Goal: Task Accomplishment & Management: Manage account settings

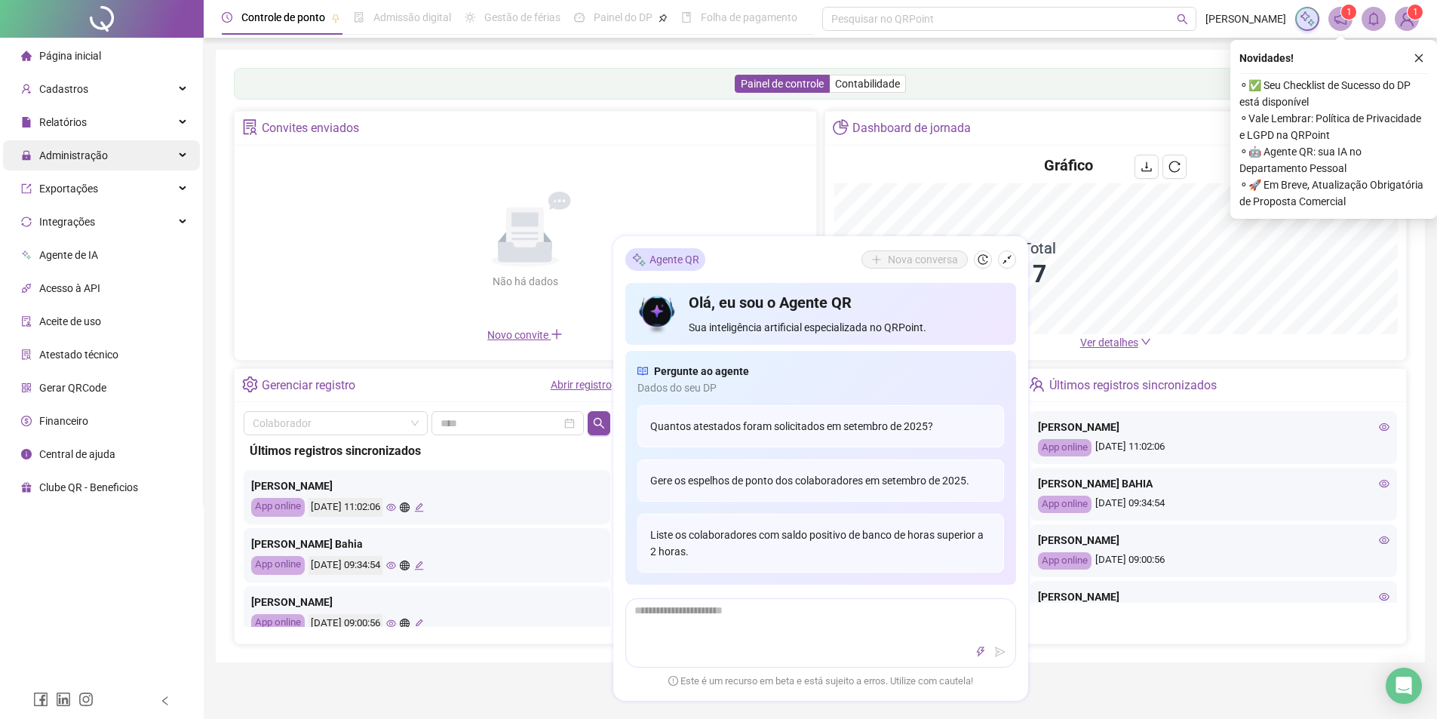
click at [128, 161] on div "Administração" at bounding box center [101, 155] width 197 height 30
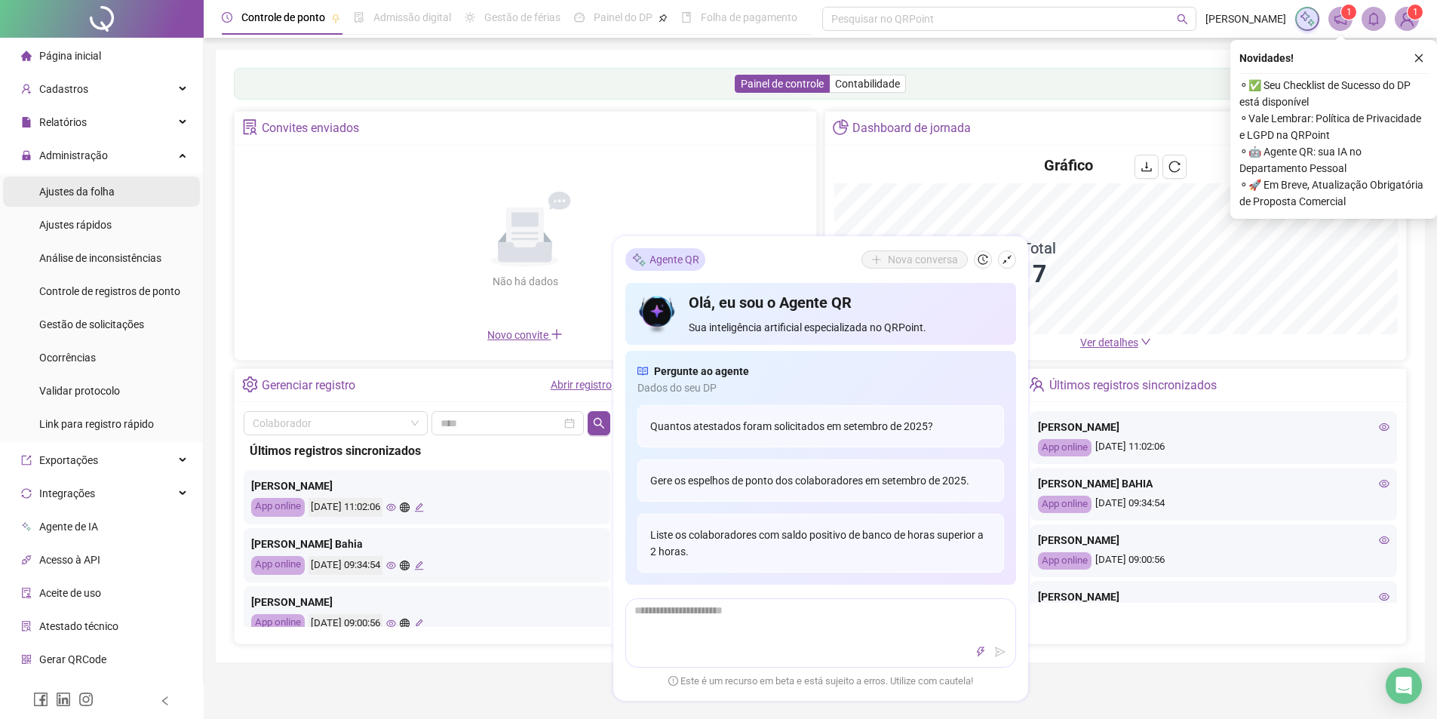
click at [120, 195] on li "Ajustes da folha" at bounding box center [101, 192] width 197 height 30
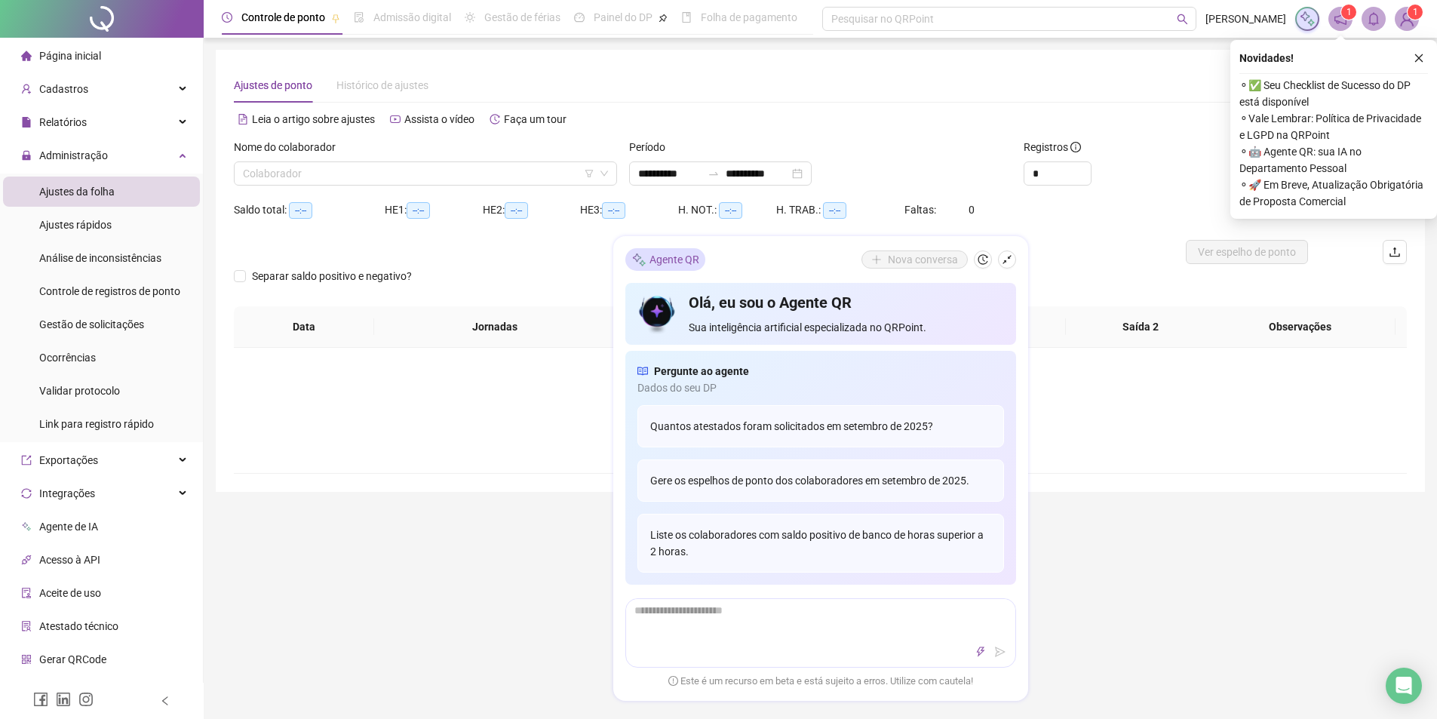
type input "**********"
click at [346, 170] on input "search" at bounding box center [419, 173] width 352 height 23
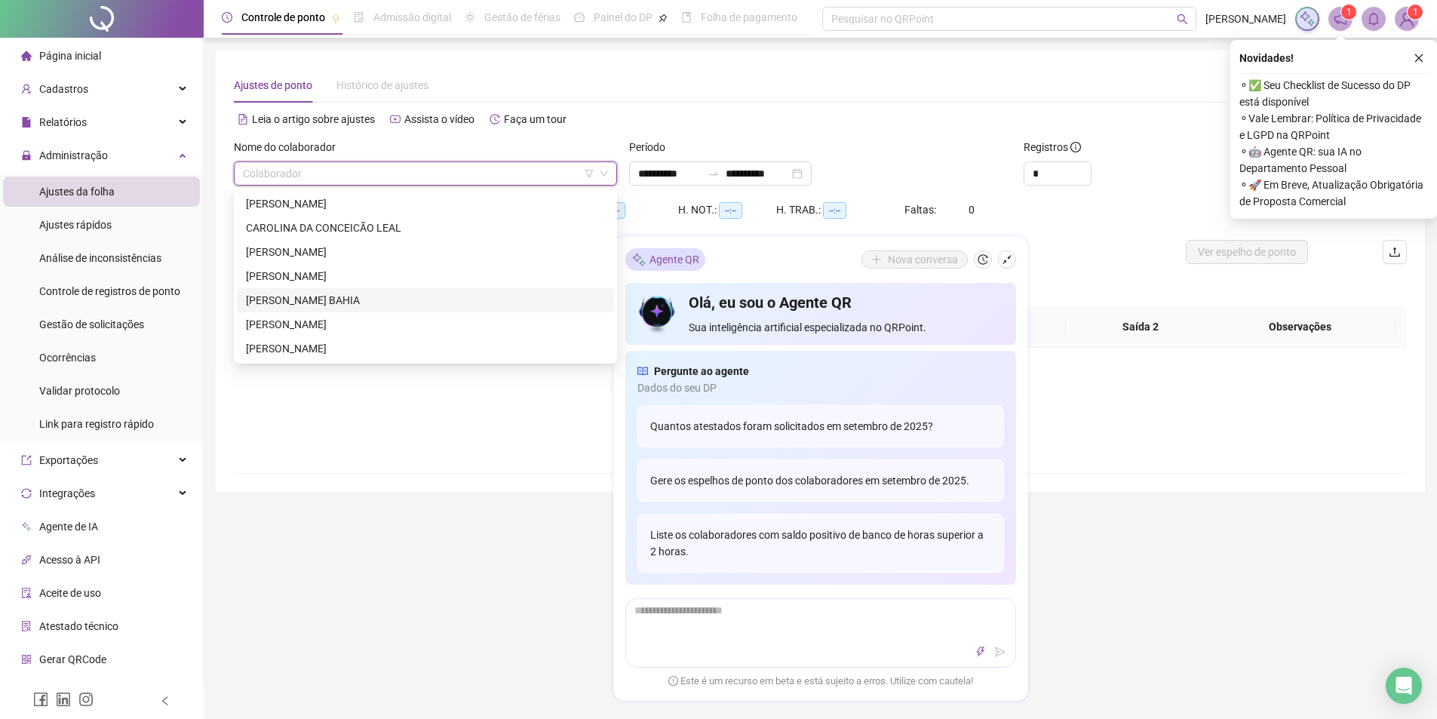
click at [348, 294] on div "[PERSON_NAME] BAHIA" at bounding box center [425, 300] width 359 height 17
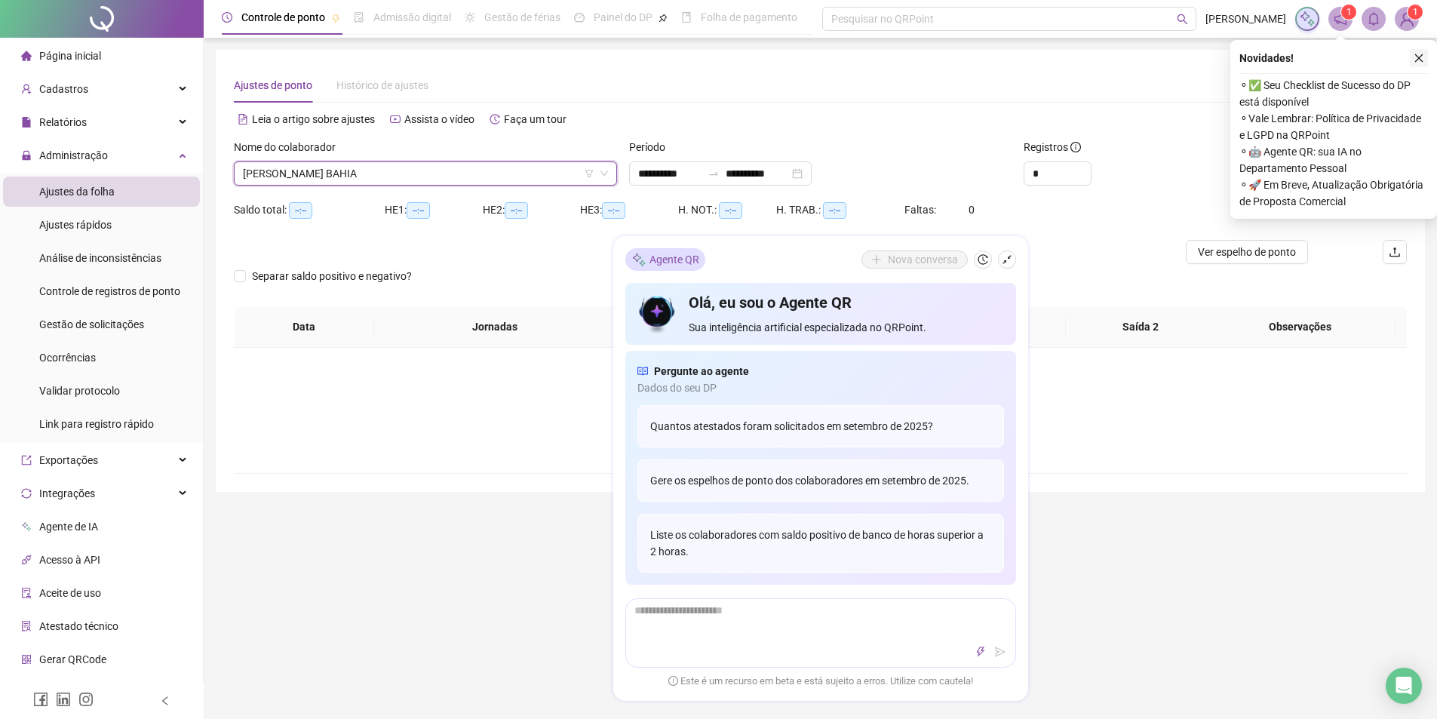
click at [1418, 53] on icon "close" at bounding box center [1419, 58] width 11 height 11
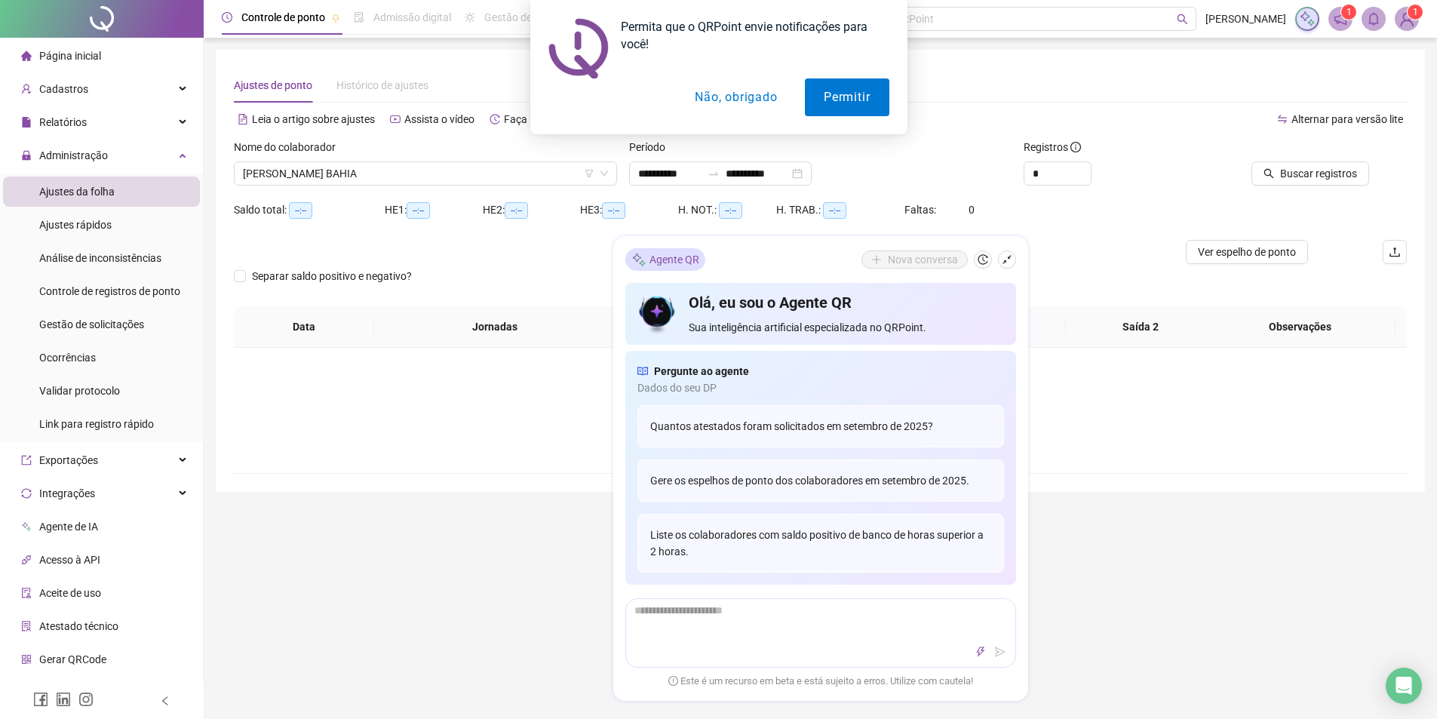
click at [1089, 250] on div at bounding box center [674, 252] width 880 height 24
click at [1011, 259] on icon "shrink" at bounding box center [1007, 259] width 11 height 11
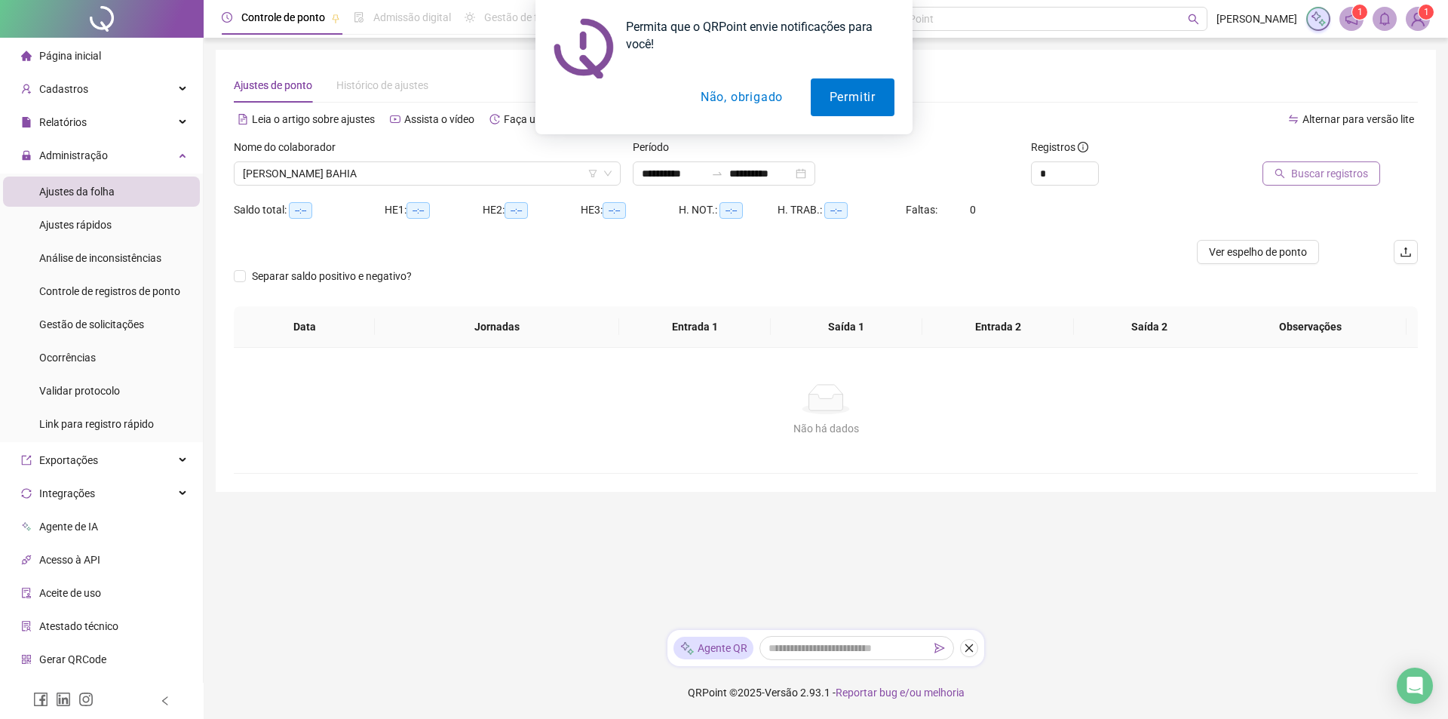
click at [1351, 173] on span "Buscar registros" at bounding box center [1329, 173] width 77 height 17
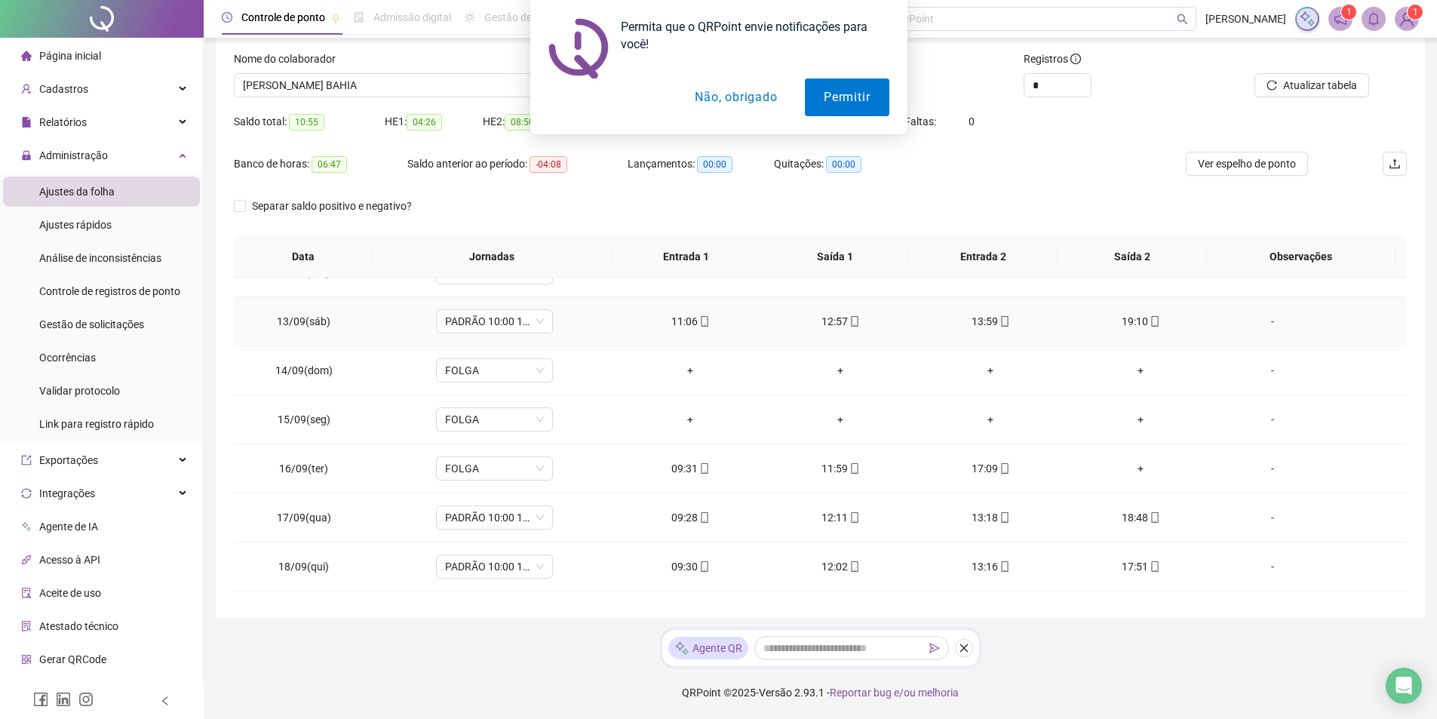
scroll to position [659, 0]
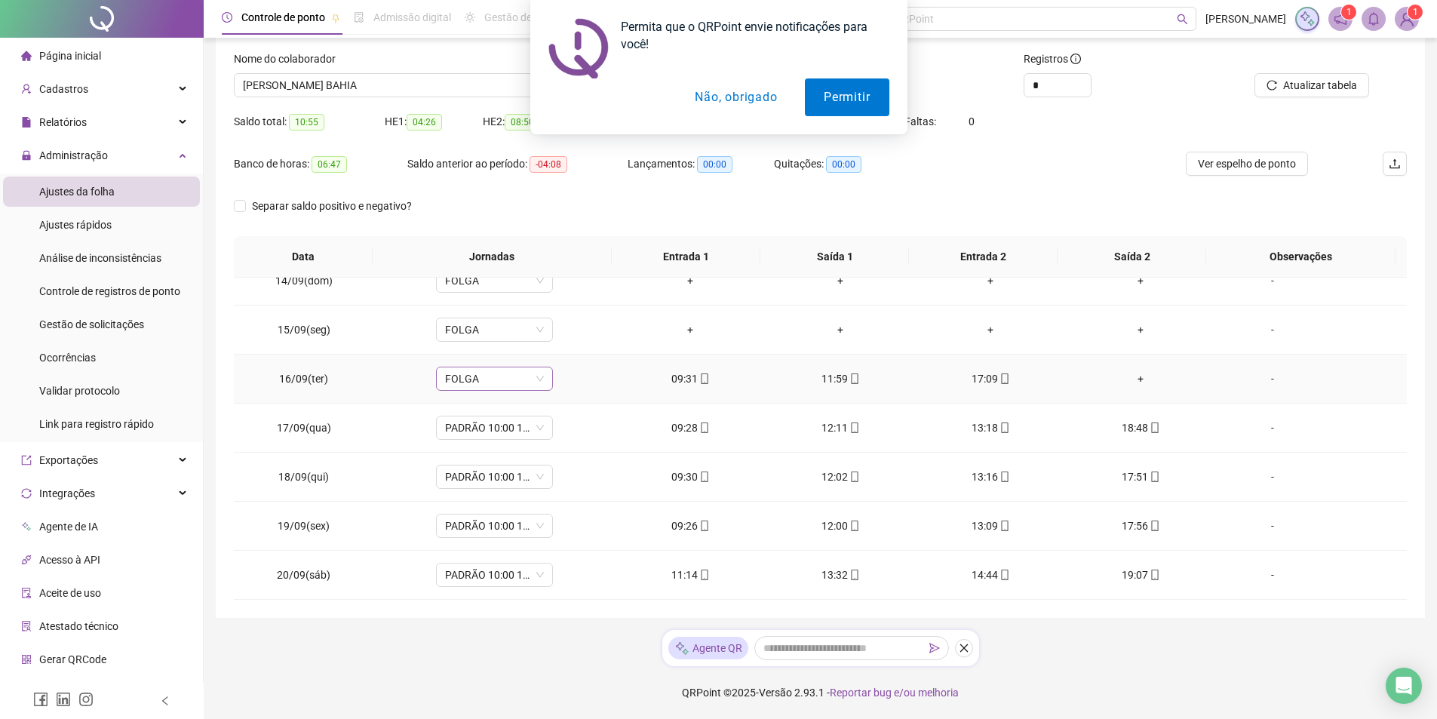
click at [537, 381] on span "FOLGA" at bounding box center [494, 378] width 99 height 23
click at [760, 92] on button "Não, obrigado" at bounding box center [736, 97] width 120 height 38
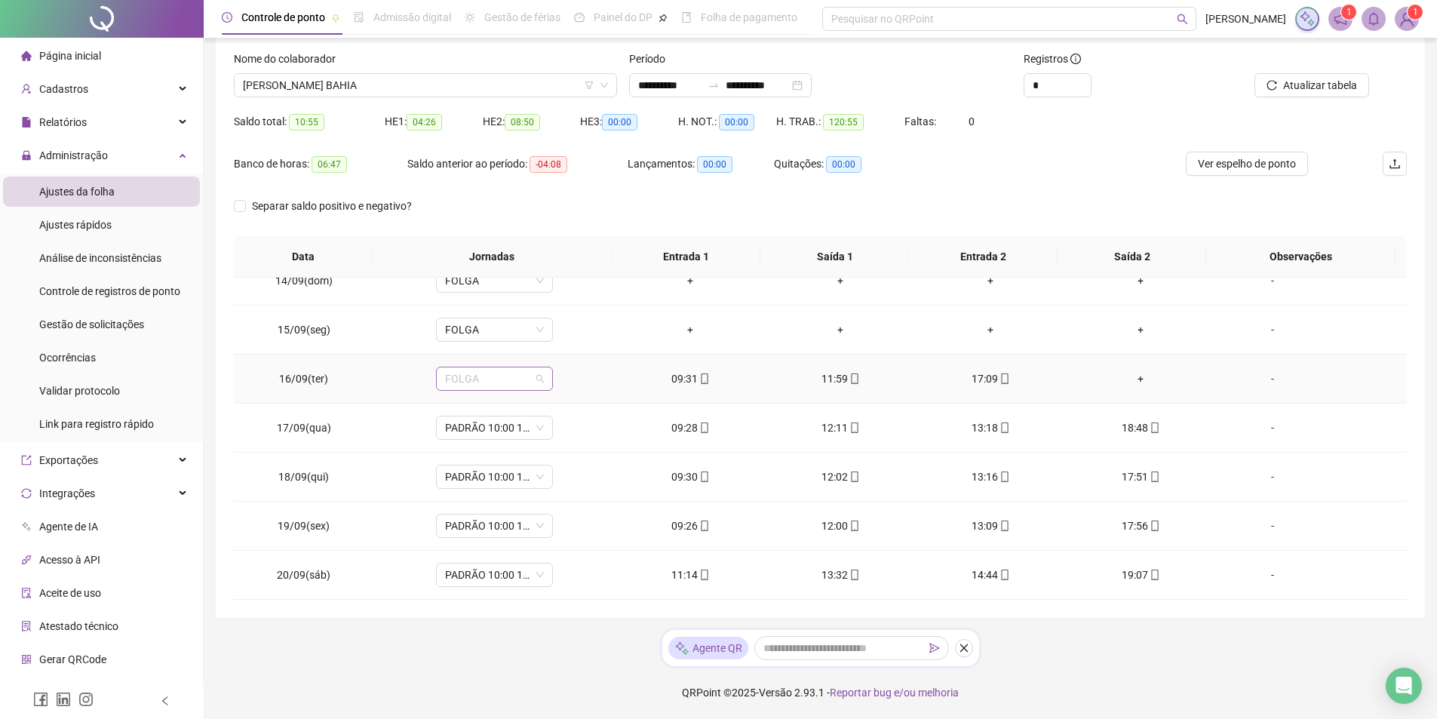
click at [530, 383] on span "FOLGA" at bounding box center [494, 378] width 99 height 23
click at [548, 505] on div "PADRÃO 10:00 18:20" at bounding box center [518, 509] width 127 height 17
click at [560, 339] on span "Sim" at bounding box center [562, 339] width 17 height 17
click at [1131, 378] on div "+" at bounding box center [1141, 378] width 126 height 17
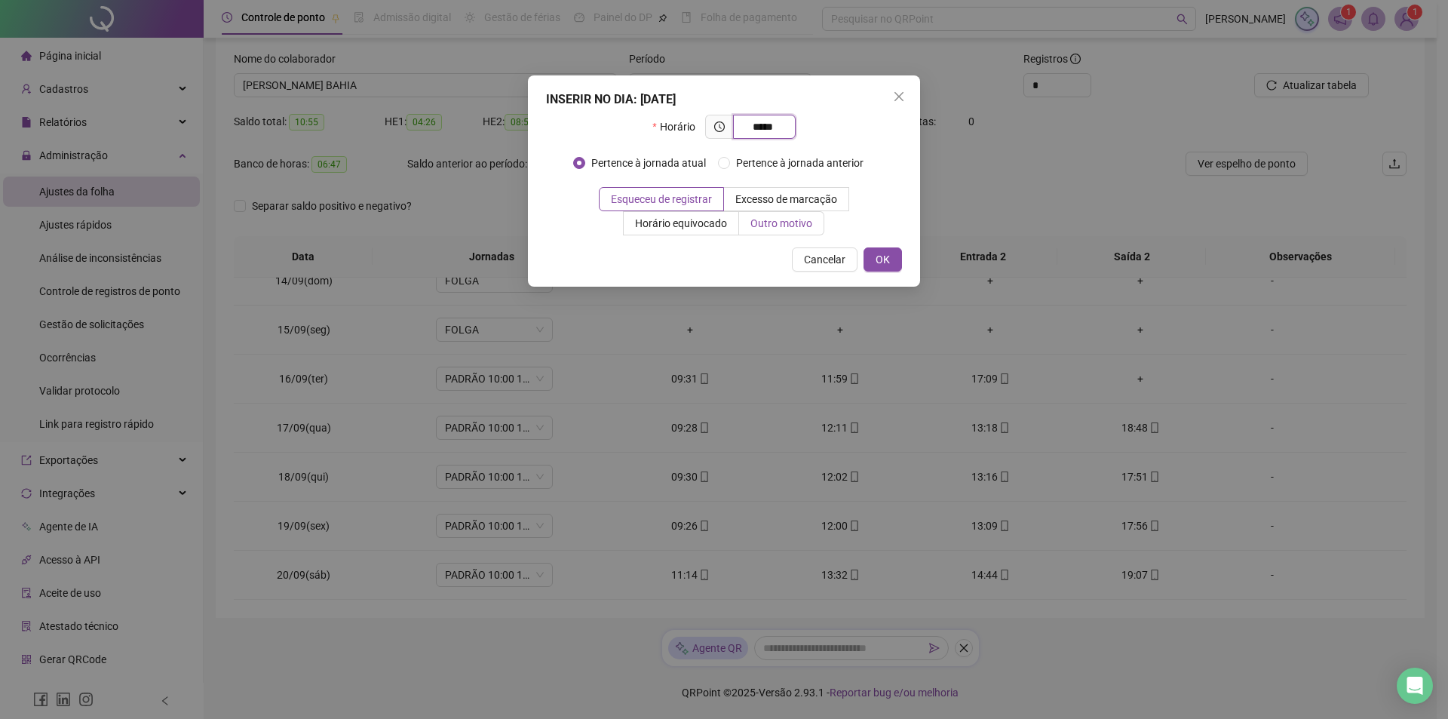
type input "*****"
click at [776, 224] on span "Outro motivo" at bounding box center [782, 223] width 62 height 12
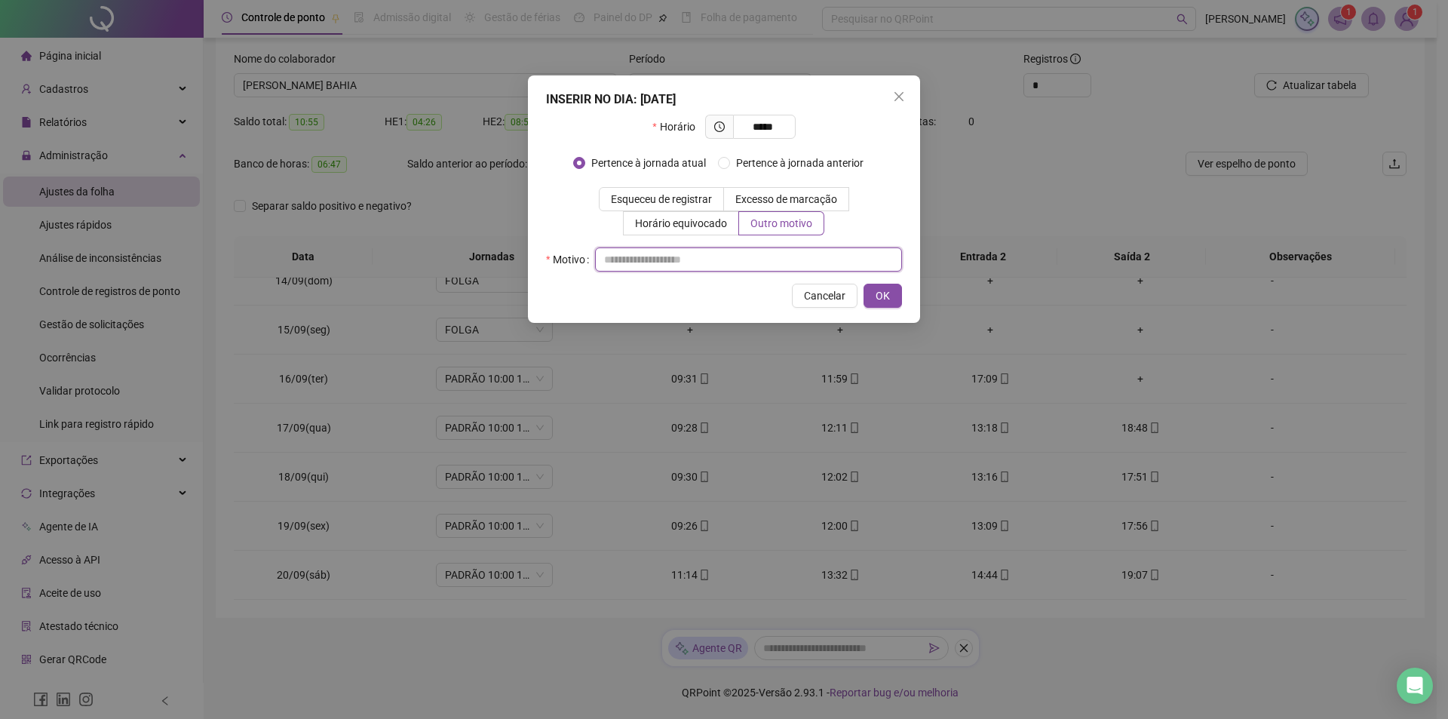
click at [761, 261] on input "text" at bounding box center [748, 259] width 307 height 24
type input "**********"
click at [879, 293] on span "OK" at bounding box center [883, 295] width 14 height 17
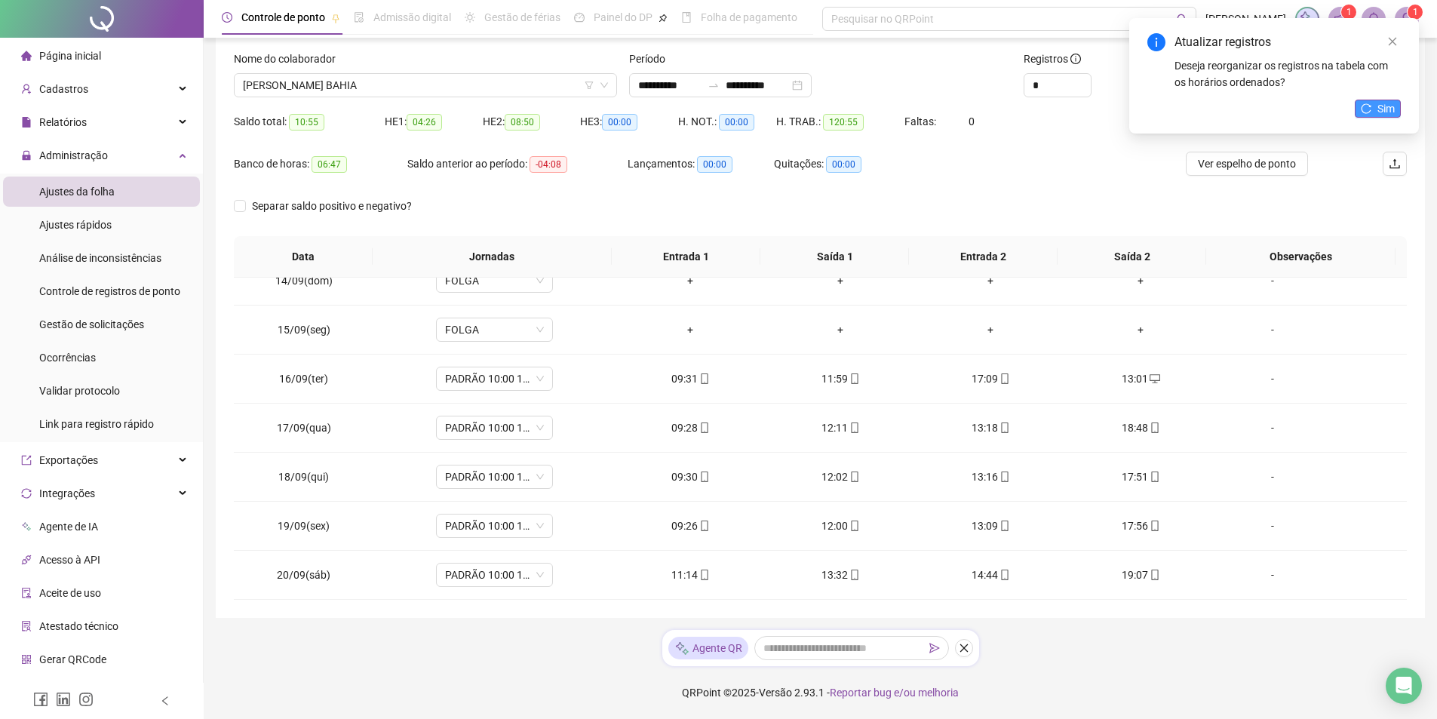
click at [1383, 108] on span "Sim" at bounding box center [1385, 108] width 17 height 17
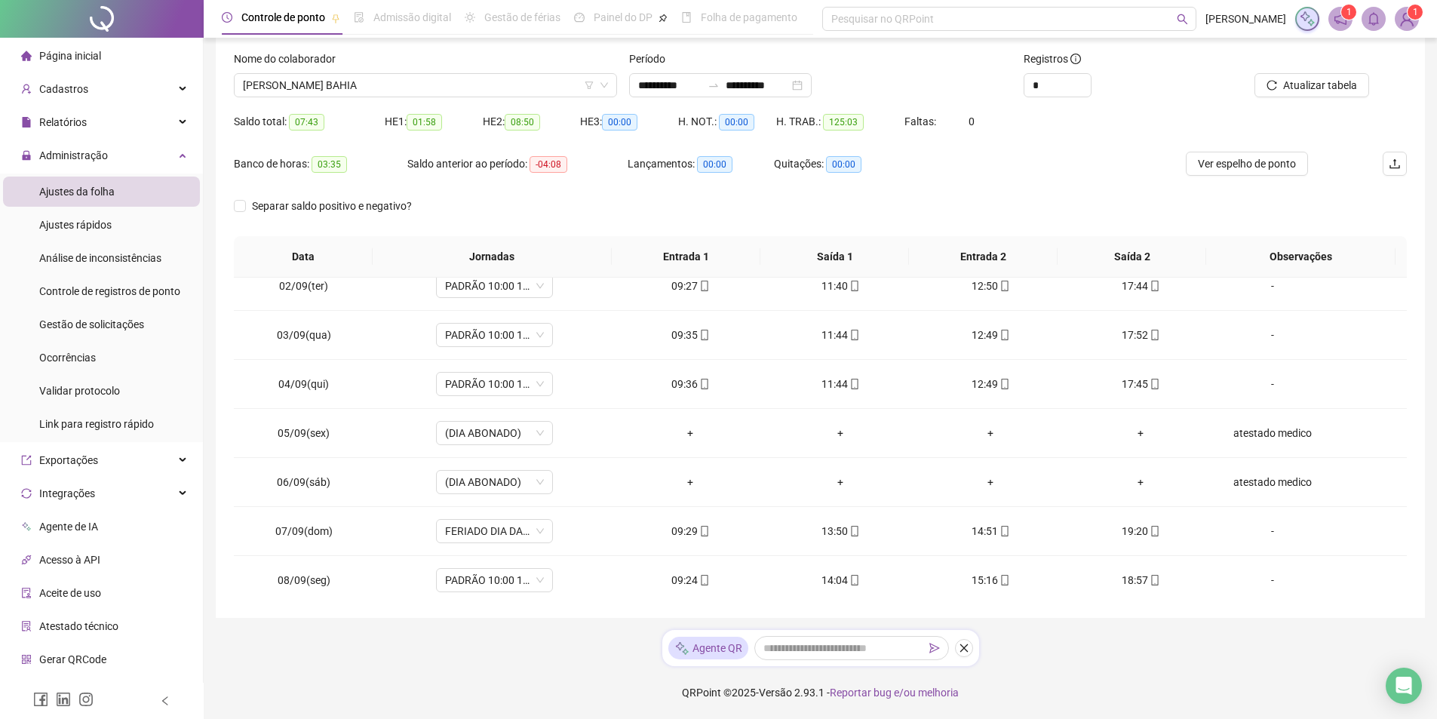
scroll to position [0, 0]
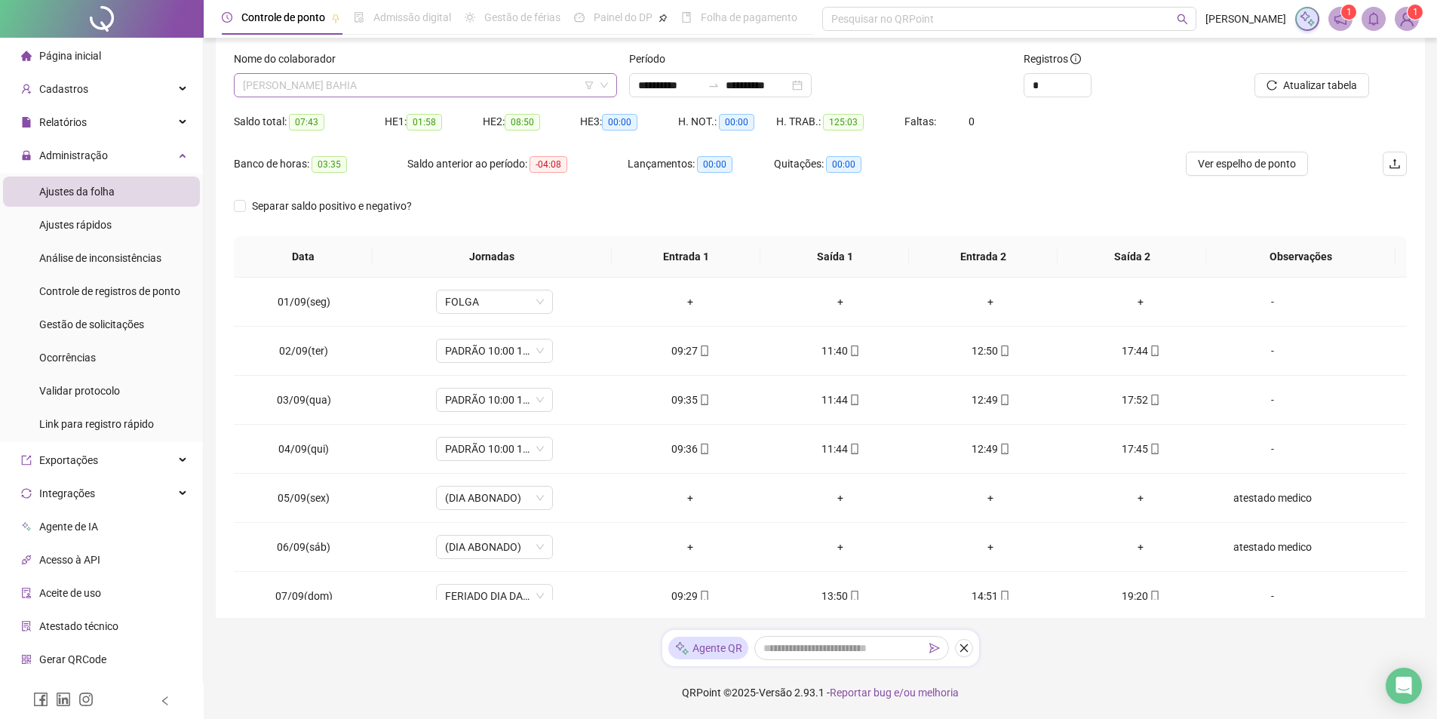
click at [442, 94] on span "[PERSON_NAME] BAHIA" at bounding box center [425, 85] width 365 height 23
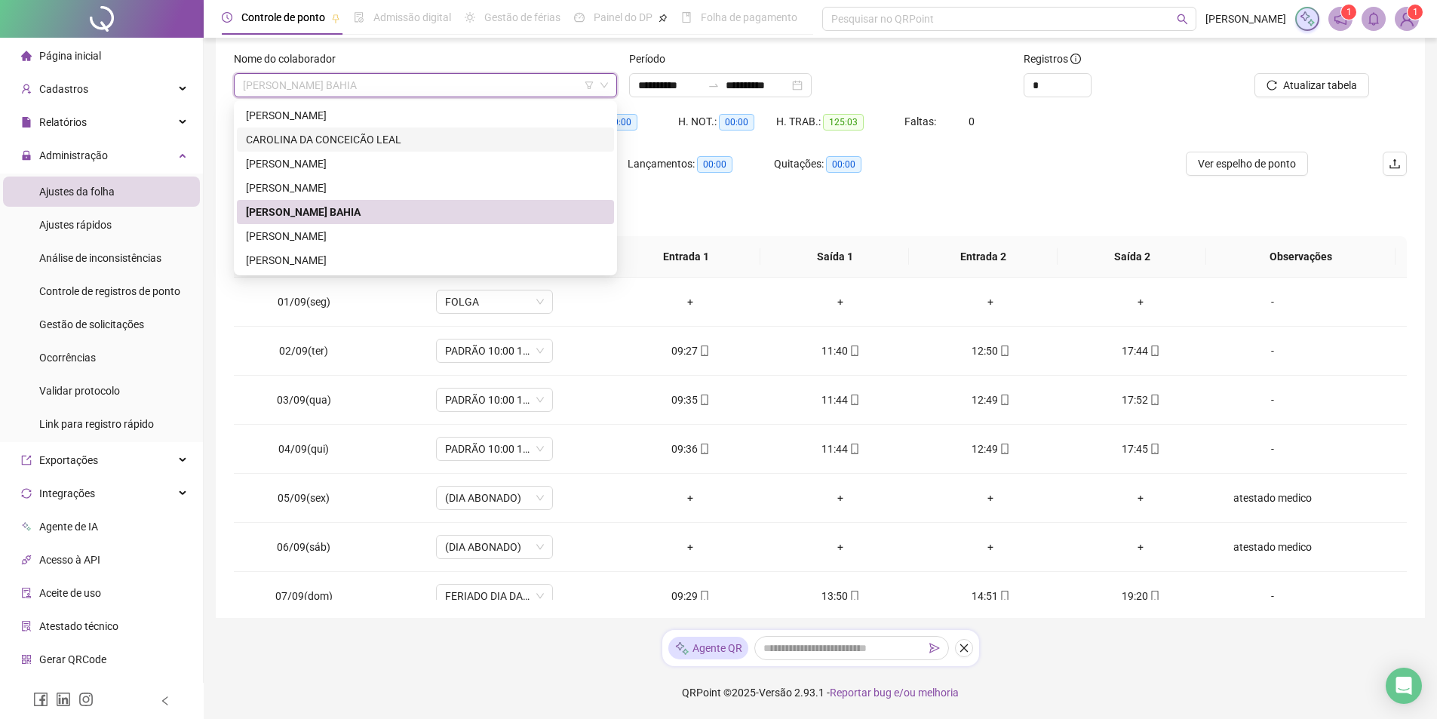
click at [417, 137] on div "CAROLINA DA CONCEICÃO LEAL" at bounding box center [425, 139] width 359 height 17
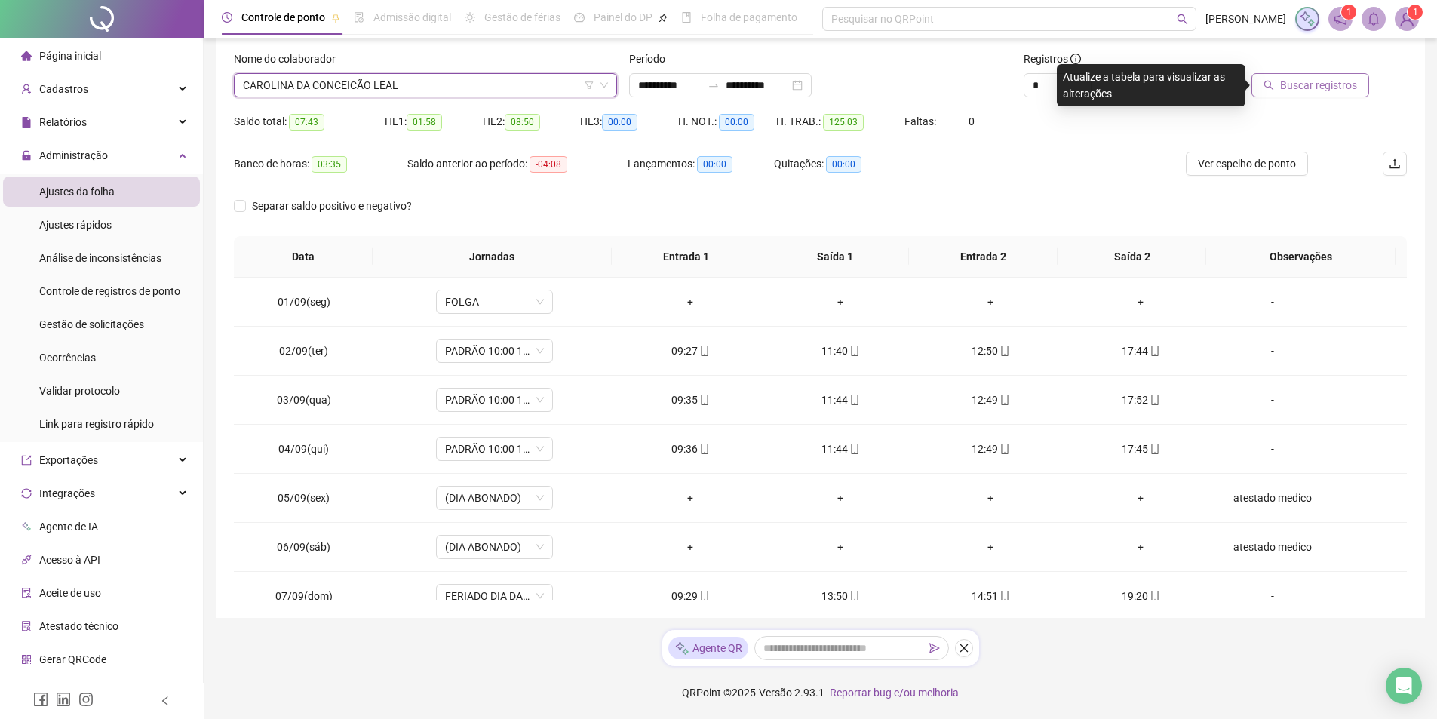
click at [1324, 85] on span "Buscar registros" at bounding box center [1318, 85] width 77 height 17
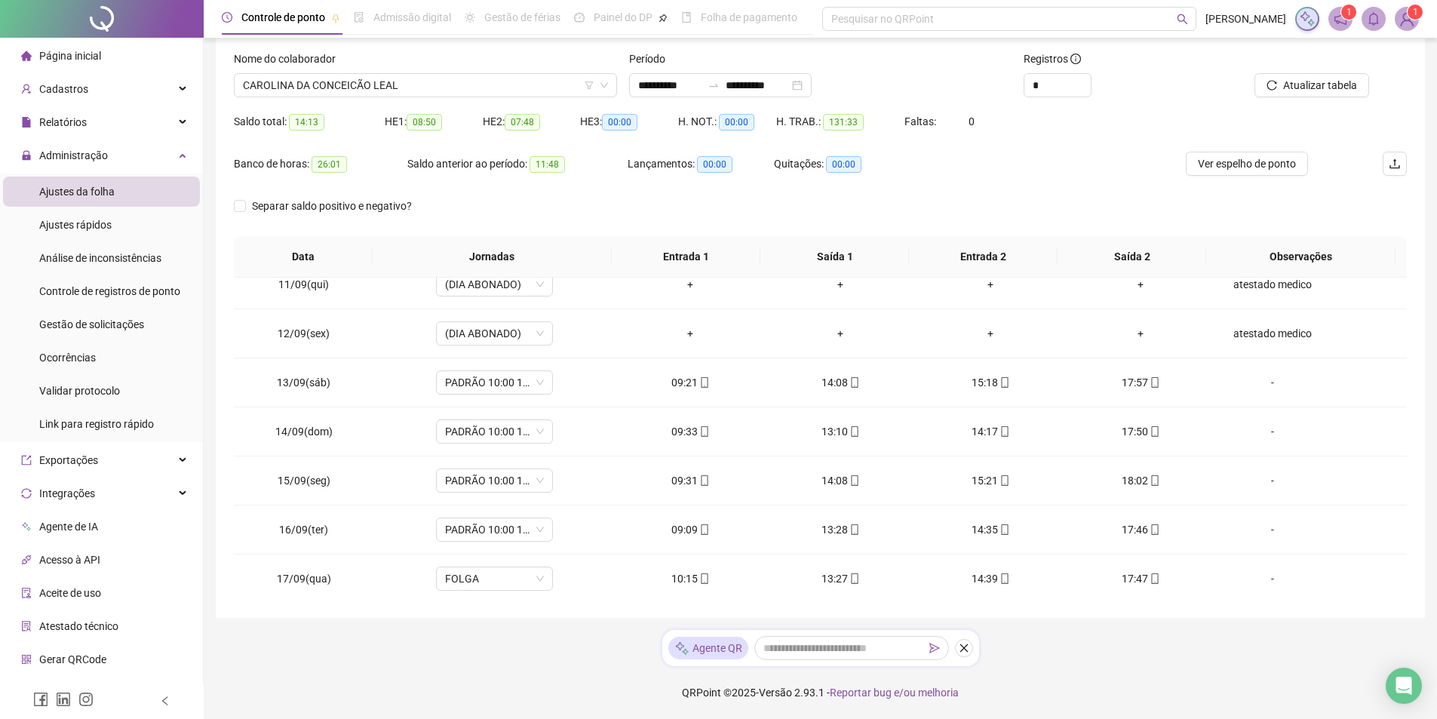
scroll to position [583, 0]
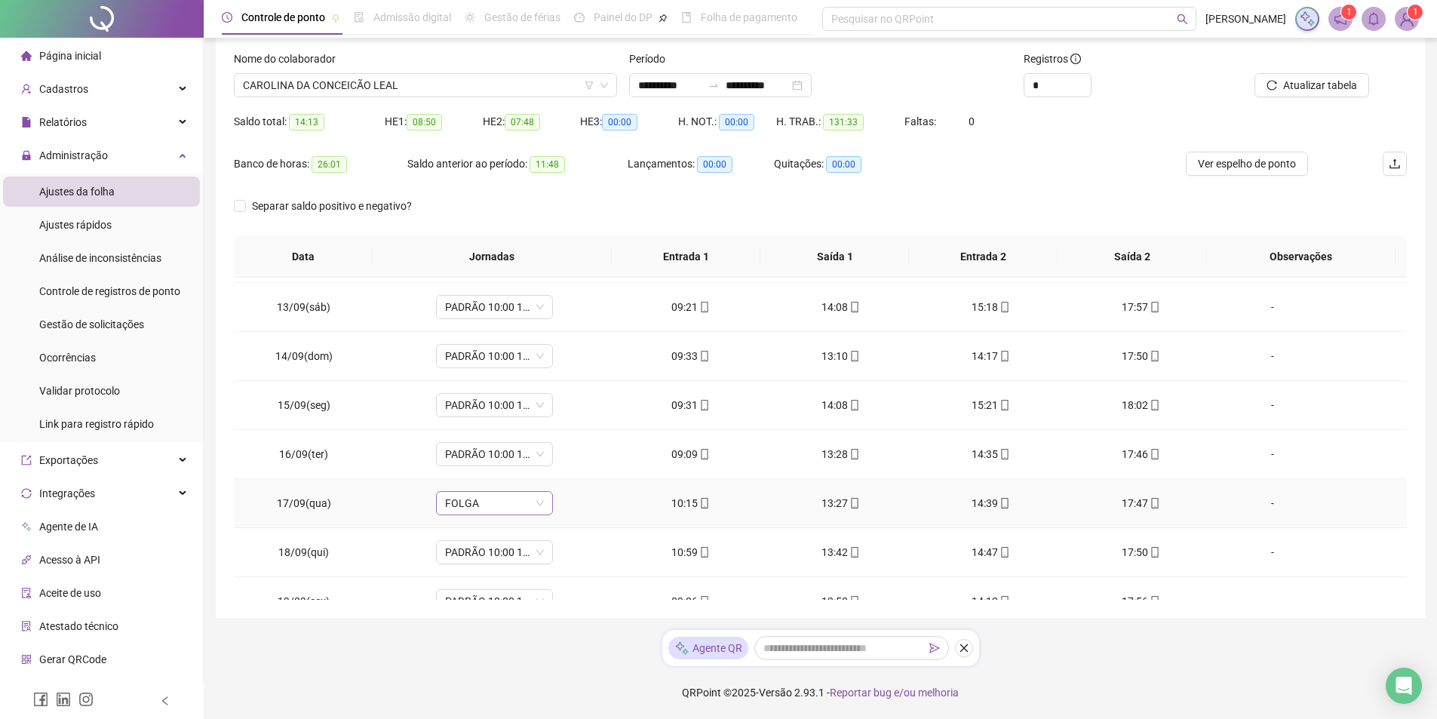
click at [525, 506] on span "FOLGA" at bounding box center [494, 503] width 99 height 23
click at [533, 616] on div "PADRÃO 10:00 18:20" at bounding box center [518, 616] width 127 height 17
click at [566, 459] on span "Sim" at bounding box center [562, 464] width 17 height 17
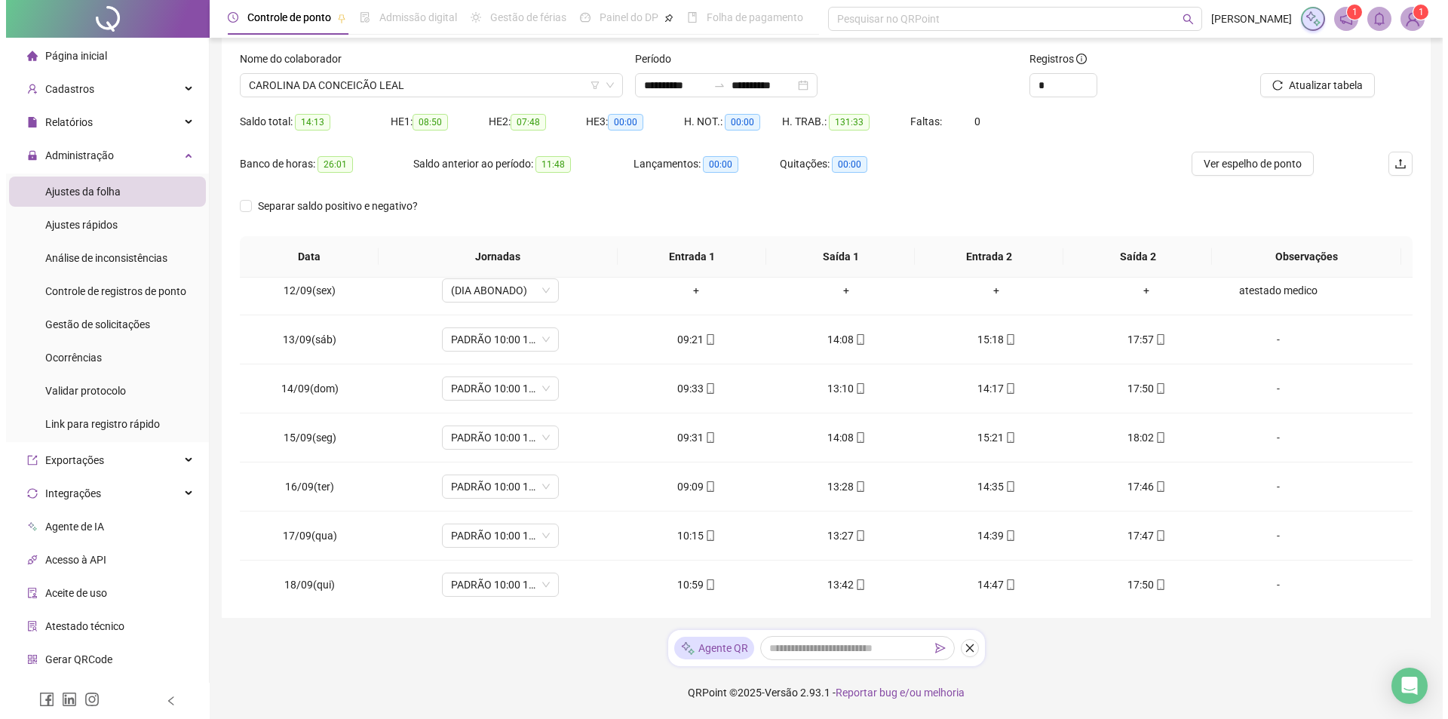
scroll to position [548, 0]
click at [1257, 161] on span "Ver espelho de ponto" at bounding box center [1247, 163] width 98 height 17
click at [1266, 585] on div "-" at bounding box center [1272, 587] width 89 height 17
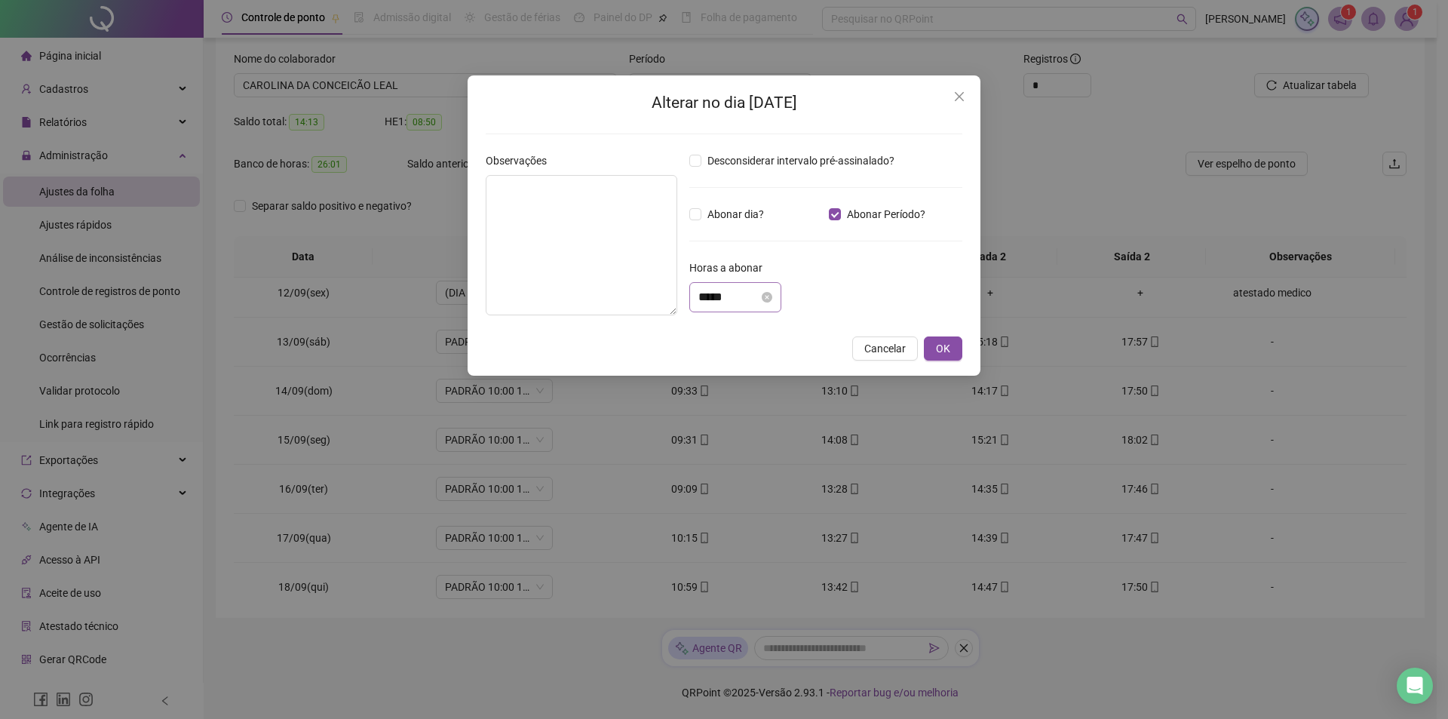
drag, startPoint x: 695, startPoint y: 299, endPoint x: 732, endPoint y: 298, distance: 37.0
click at [732, 298] on div "*****" at bounding box center [735, 297] width 92 height 30
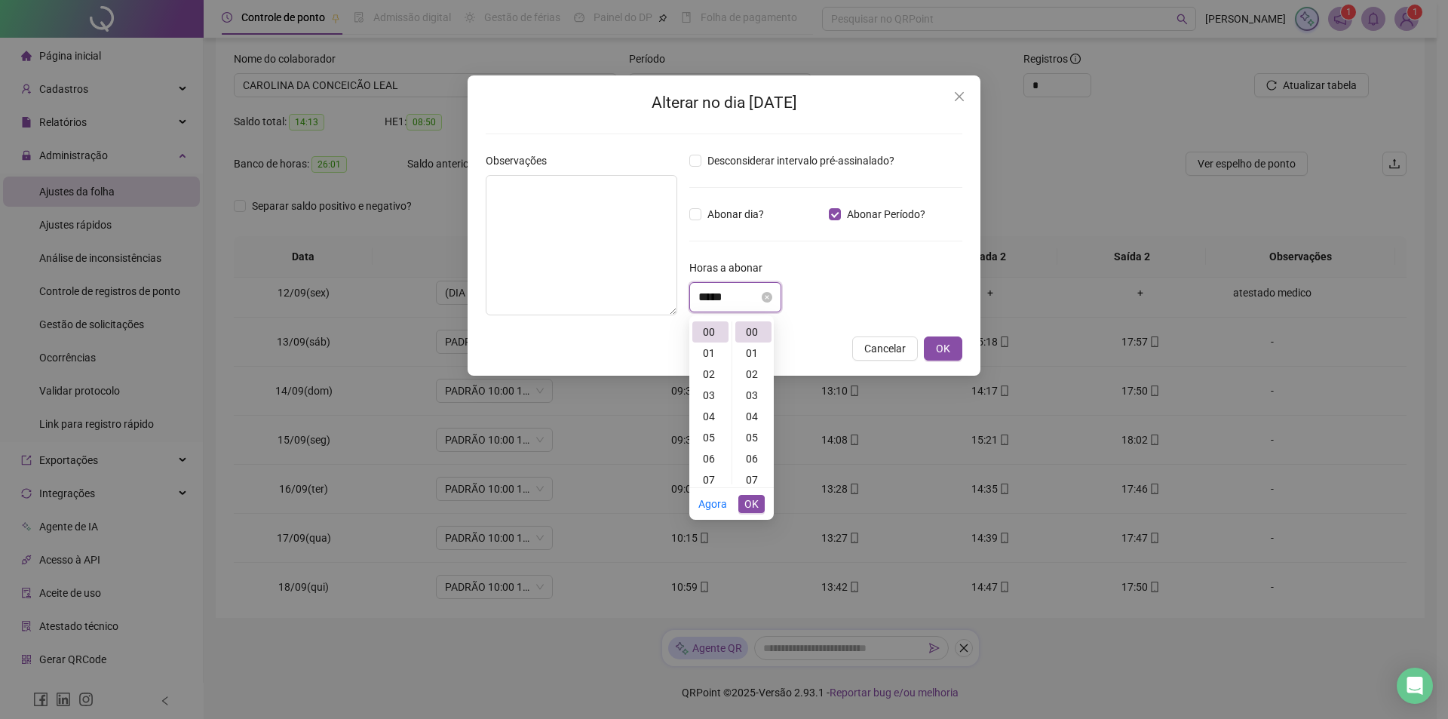
click at [732, 298] on input "*****" at bounding box center [728, 297] width 60 height 18
click at [707, 350] on div "01" at bounding box center [710, 352] width 36 height 21
click at [727, 304] on input "*****" at bounding box center [728, 297] width 60 height 18
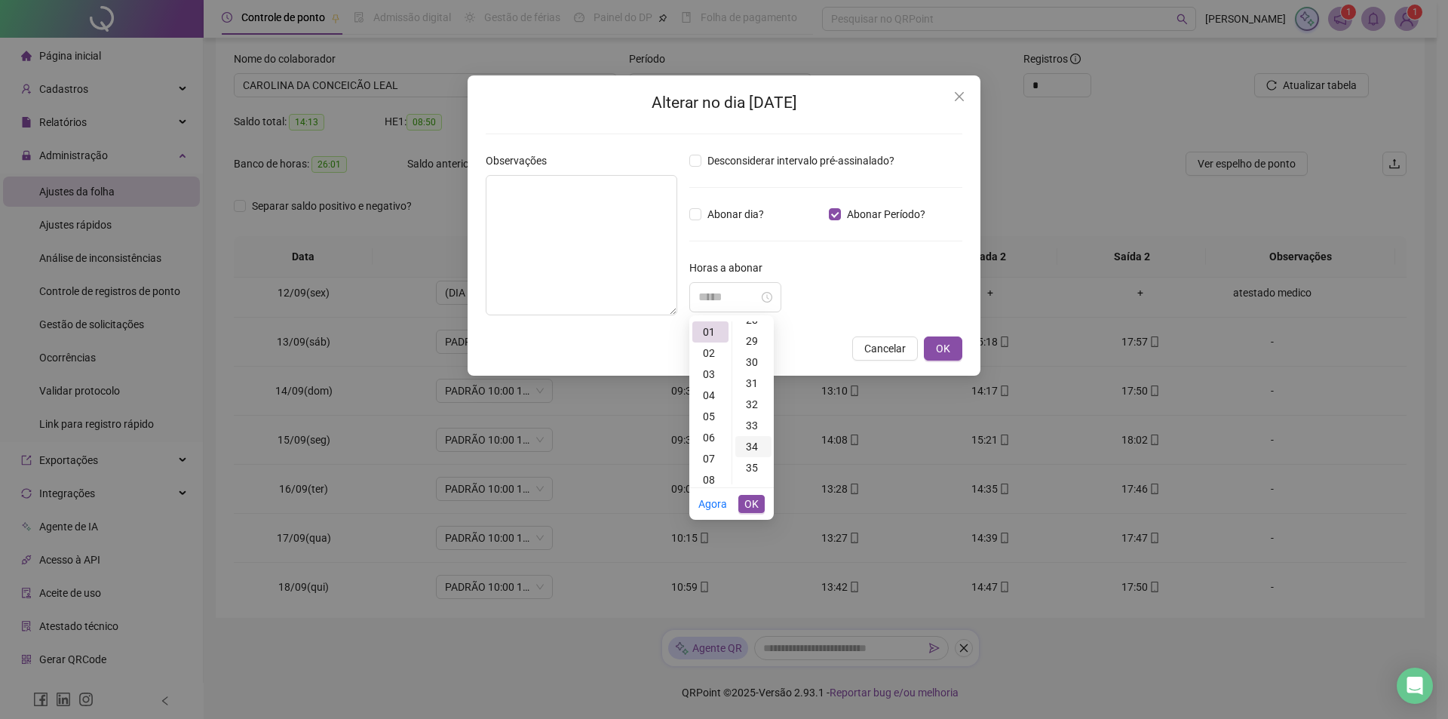
click at [756, 449] on div "34" at bounding box center [753, 446] width 36 height 21
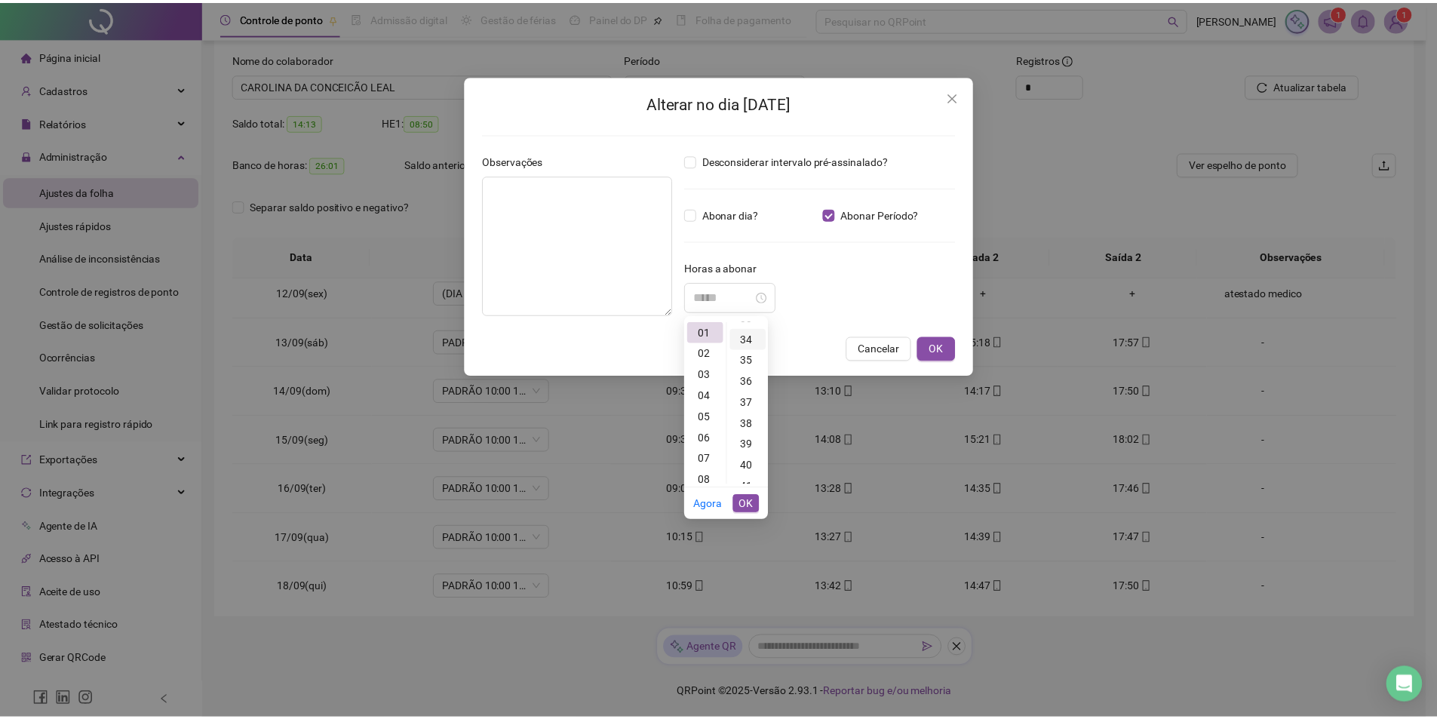
scroll to position [718, 0]
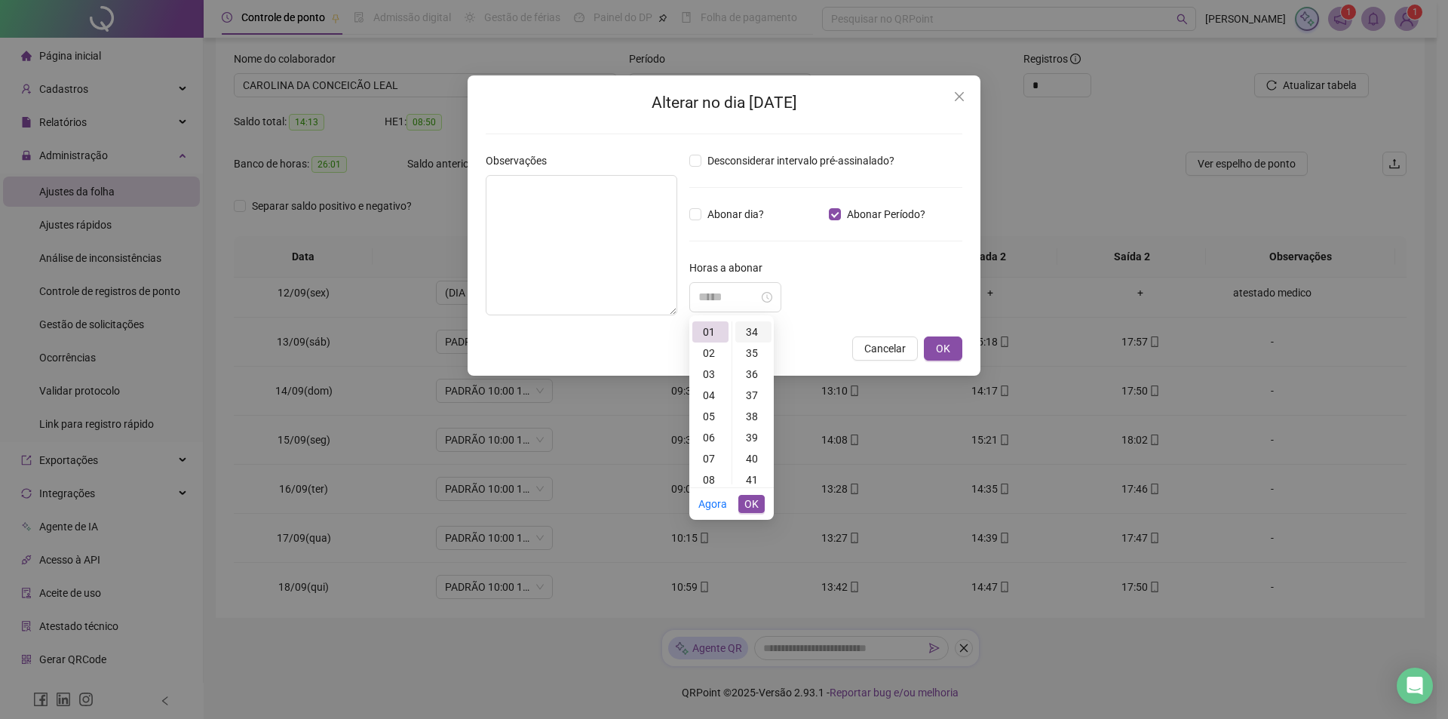
click at [754, 328] on div "34" at bounding box center [753, 331] width 36 height 21
type input "*****"
click at [751, 502] on span "OK" at bounding box center [751, 504] width 14 height 17
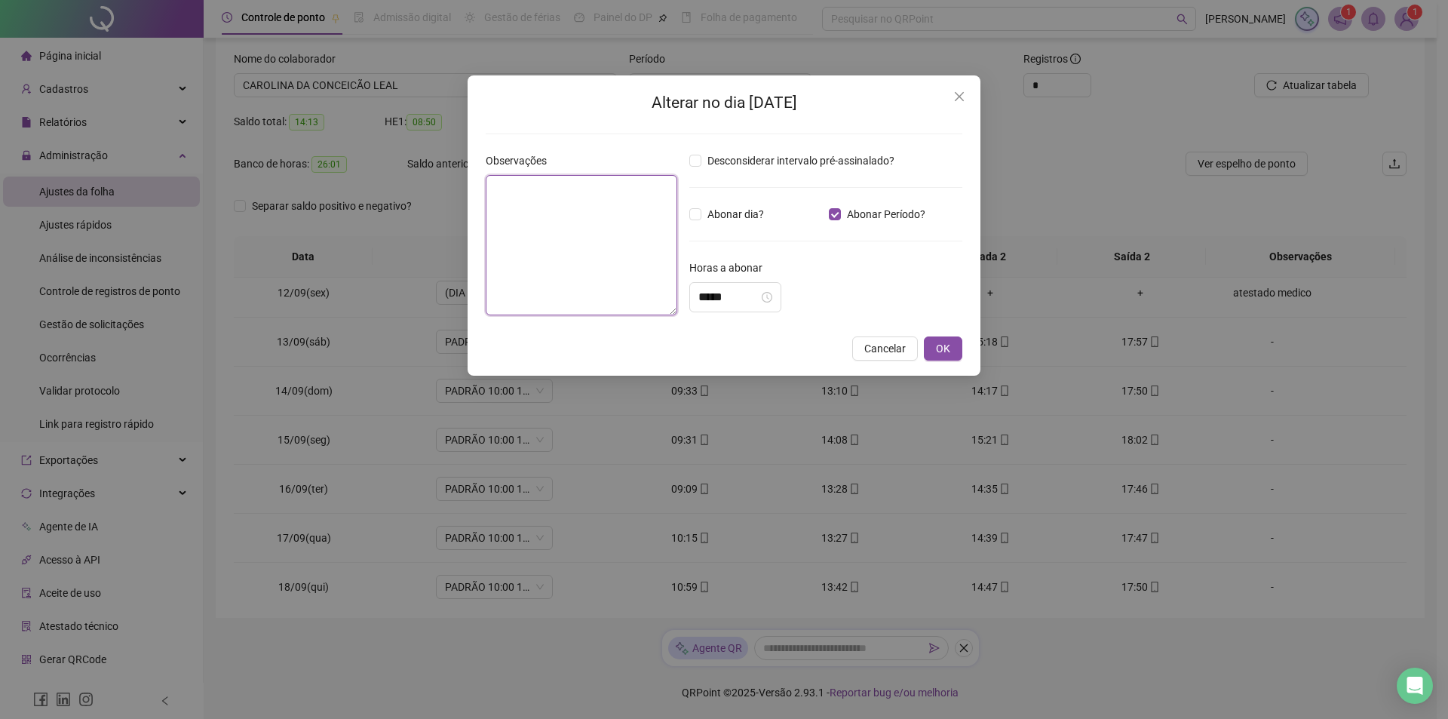
click at [529, 223] on textarea at bounding box center [582, 245] width 192 height 140
type textarea "**********"
click at [950, 352] on button "OK" at bounding box center [943, 348] width 38 height 24
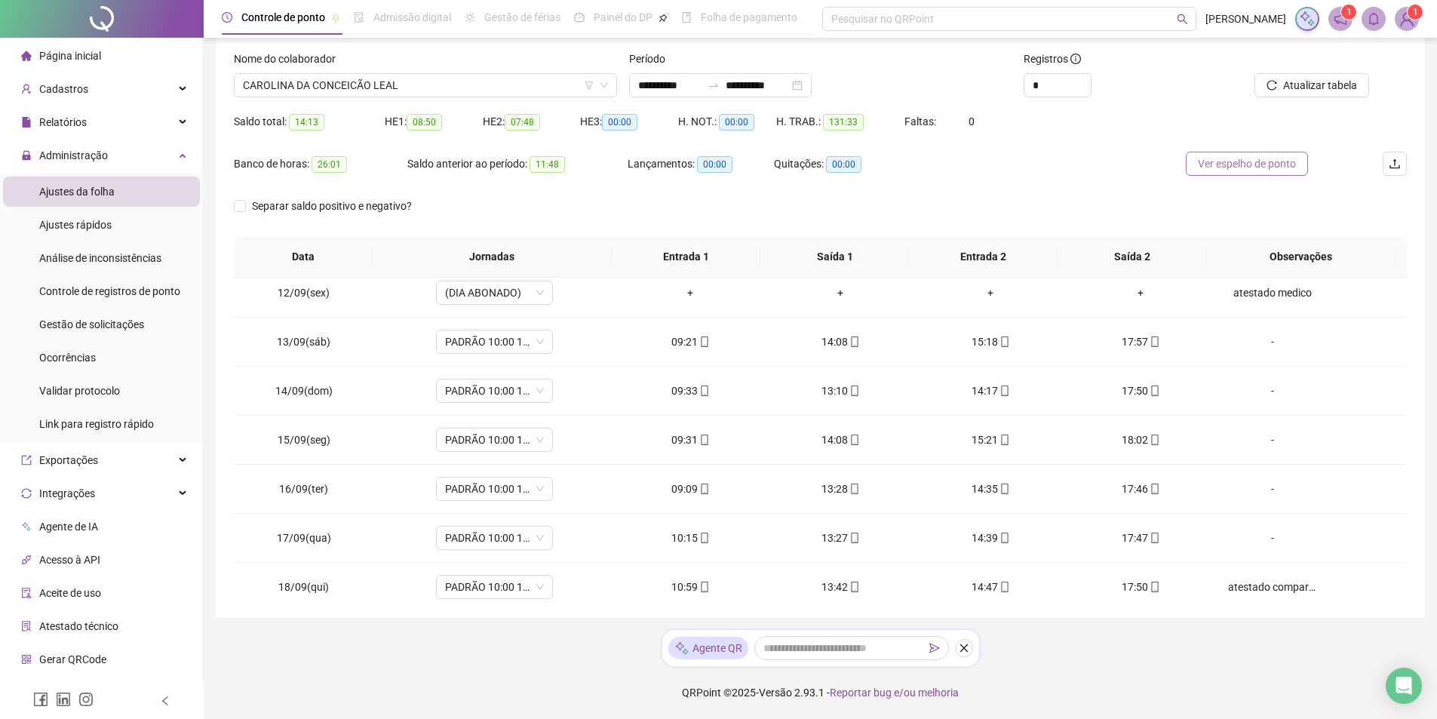
click at [1259, 161] on span "Ver espelho de ponto" at bounding box center [1247, 163] width 98 height 17
drag, startPoint x: 1297, startPoint y: 107, endPoint x: 1272, endPoint y: 105, distance: 25.7
click at [1315, 80] on span "Atualizar tabela" at bounding box center [1320, 85] width 74 height 17
click at [1281, 163] on span "Ver espelho de ponto" at bounding box center [1247, 163] width 98 height 17
click at [480, 91] on span "CAROLINA DA CONCEICÃO LEAL" at bounding box center [425, 85] width 365 height 23
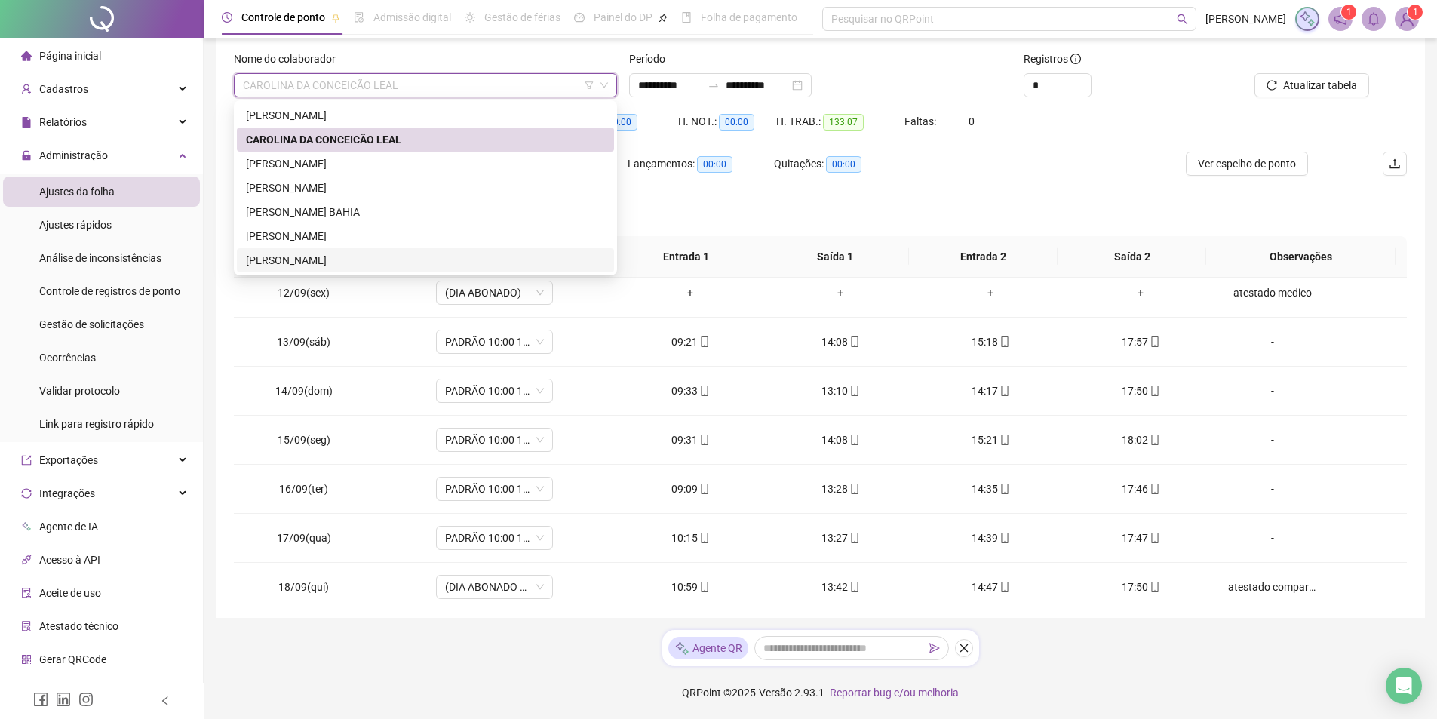
click at [383, 257] on div "[PERSON_NAME]" at bounding box center [425, 260] width 359 height 17
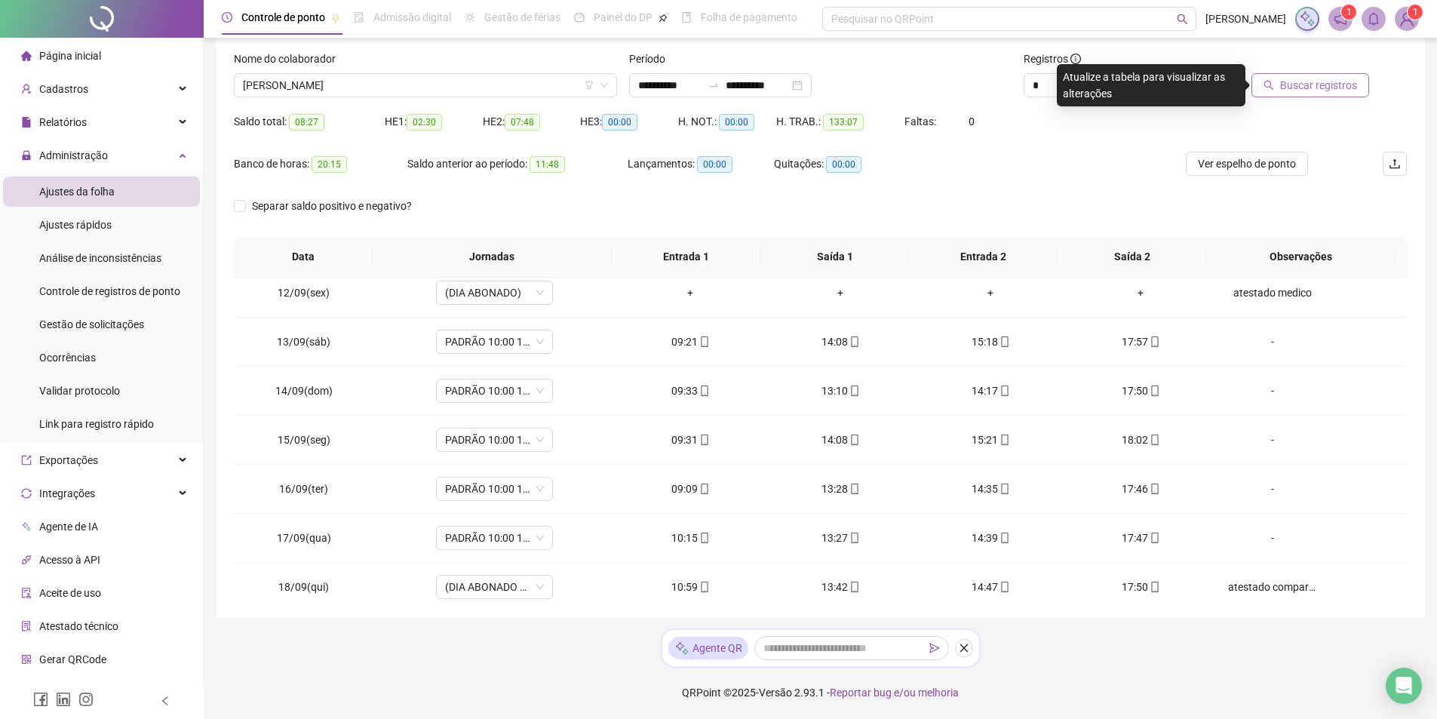
click at [1341, 88] on span "Buscar registros" at bounding box center [1318, 85] width 77 height 17
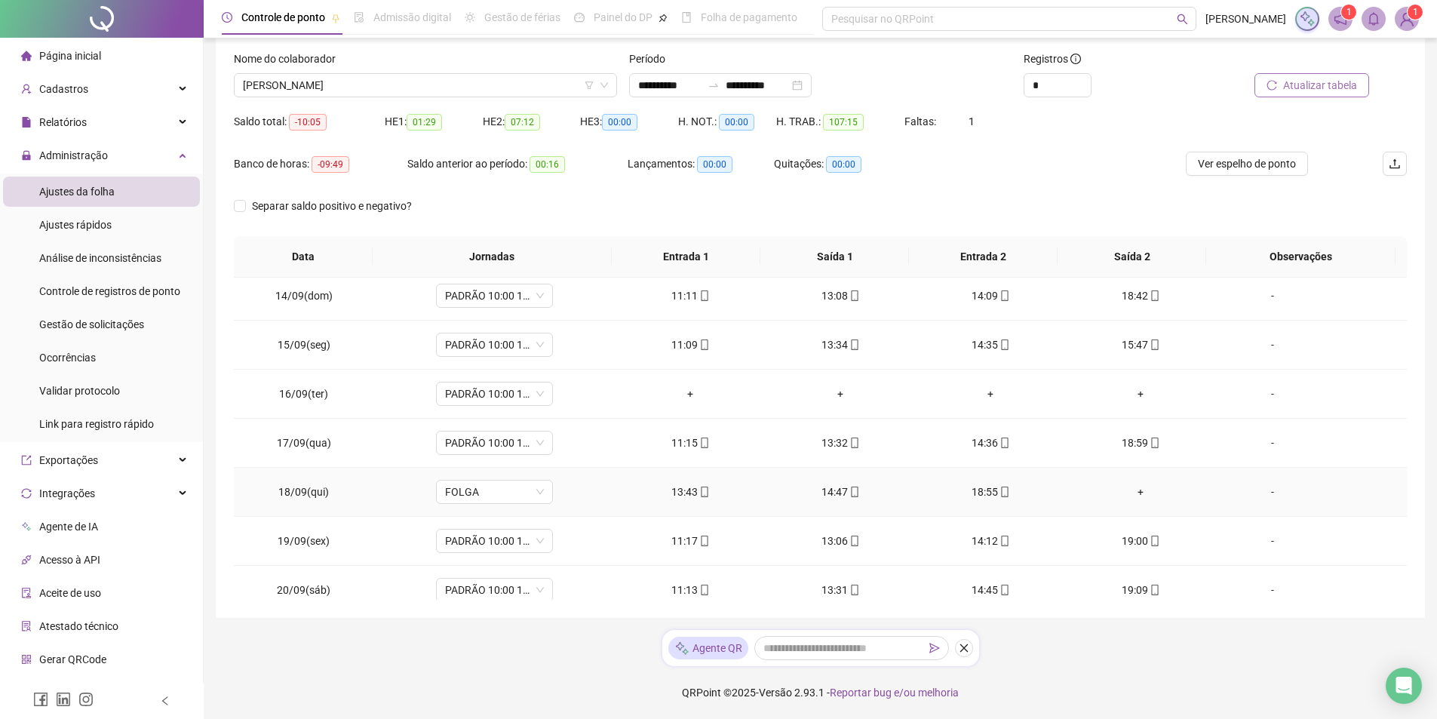
scroll to position [659, 0]
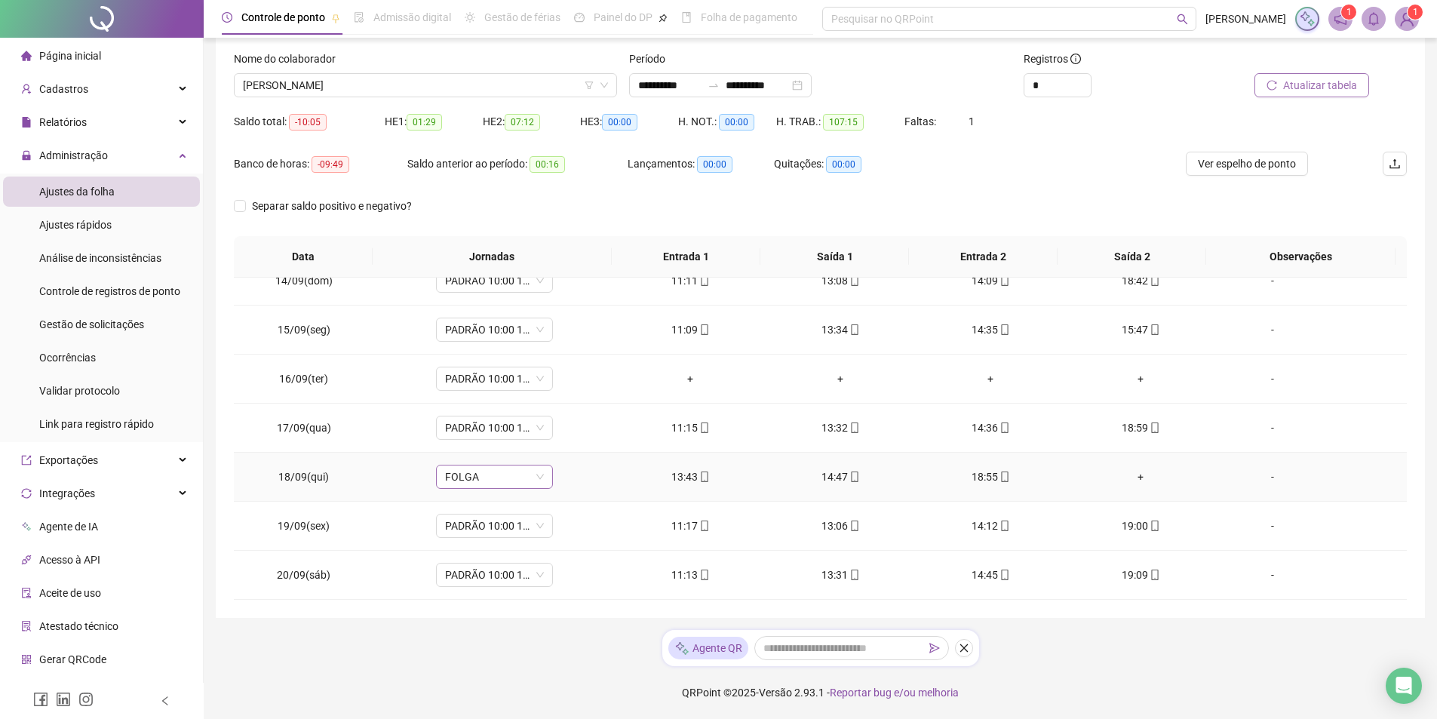
click at [523, 486] on span "FOLGA" at bounding box center [494, 476] width 99 height 23
click at [545, 588] on div "PADRÃO 10:00 18:20" at bounding box center [518, 587] width 127 height 17
click at [562, 444] on span "Sim" at bounding box center [562, 437] width 17 height 17
click at [1083, 81] on icon "up" at bounding box center [1082, 80] width 5 height 5
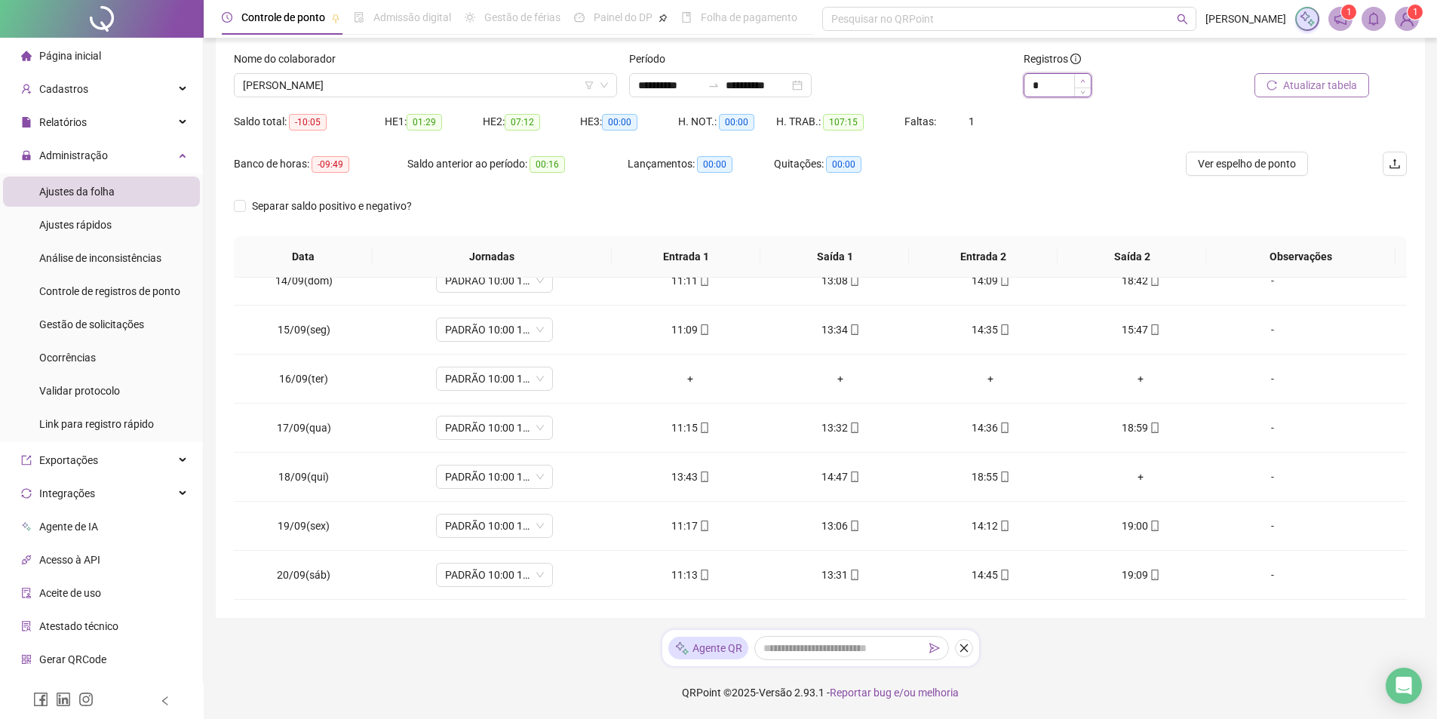
type input "*"
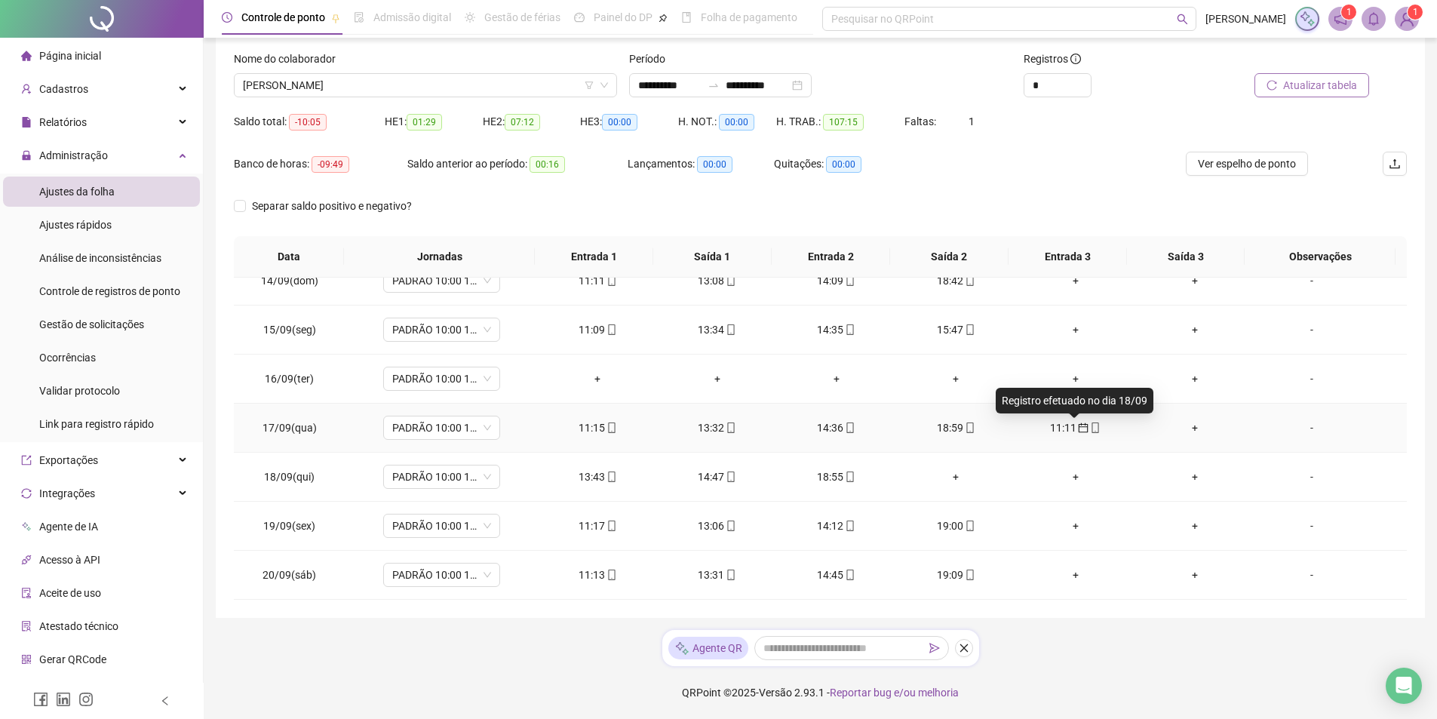
click at [1079, 428] on icon "calendar" at bounding box center [1084, 428] width 10 height 10
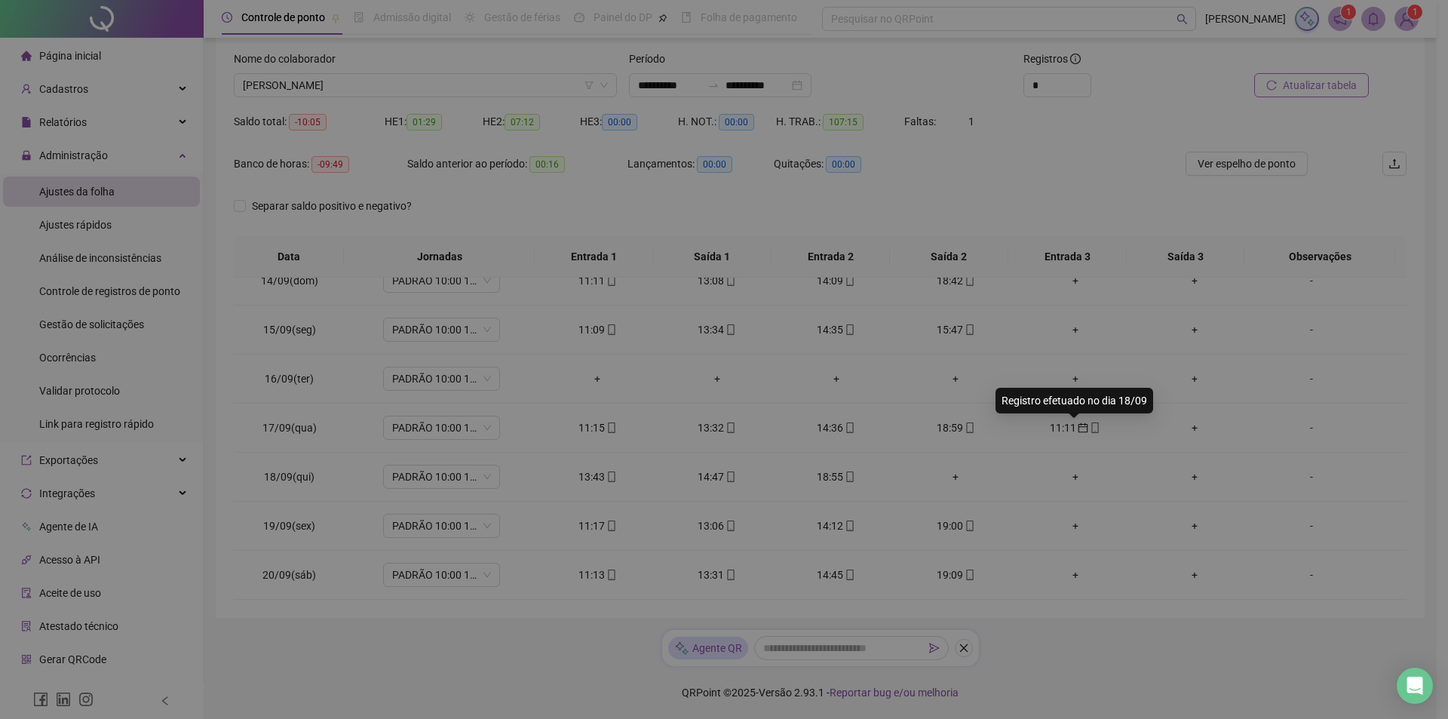
type input "**********"
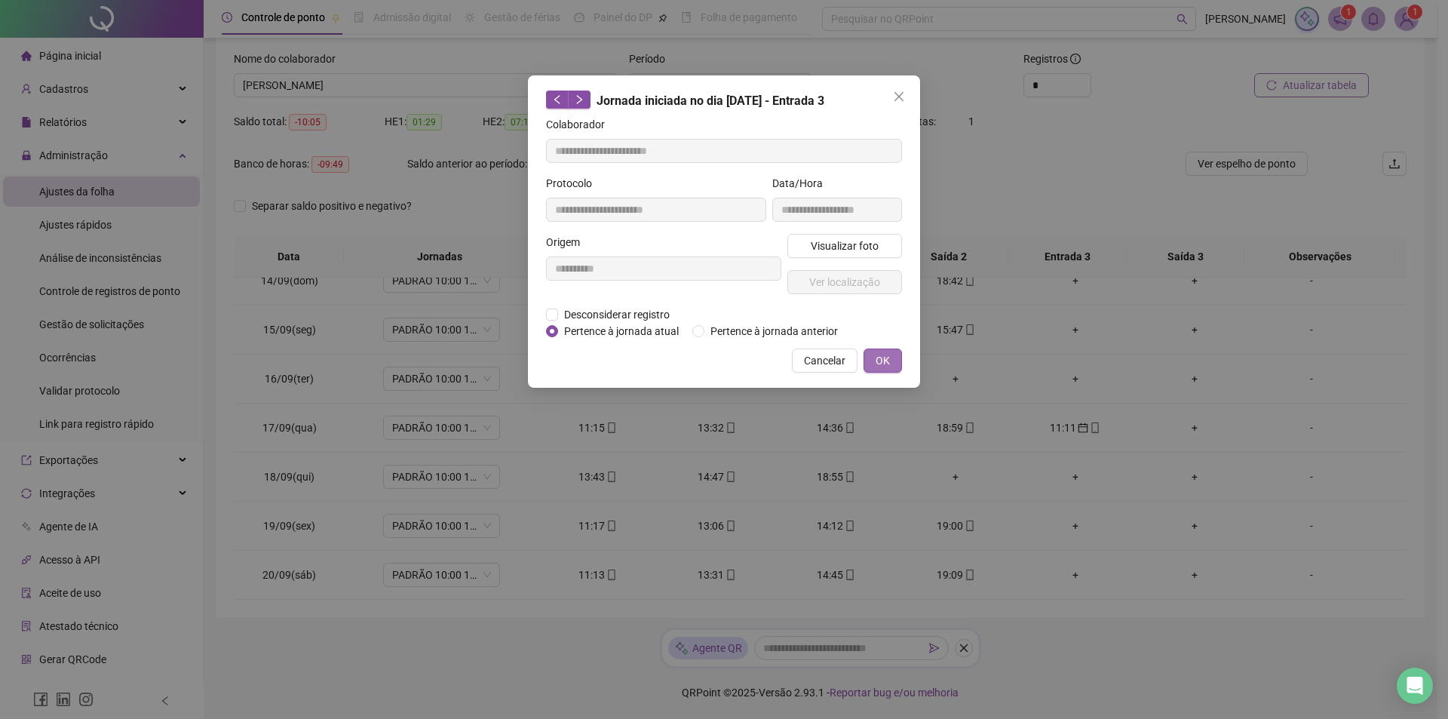
click at [895, 360] on button "OK" at bounding box center [883, 360] width 38 height 24
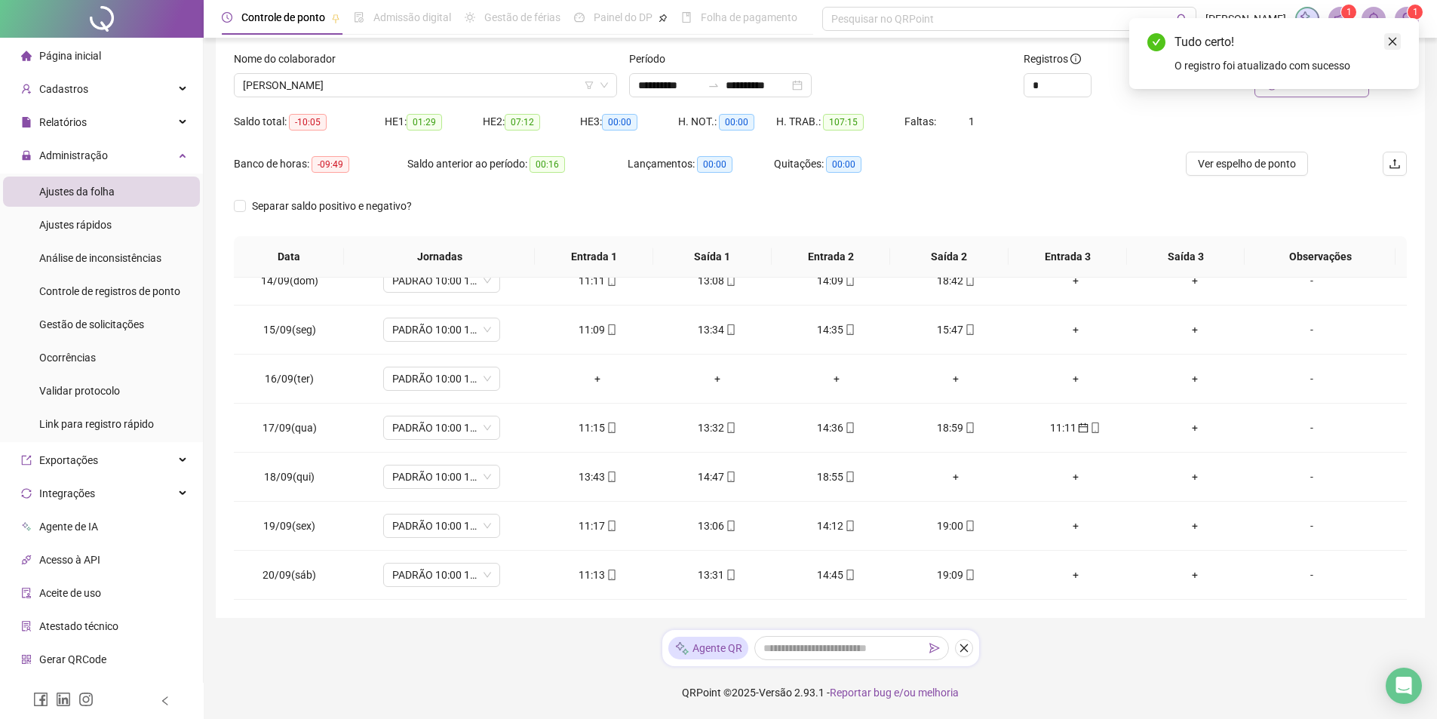
click at [1393, 44] on icon "close" at bounding box center [1392, 41] width 11 height 11
click at [1337, 88] on span "Atualizar tabela" at bounding box center [1320, 85] width 74 height 17
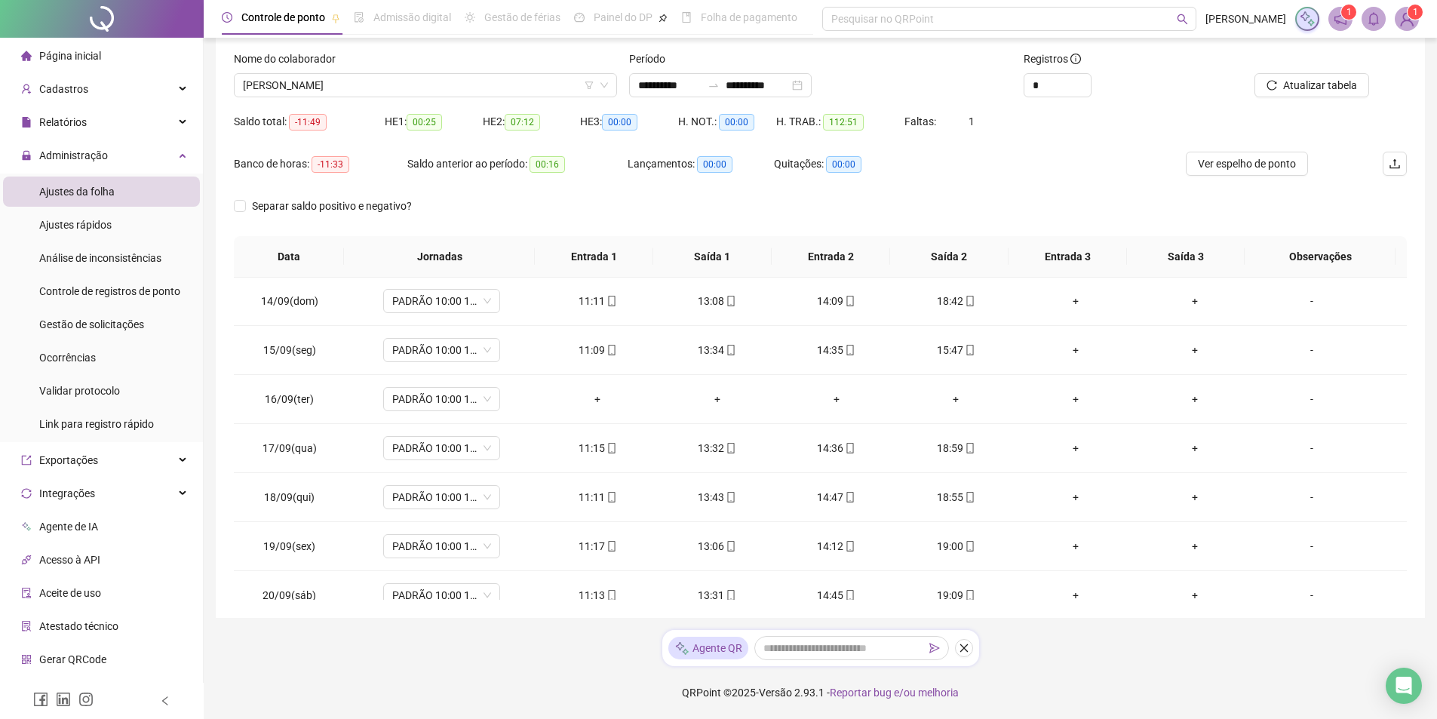
scroll to position [659, 0]
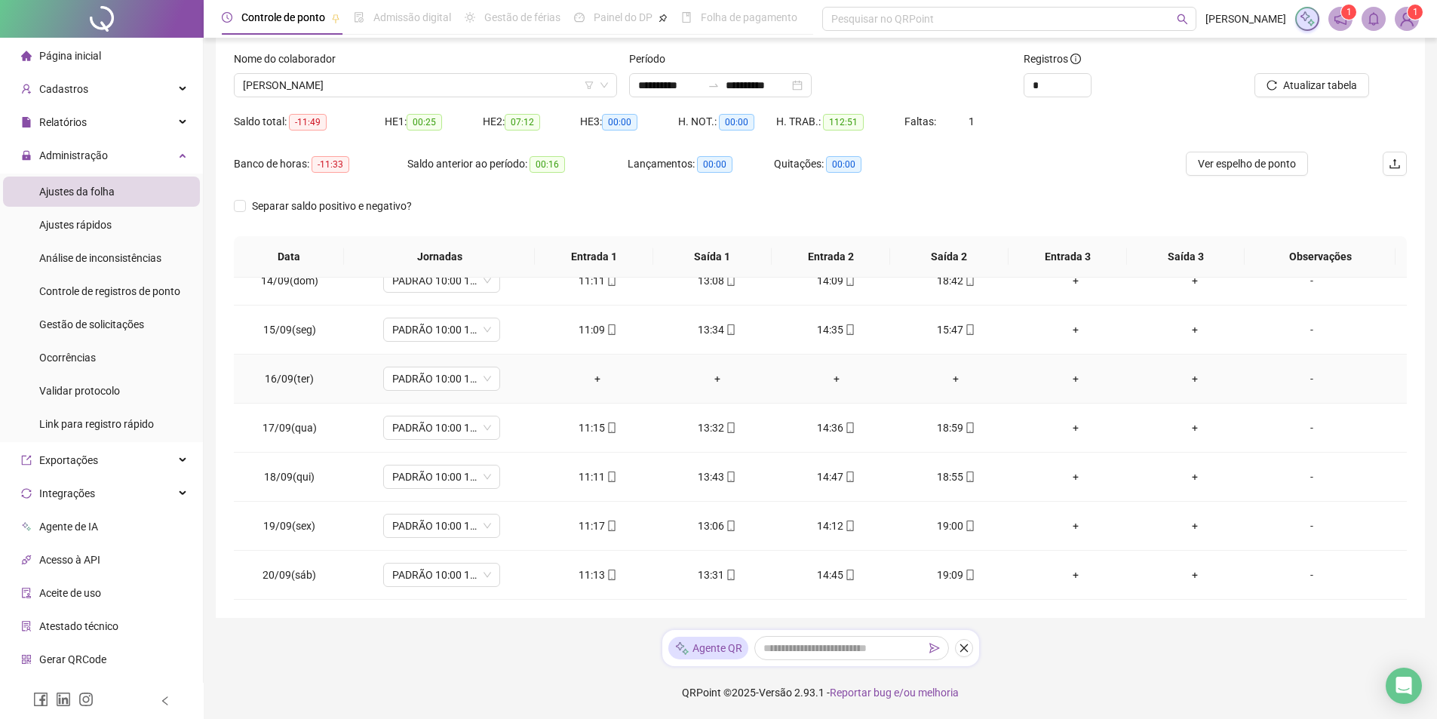
click at [1306, 384] on div "-" at bounding box center [1311, 378] width 89 height 17
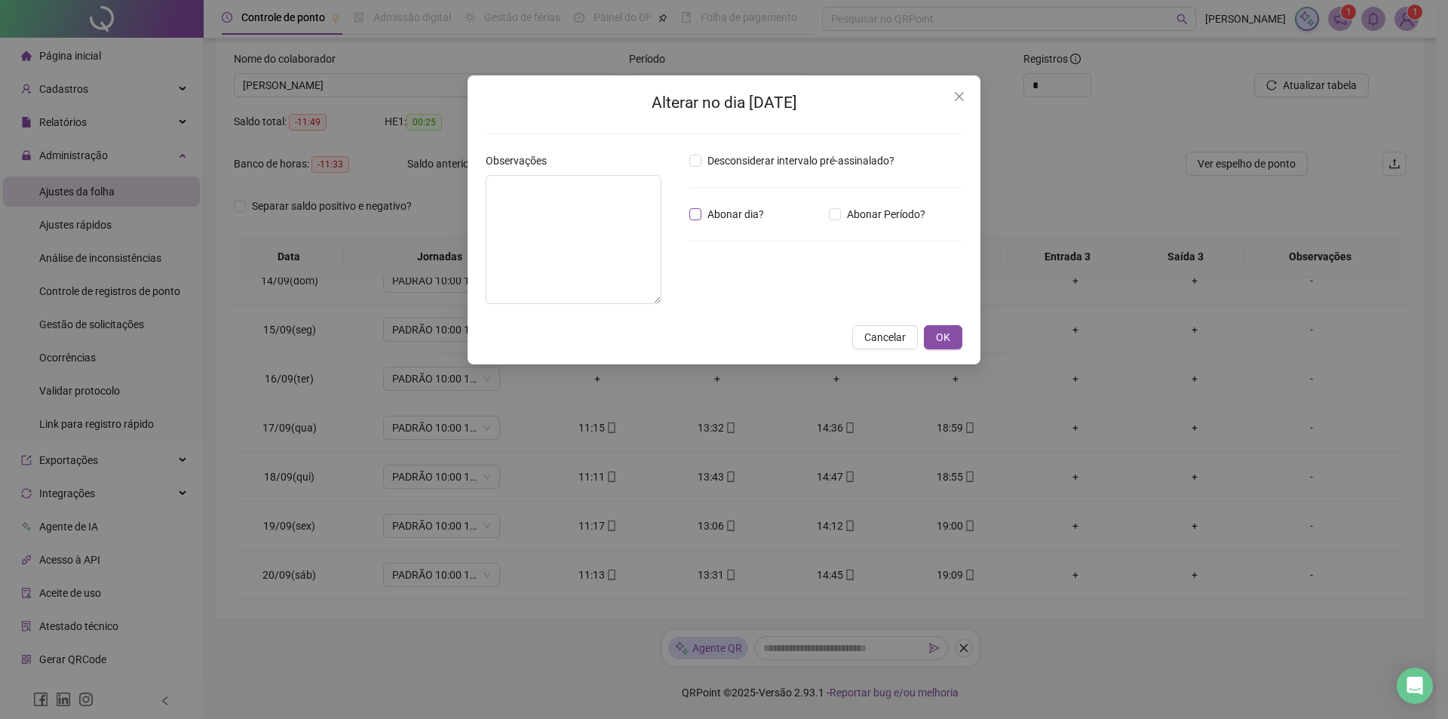
click at [702, 213] on span "Abonar dia?" at bounding box center [735, 214] width 69 height 17
click at [619, 210] on textarea at bounding box center [574, 239] width 176 height 129
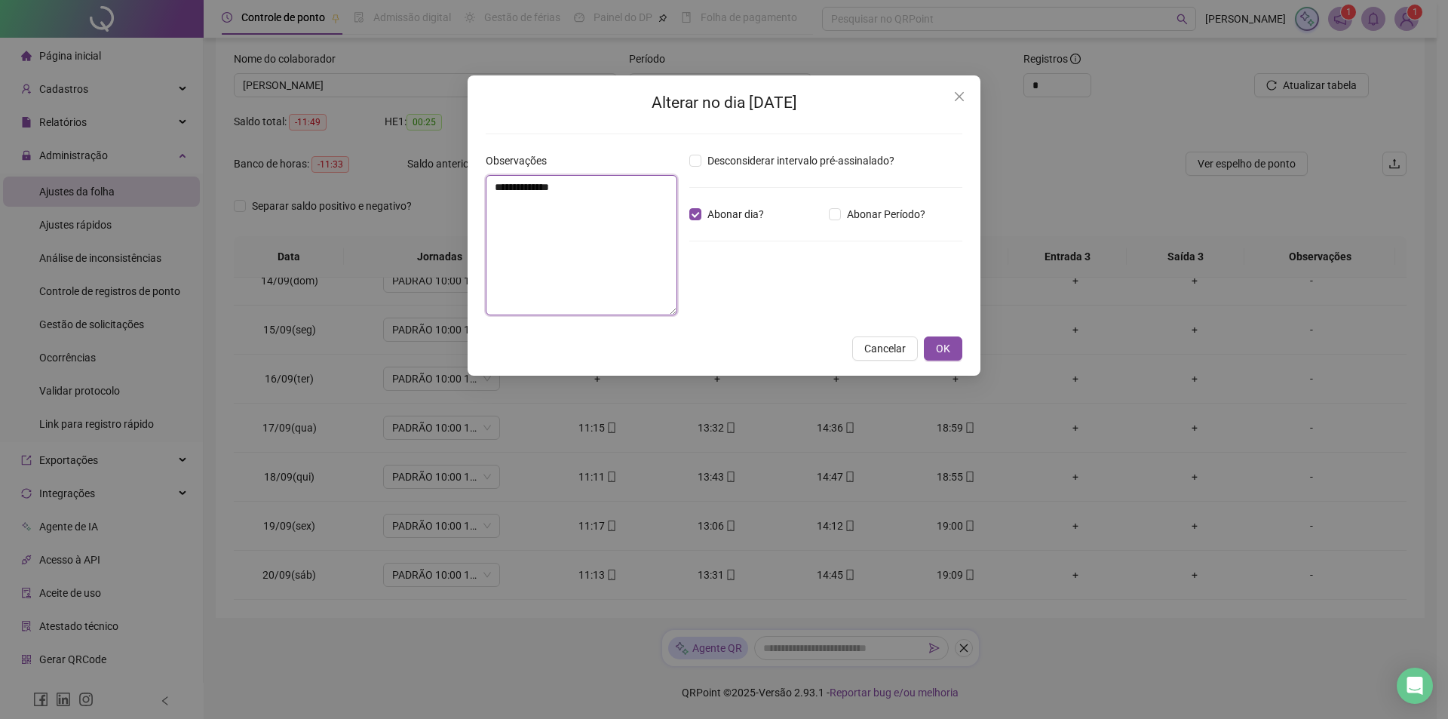
click at [504, 191] on textarea "**********" at bounding box center [582, 245] width 192 height 140
type textarea "**********"
click at [948, 342] on span "OK" at bounding box center [943, 348] width 14 height 17
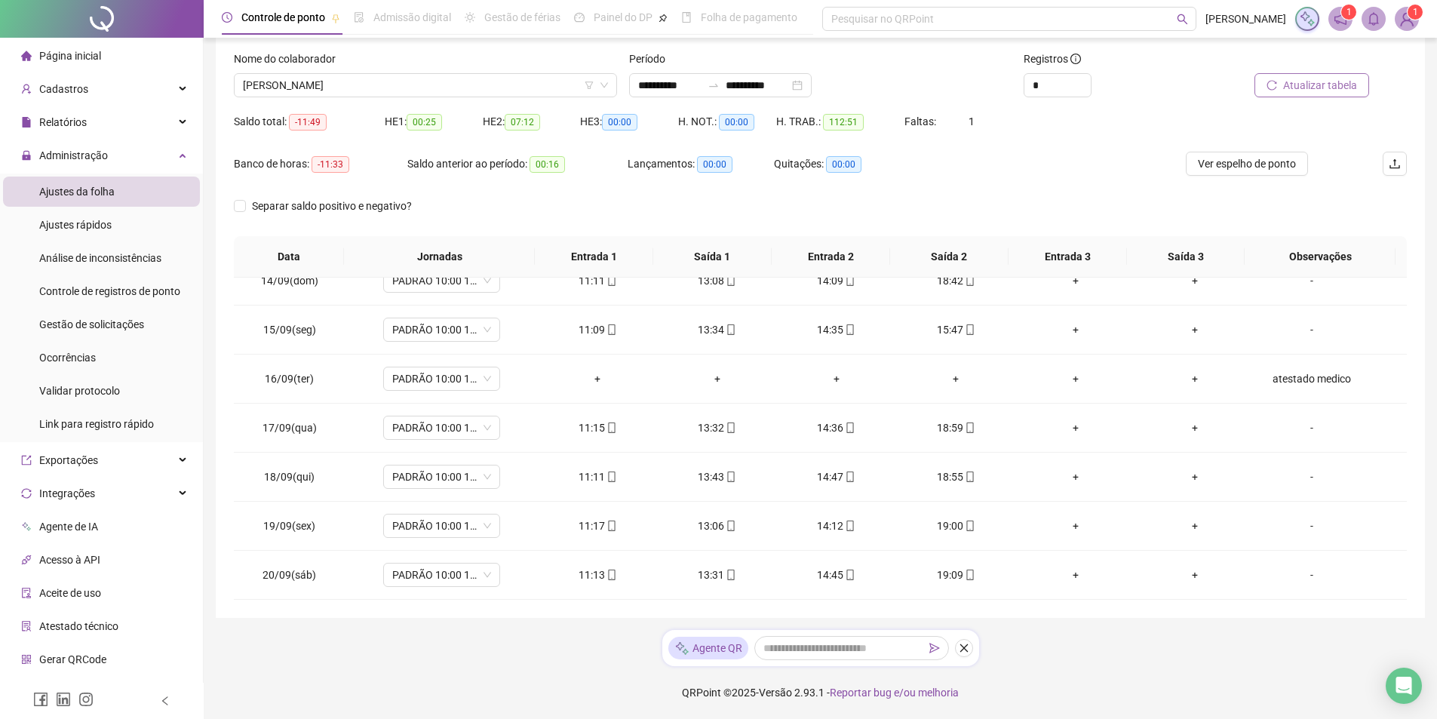
click at [1327, 90] on span "Atualizar tabela" at bounding box center [1320, 85] width 74 height 17
click at [558, 91] on span "[PERSON_NAME]" at bounding box center [425, 85] width 365 height 23
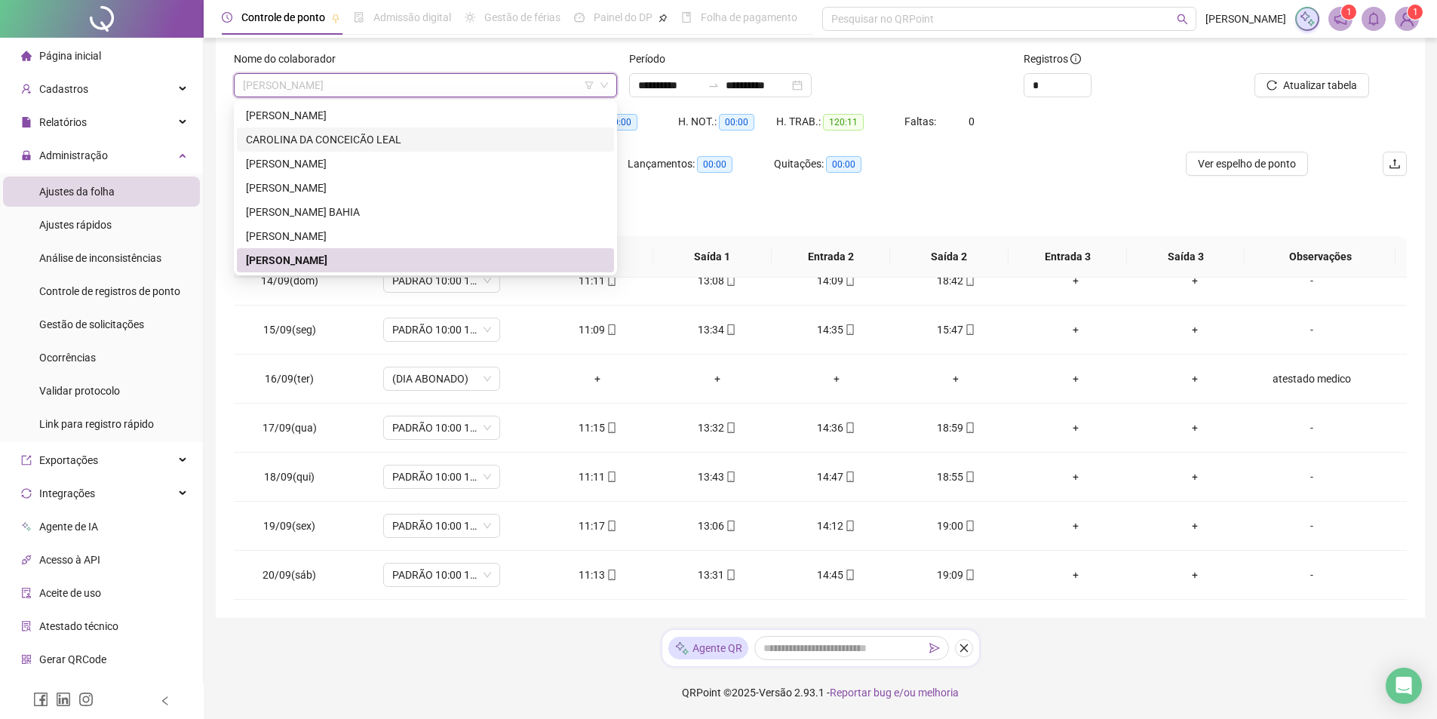
click at [395, 146] on div "CAROLINA DA CONCEICÃO LEAL" at bounding box center [425, 139] width 359 height 17
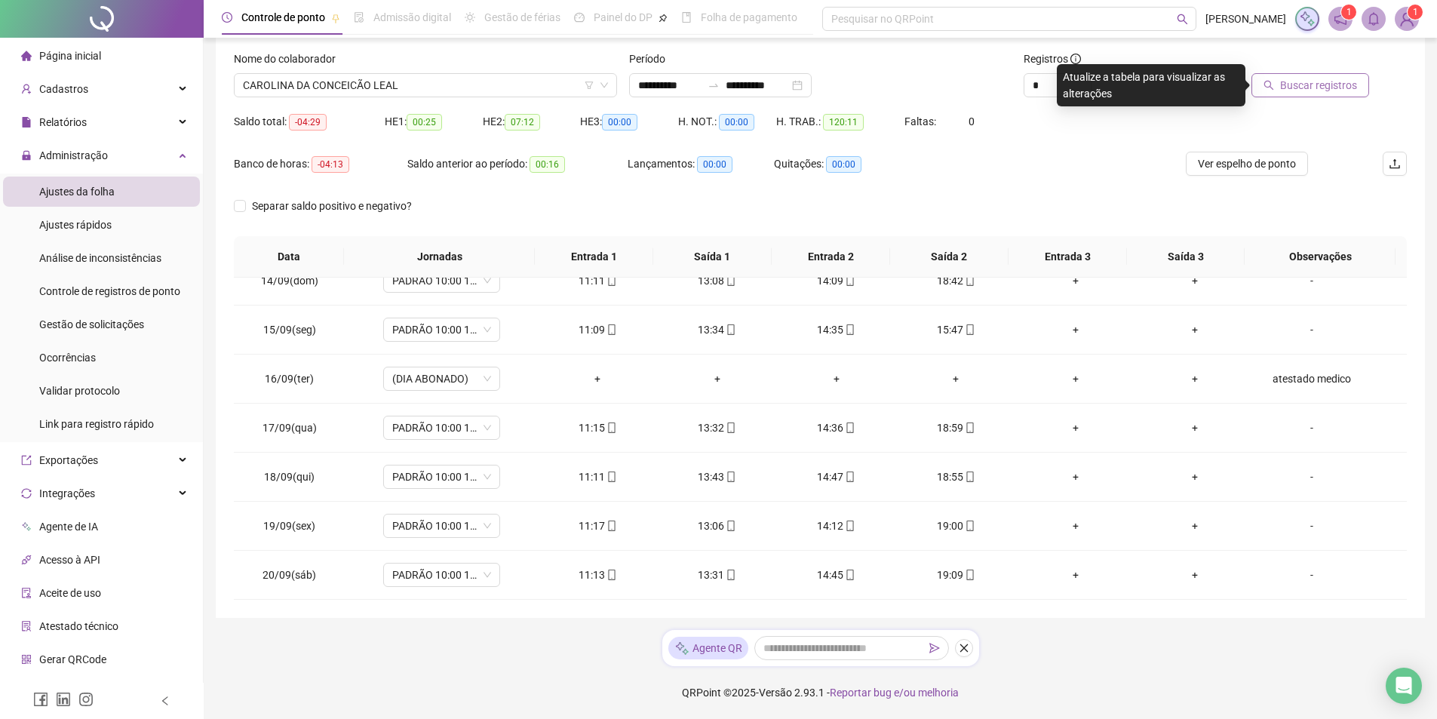
click at [1324, 84] on span "Buscar registros" at bounding box center [1318, 85] width 77 height 17
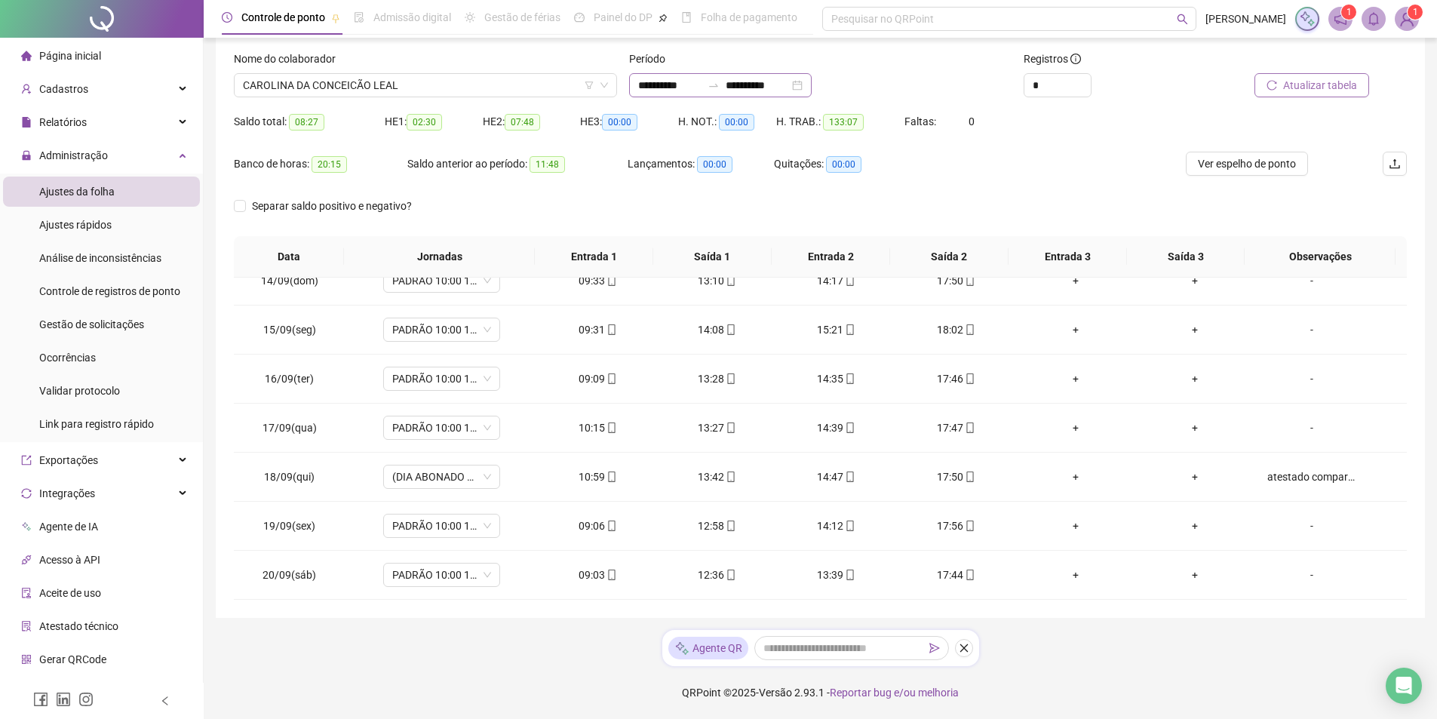
click at [812, 89] on div "**********" at bounding box center [720, 85] width 183 height 24
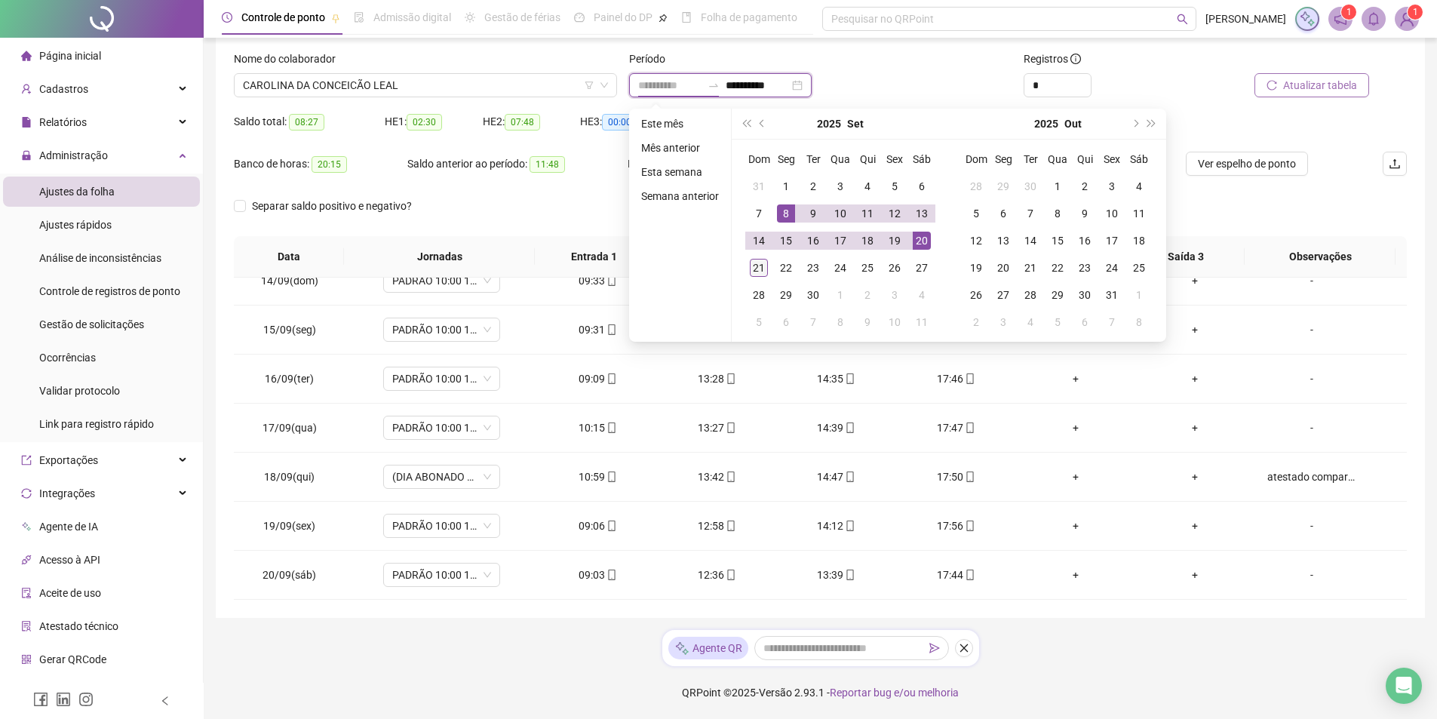
type input "**********"
click at [750, 267] on div "21" at bounding box center [759, 268] width 18 height 18
type input "**********"
click at [791, 185] on div "1" at bounding box center [786, 186] width 18 height 18
type input "**********"
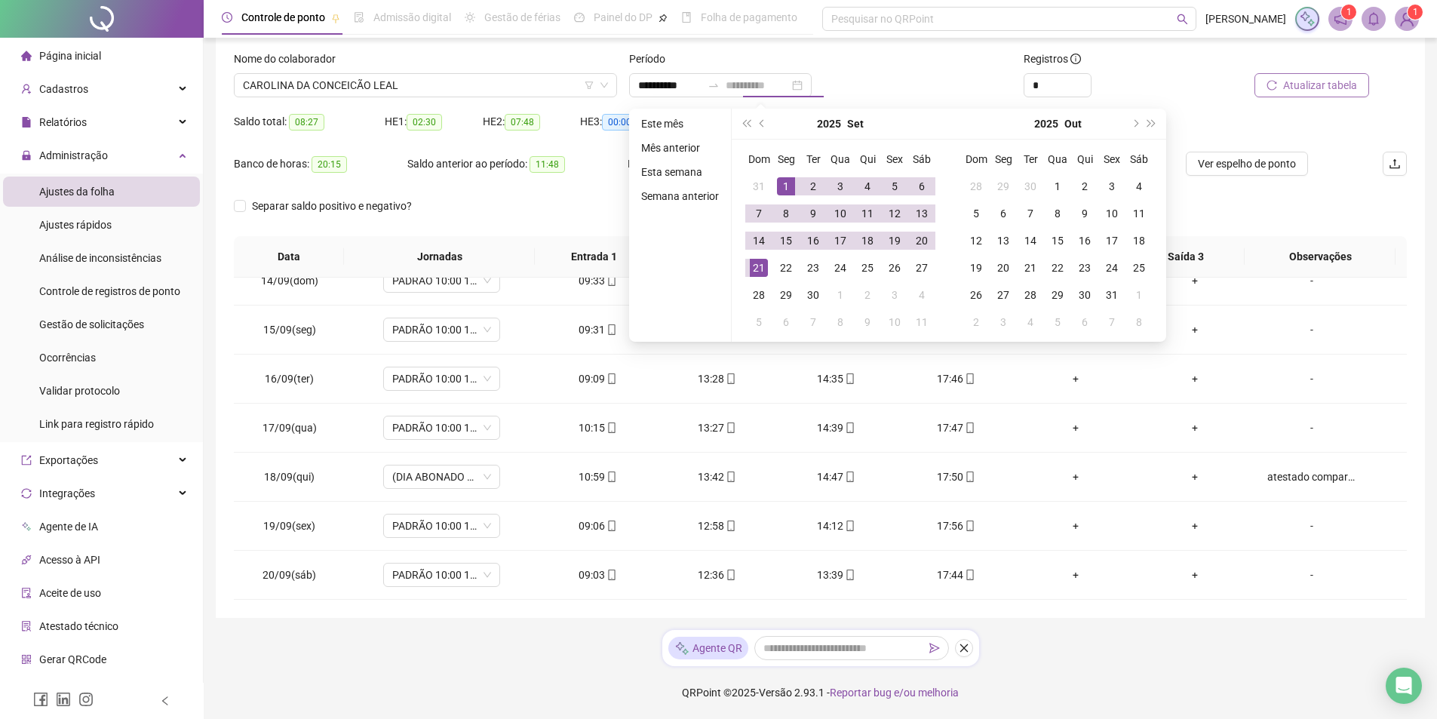
type input "**********"
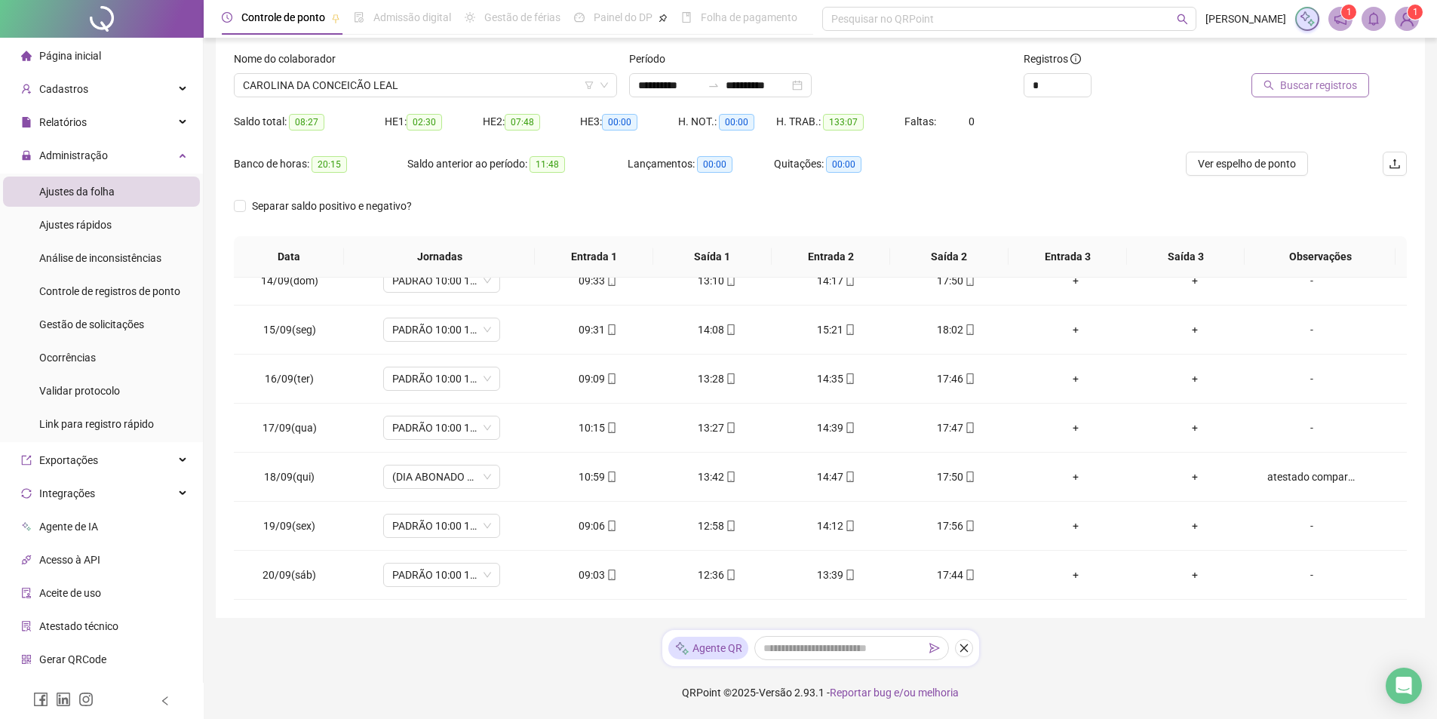
click at [1307, 87] on span "Buscar registros" at bounding box center [1318, 85] width 77 height 17
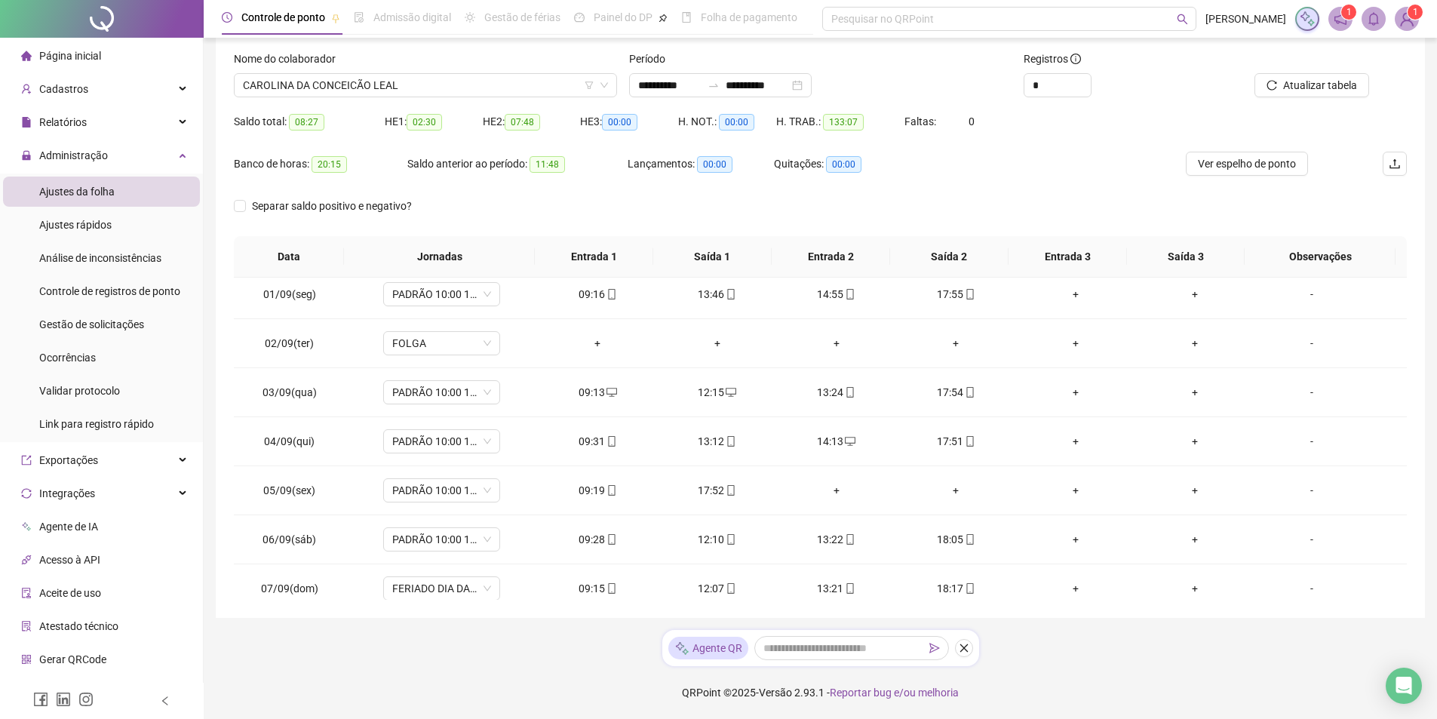
scroll to position [0, 0]
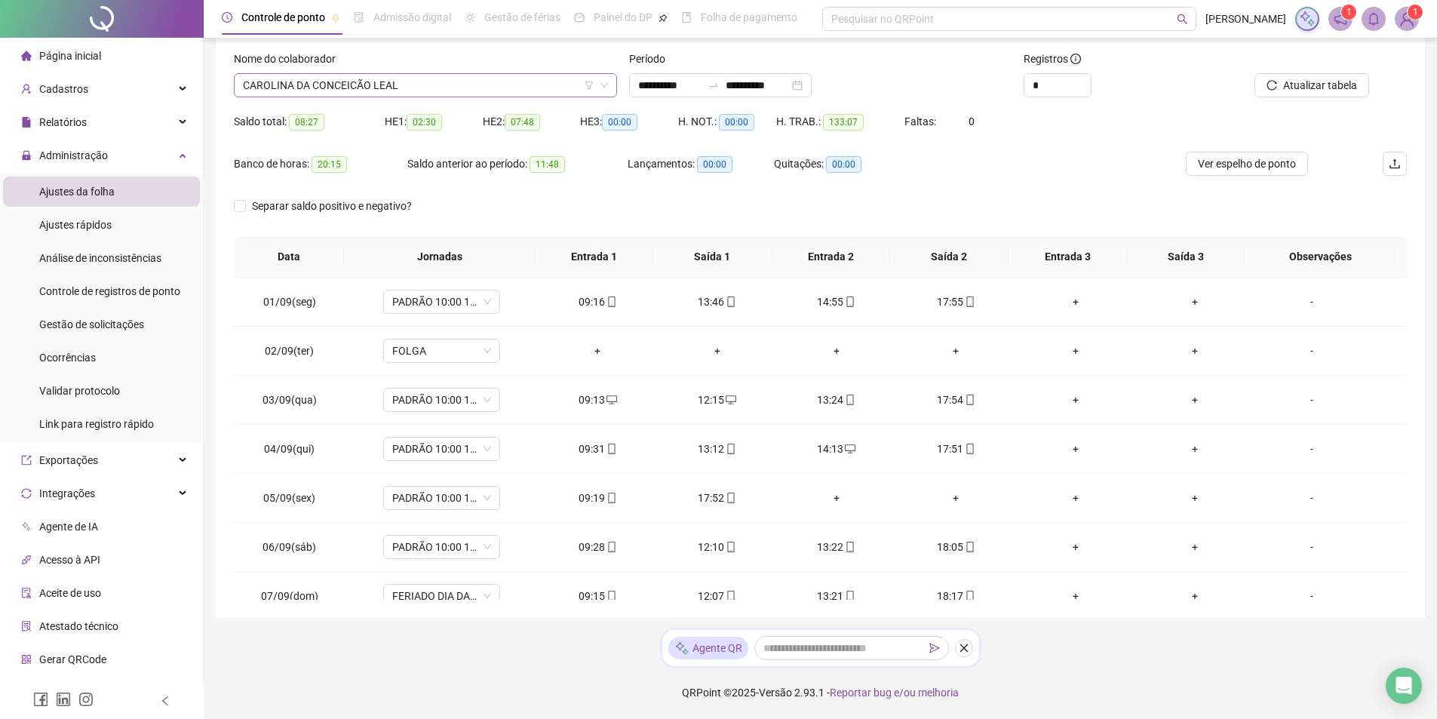
click at [441, 81] on span "CAROLINA DA CONCEICÃO LEAL" at bounding box center [425, 85] width 365 height 23
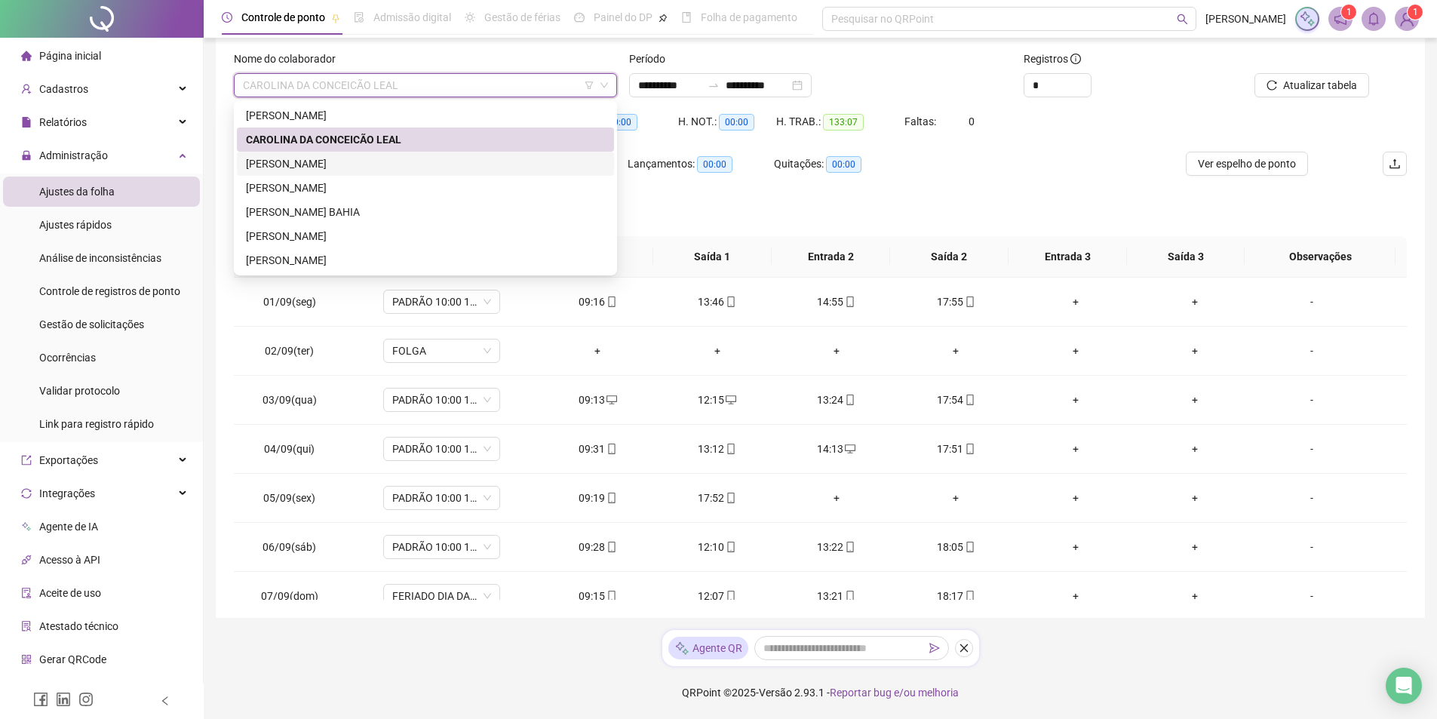
click at [388, 166] on div "[PERSON_NAME]" at bounding box center [425, 163] width 359 height 17
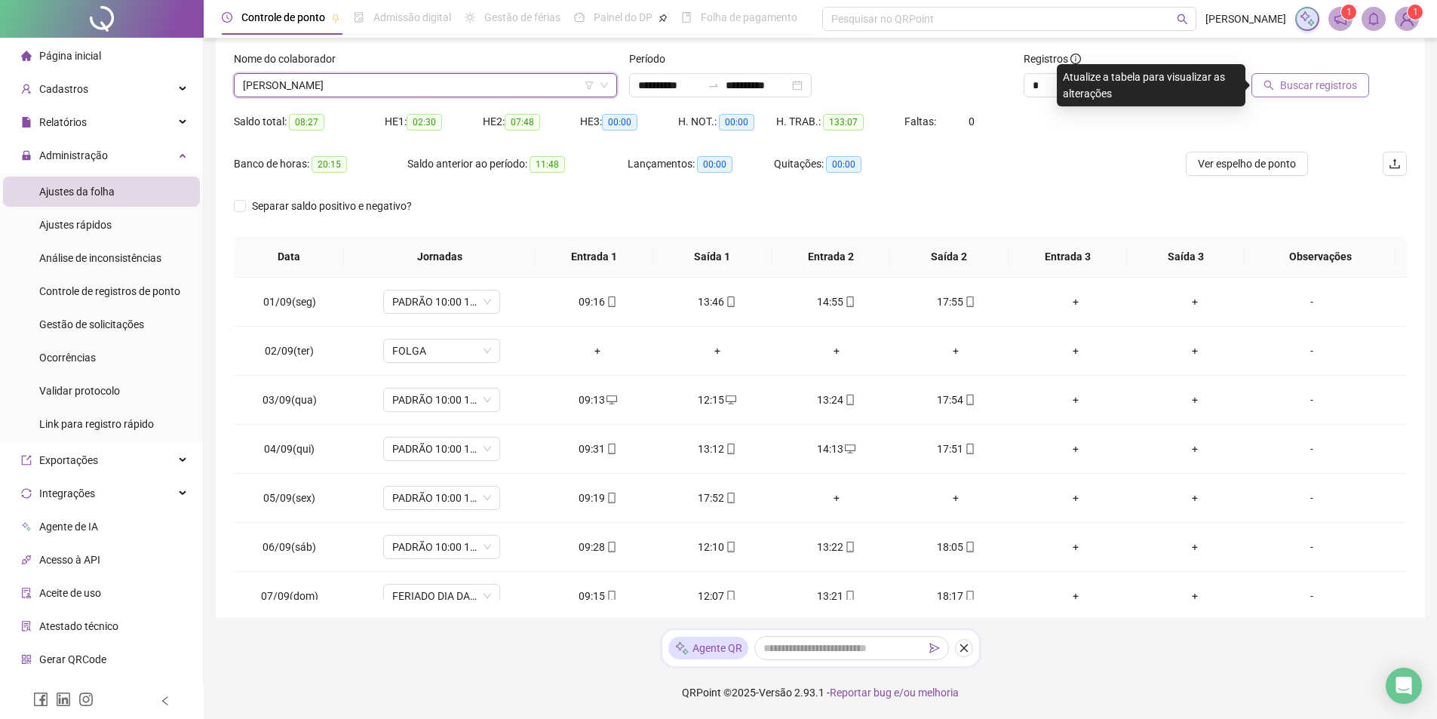
click at [1321, 87] on span "Buscar registros" at bounding box center [1318, 85] width 77 height 17
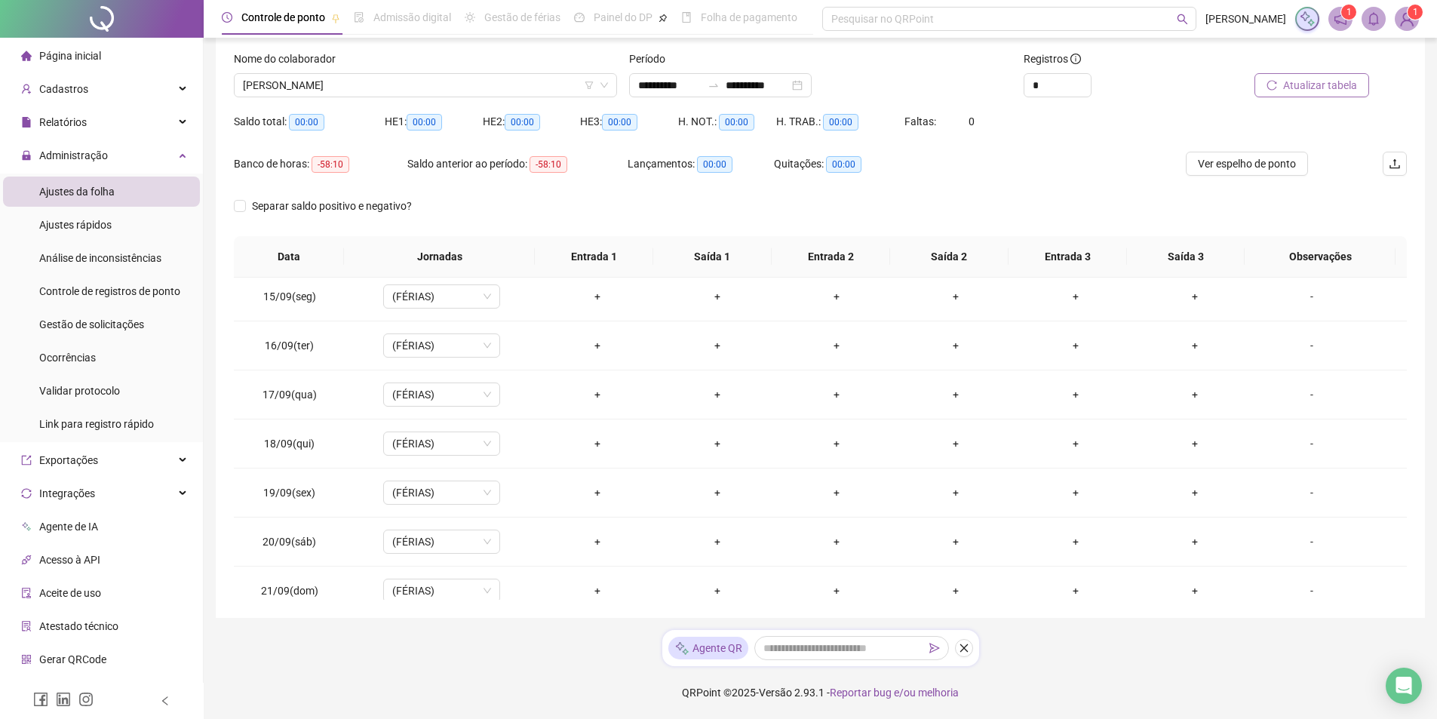
scroll to position [708, 0]
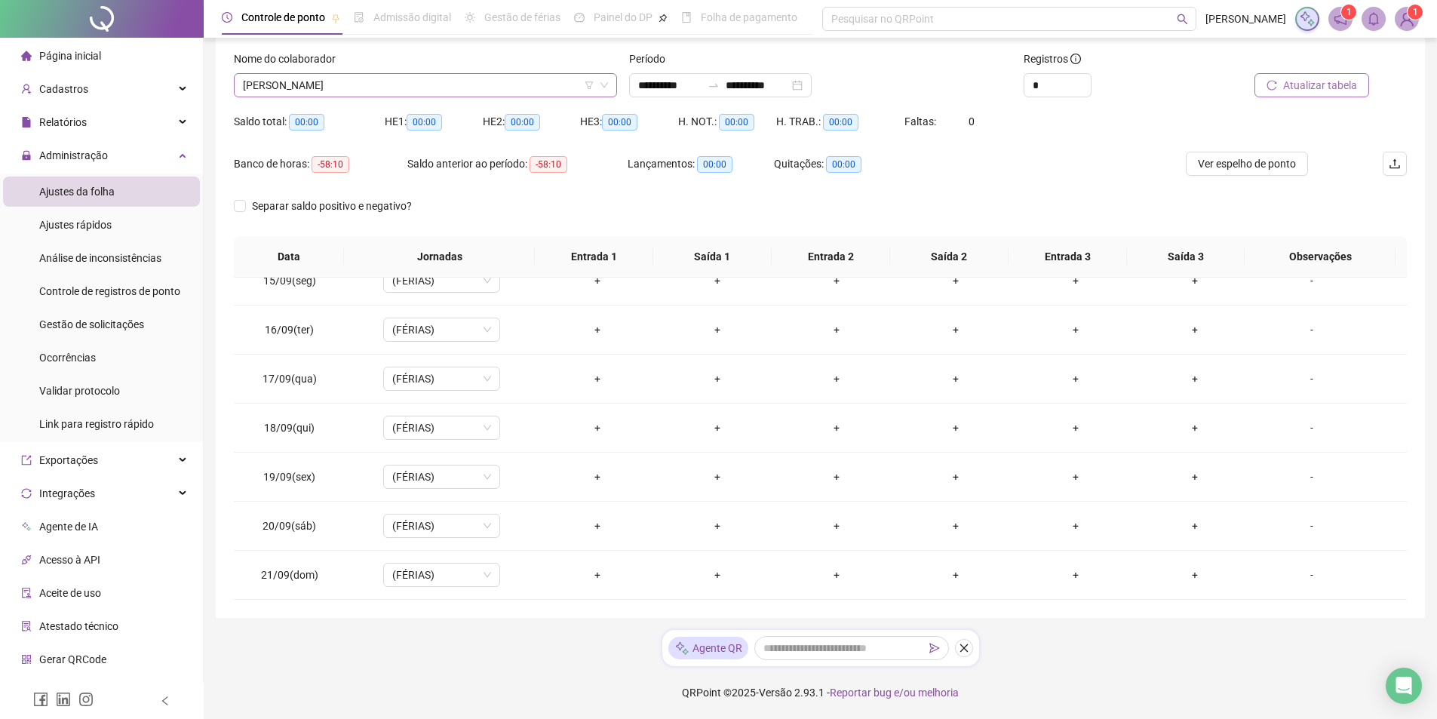
click at [419, 93] on span "[PERSON_NAME]" at bounding box center [425, 85] width 365 height 23
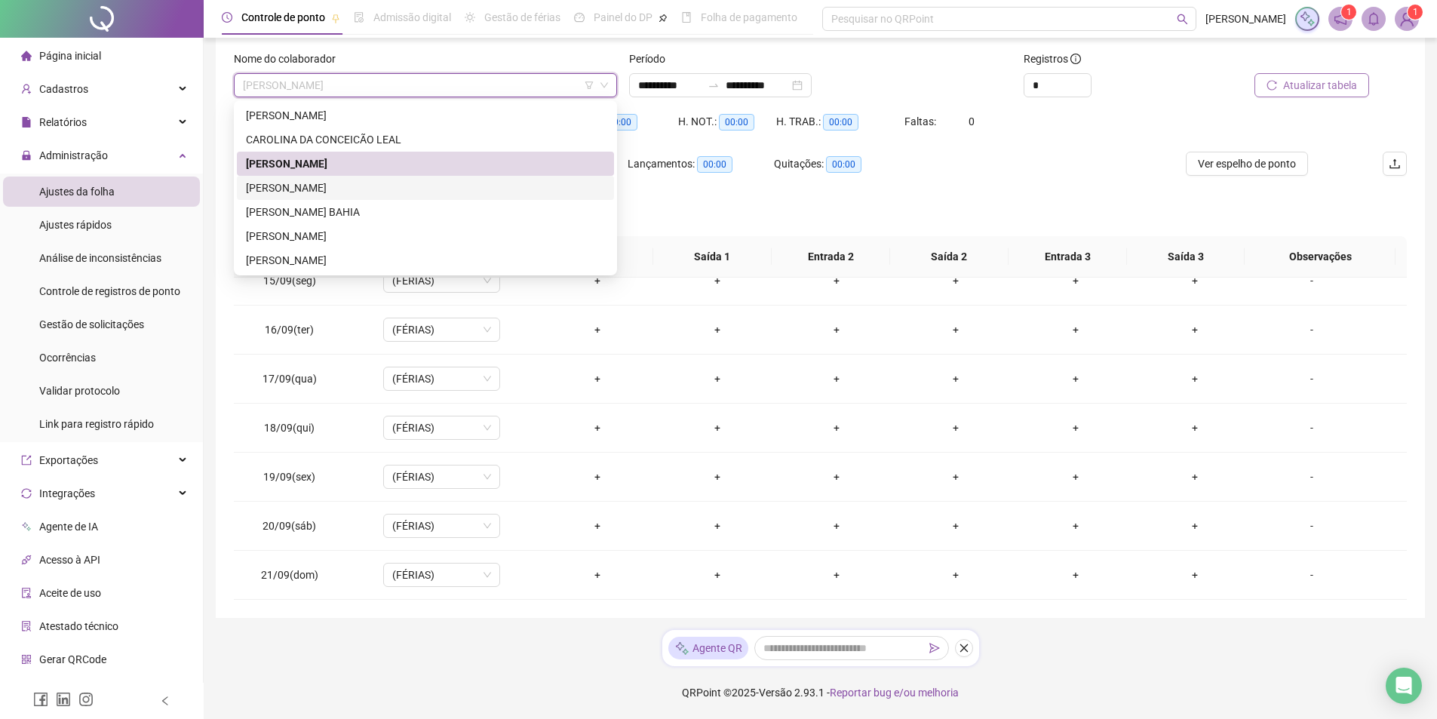
click at [380, 187] on div "[PERSON_NAME]" at bounding box center [425, 188] width 359 height 17
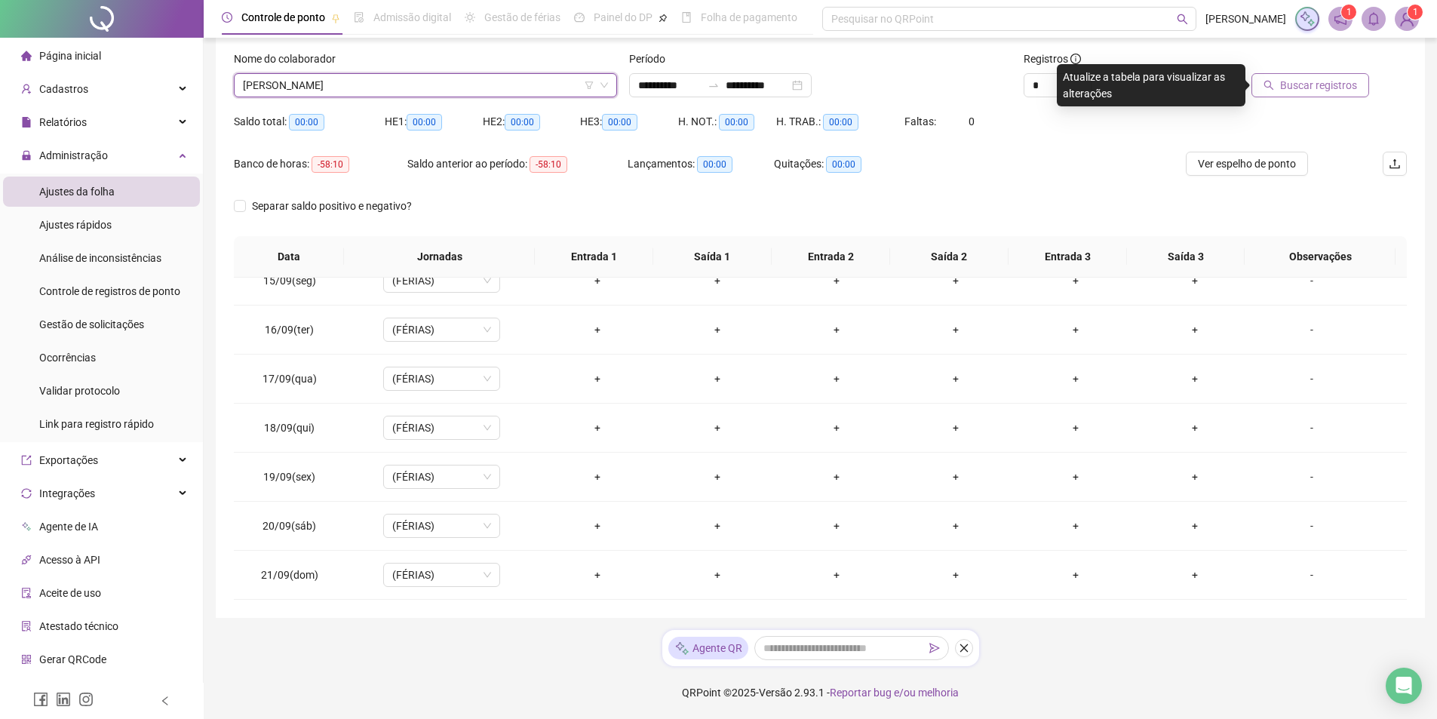
click at [1326, 94] on button "Buscar registros" at bounding box center [1310, 85] width 118 height 24
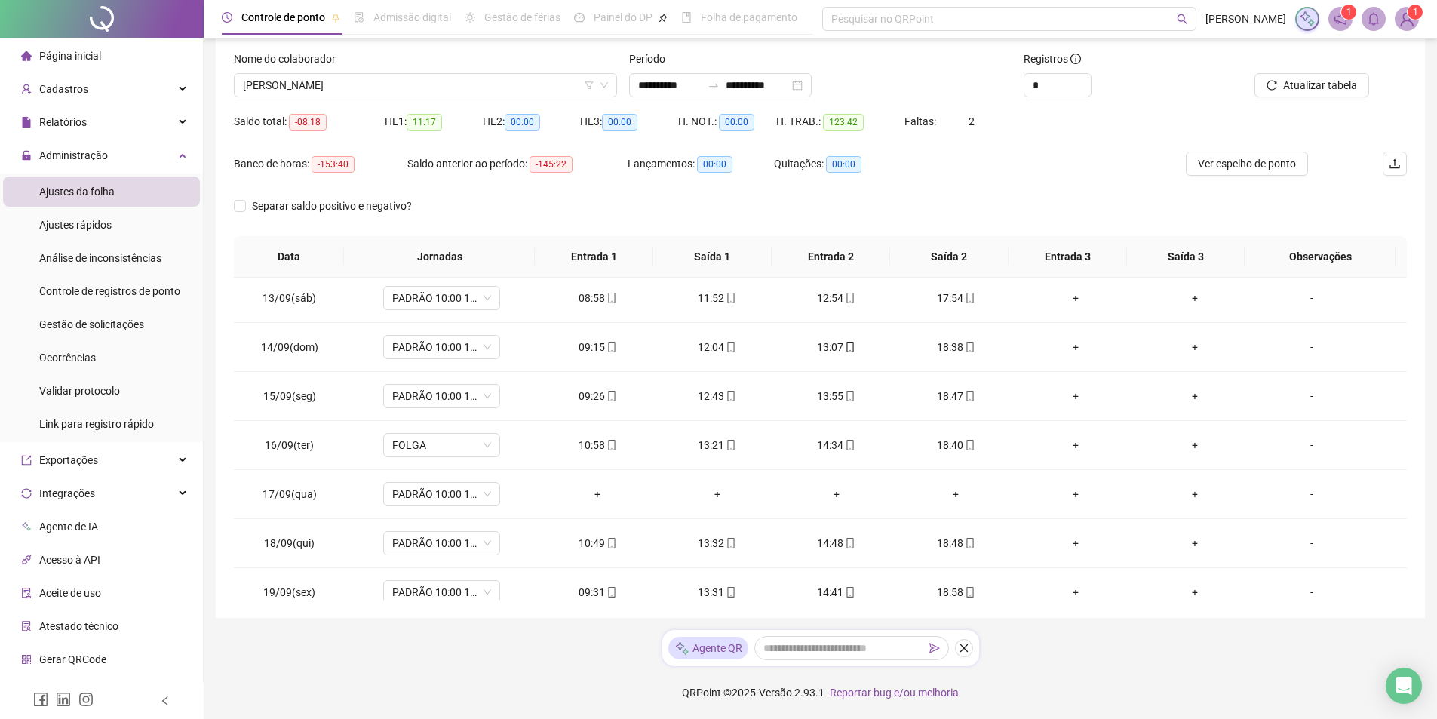
scroll to position [597, 0]
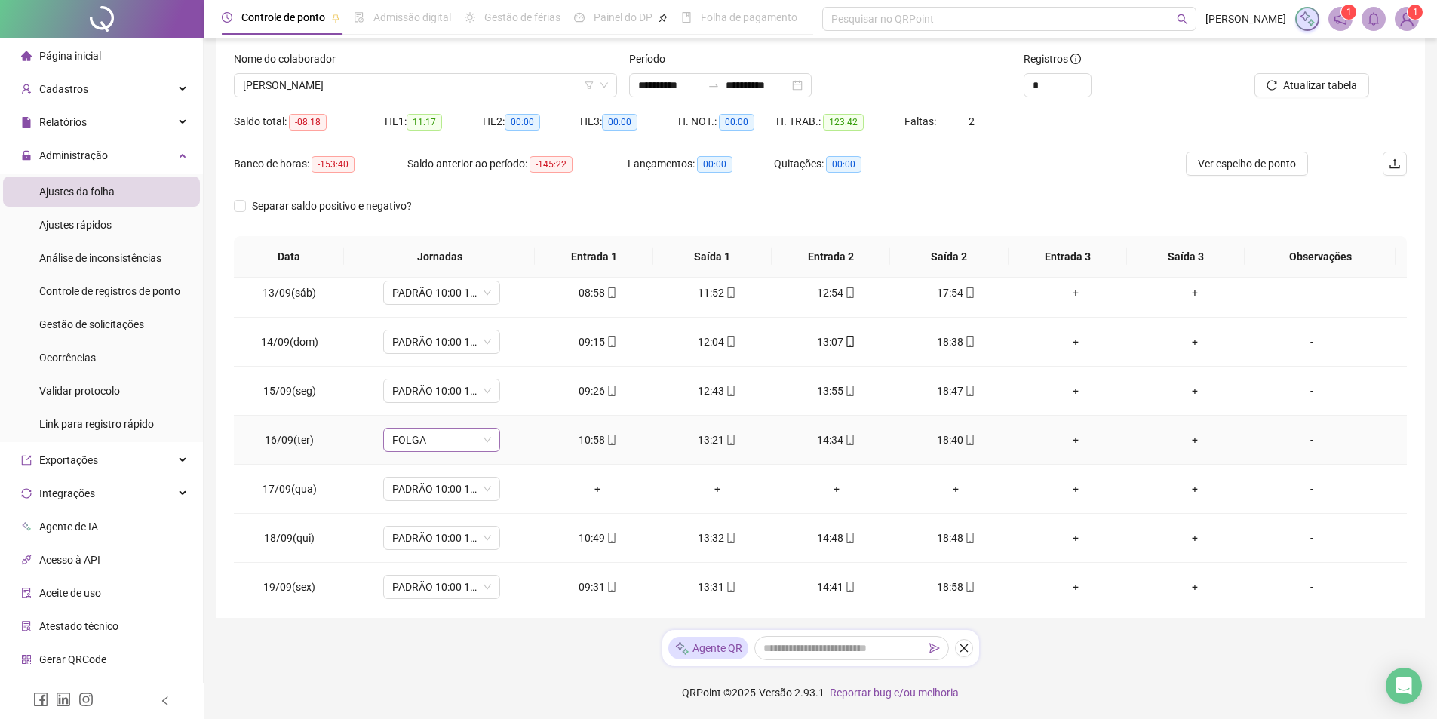
click at [448, 438] on span "FOLGA" at bounding box center [441, 439] width 99 height 23
click at [474, 570] on div "PADRÃO 10:00 18:20" at bounding box center [465, 573] width 127 height 17
click at [508, 396] on span "Sim" at bounding box center [510, 400] width 17 height 17
click at [1319, 81] on span "Atualizar tabela" at bounding box center [1320, 85] width 74 height 17
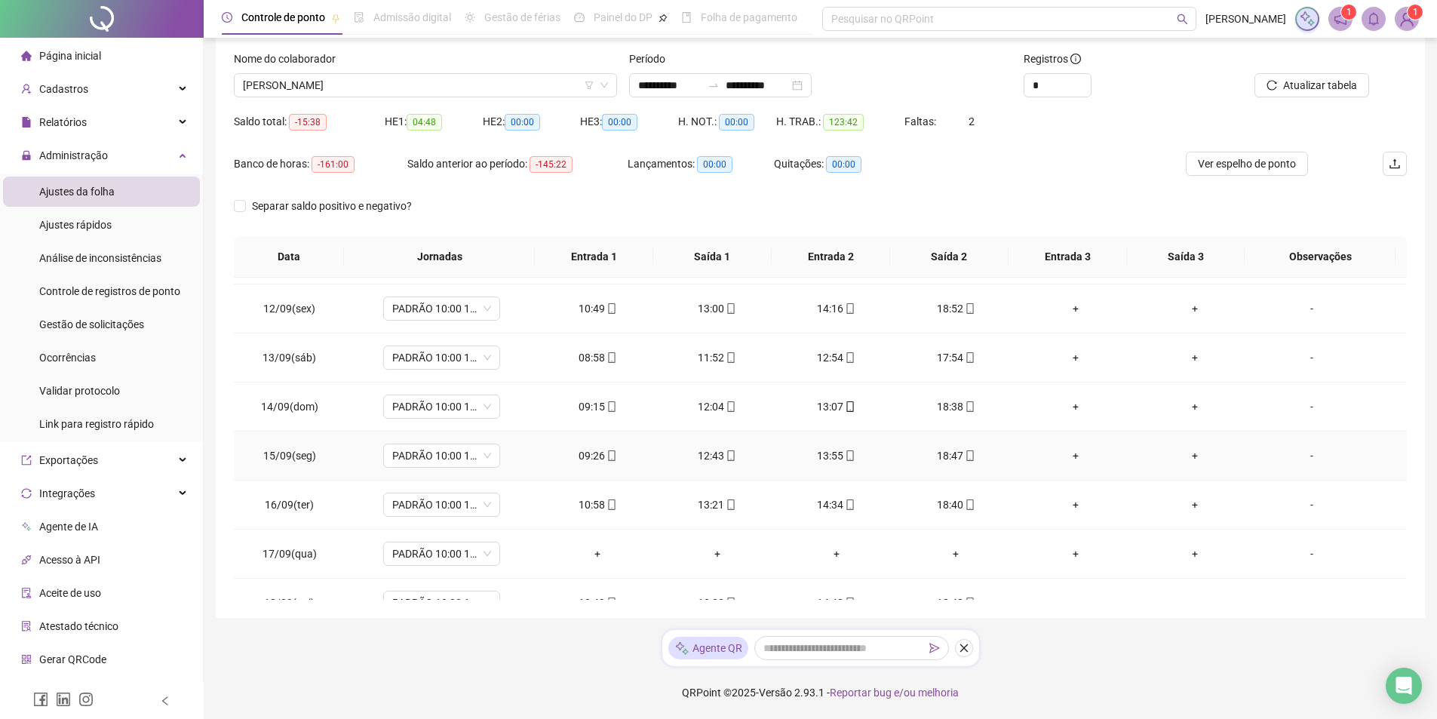
scroll to position [557, 0]
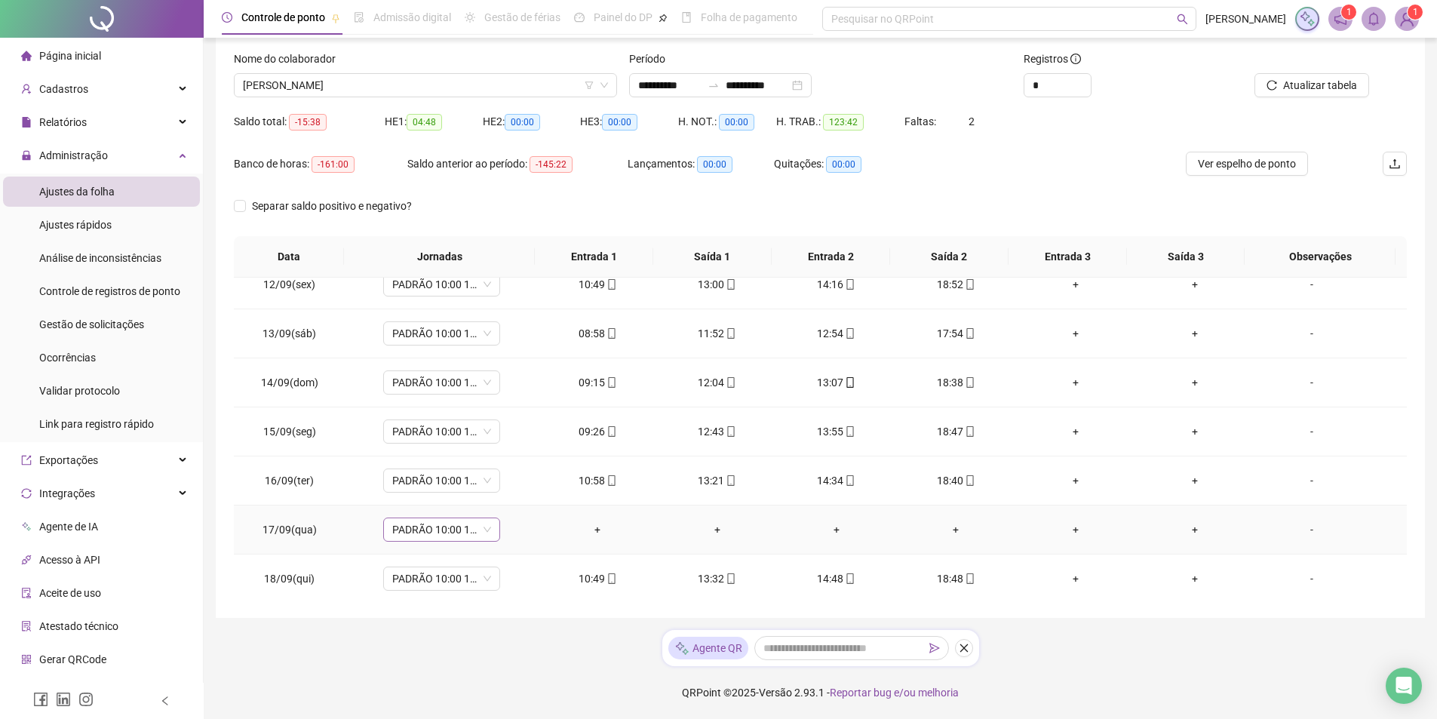
click at [459, 529] on span "PADRÃO 10:00 18:20" at bounding box center [441, 529] width 99 height 23
click at [429, 413] on div "Folga" at bounding box center [465, 417] width 127 height 17
click at [504, 490] on span "Sim" at bounding box center [510, 490] width 17 height 17
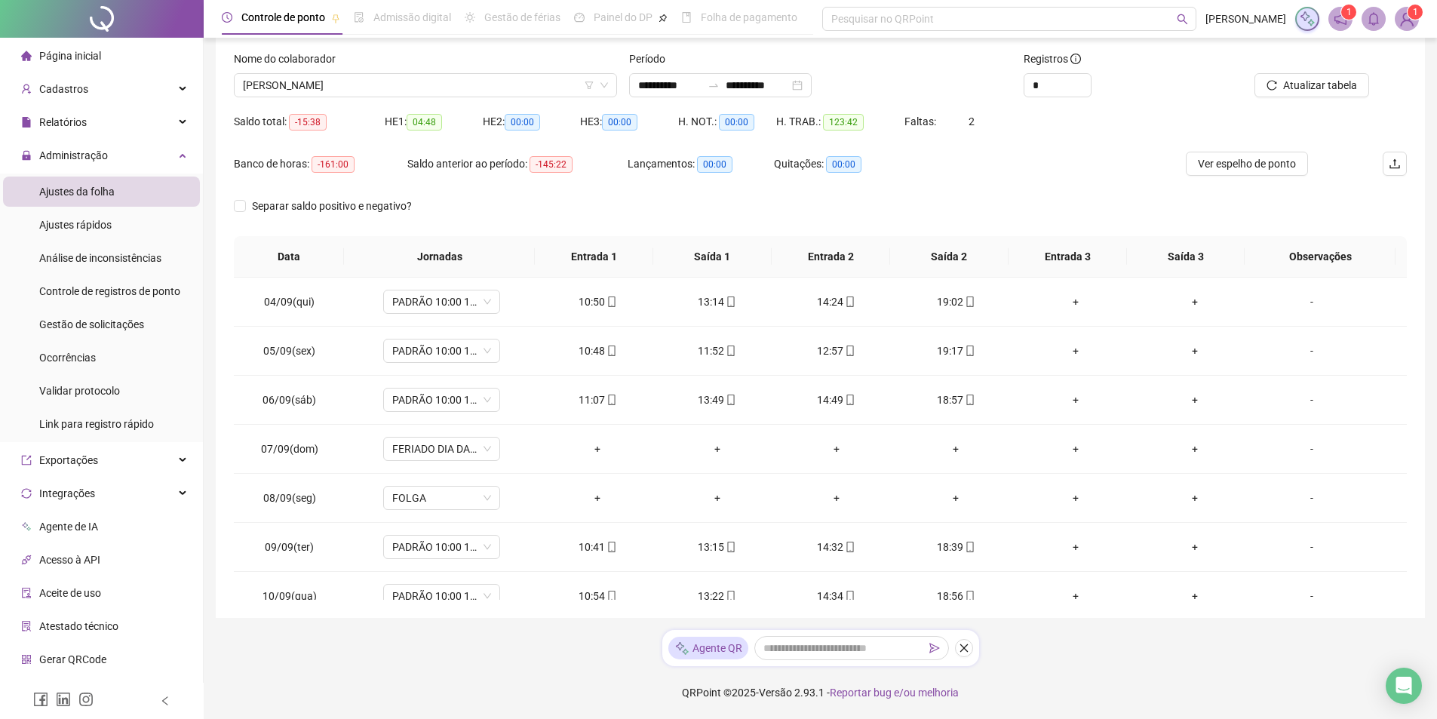
scroll to position [0, 0]
click at [417, 96] on span "[PERSON_NAME]" at bounding box center [425, 85] width 365 height 23
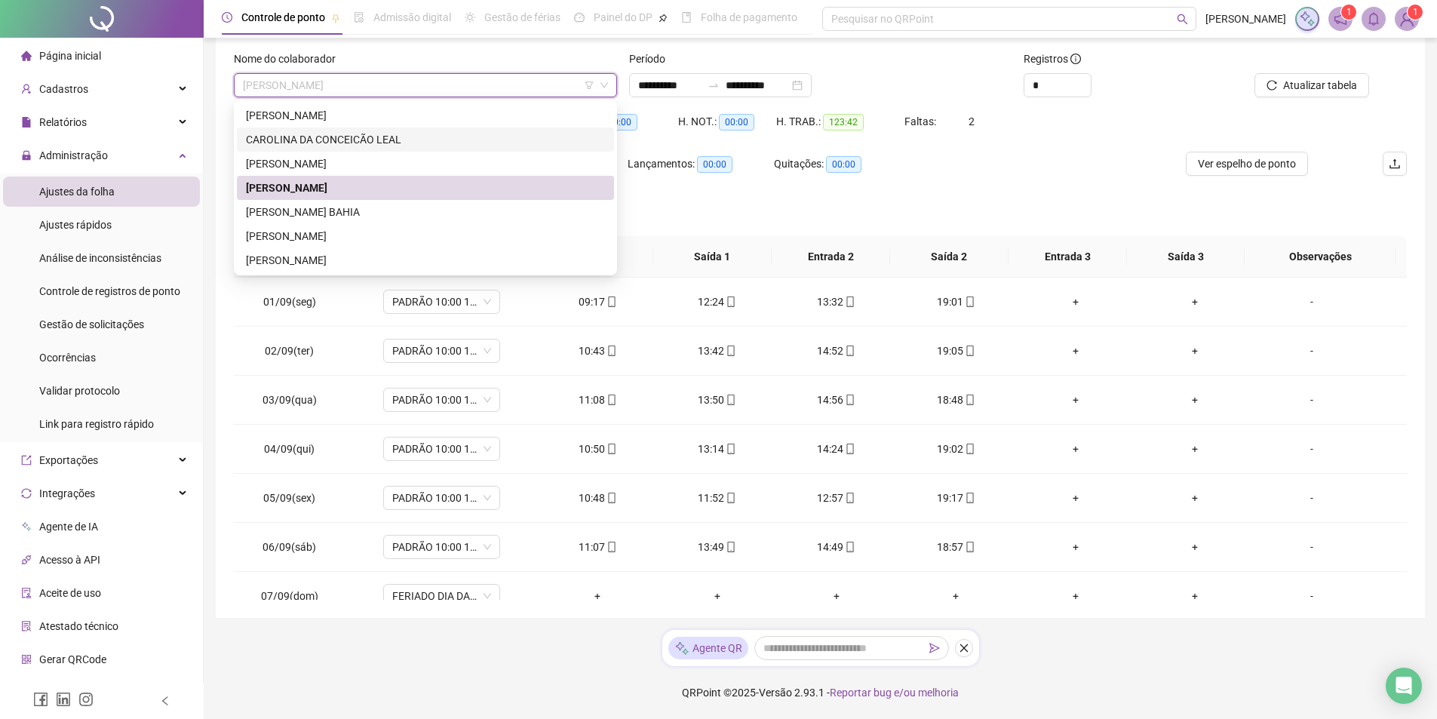
click at [411, 136] on div "CAROLINA DA CONCEICÃO LEAL" at bounding box center [425, 139] width 359 height 17
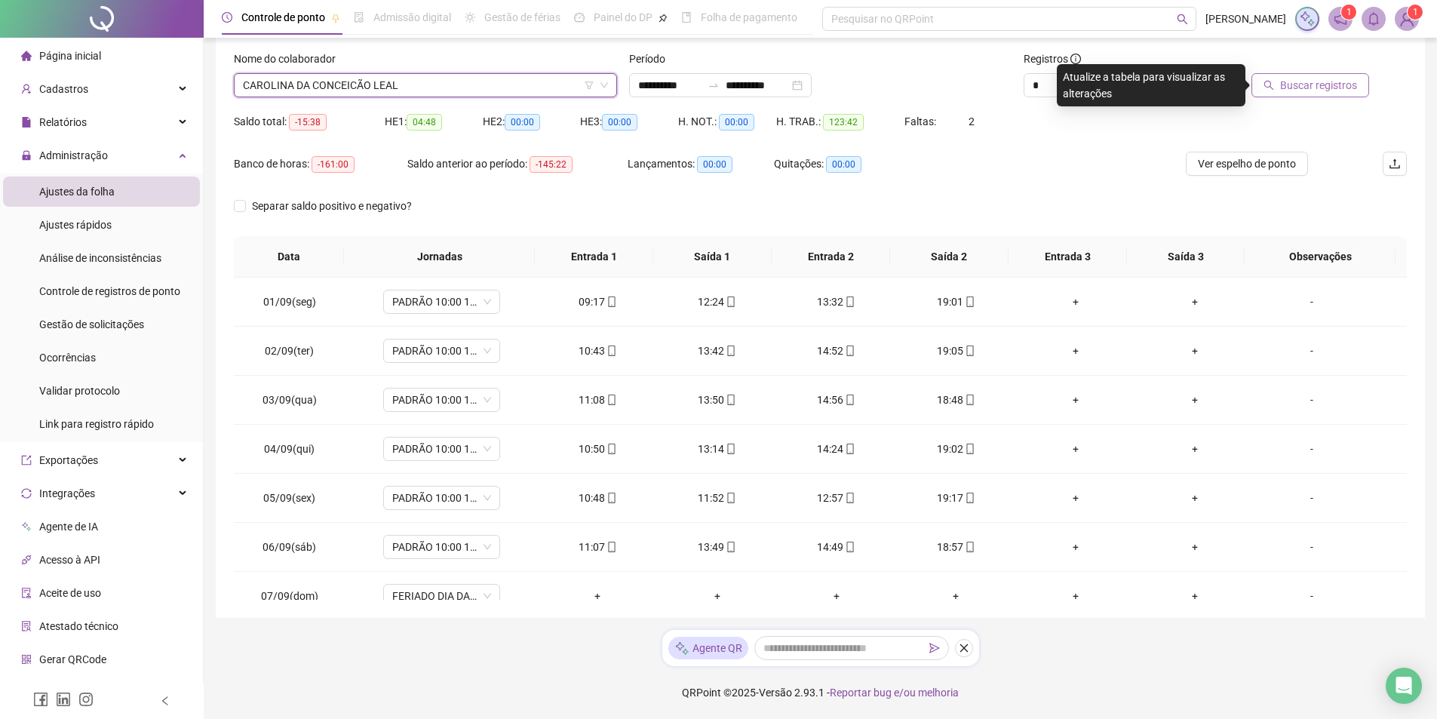
click at [1331, 81] on span "Buscar registros" at bounding box center [1318, 85] width 77 height 17
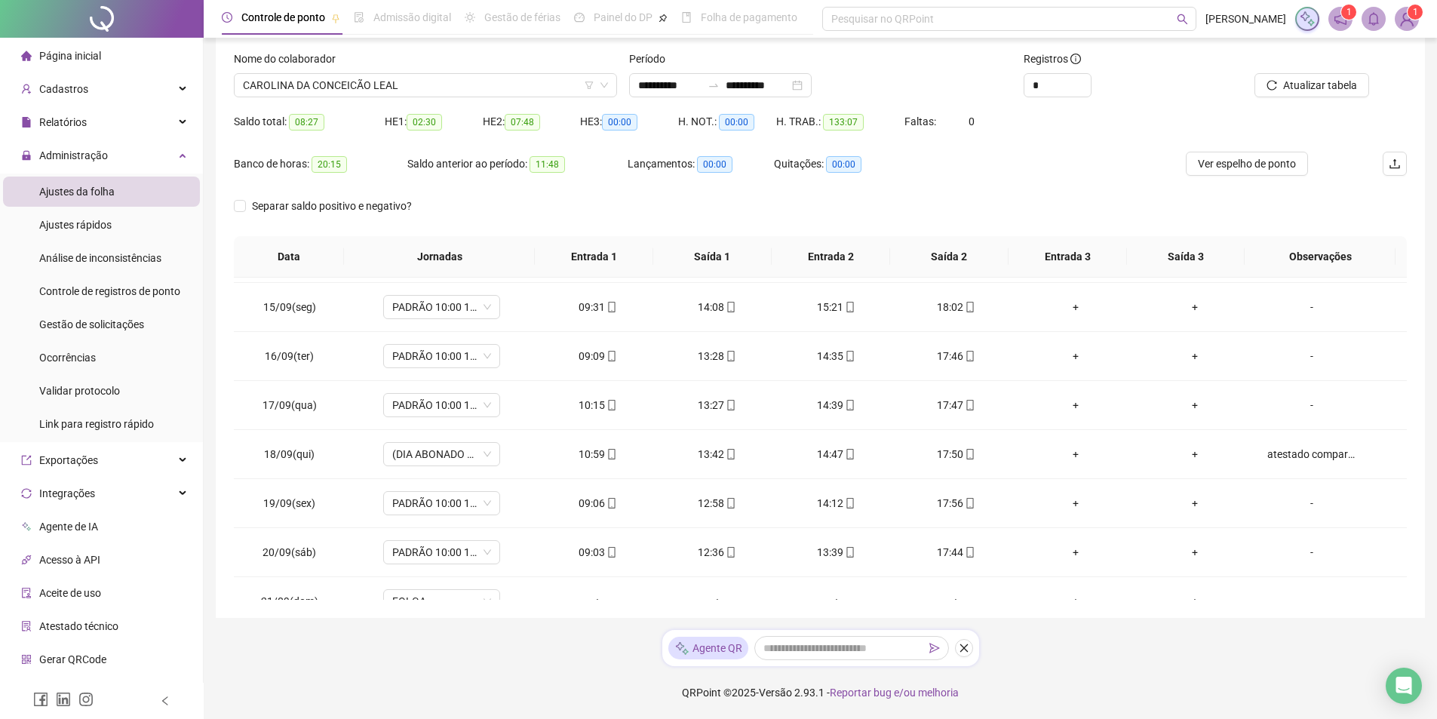
scroll to position [708, 0]
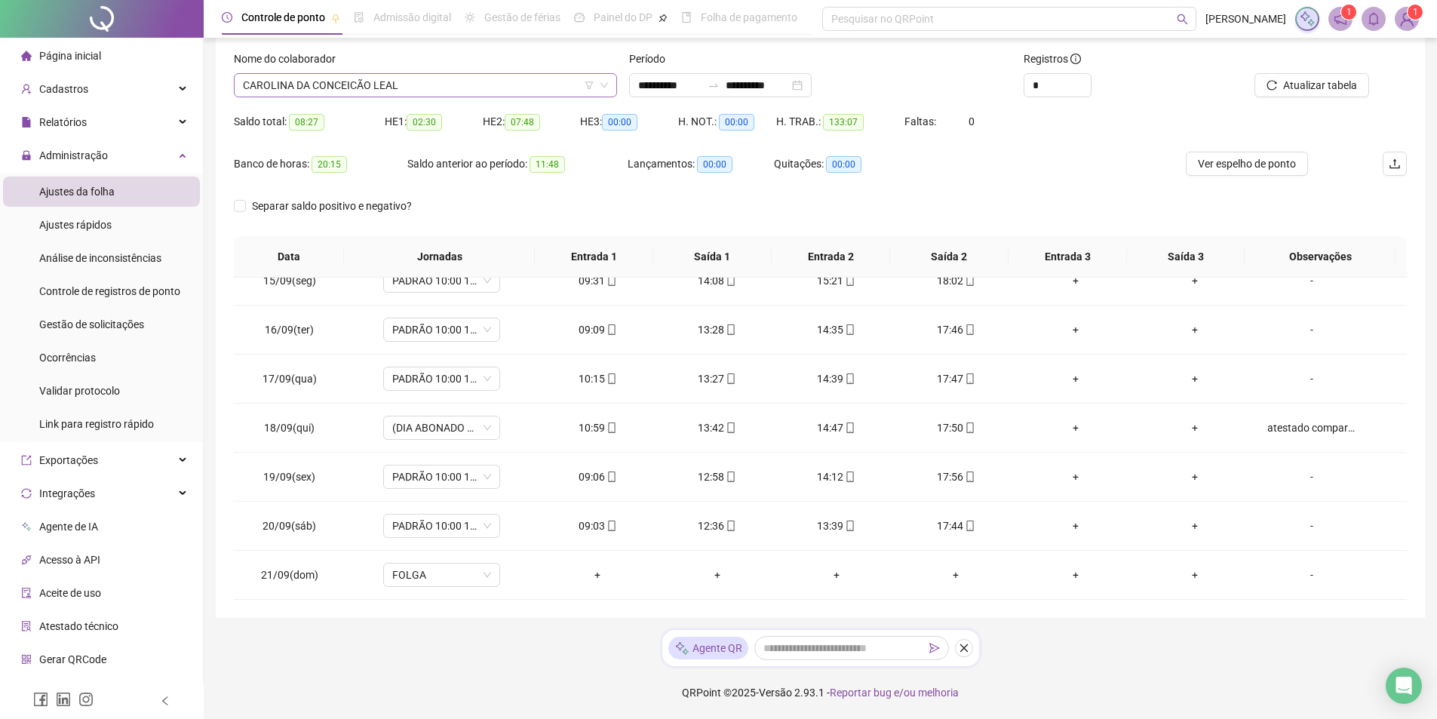
click at [545, 82] on span "CAROLINA DA CONCEICÃO LEAL" at bounding box center [425, 85] width 365 height 23
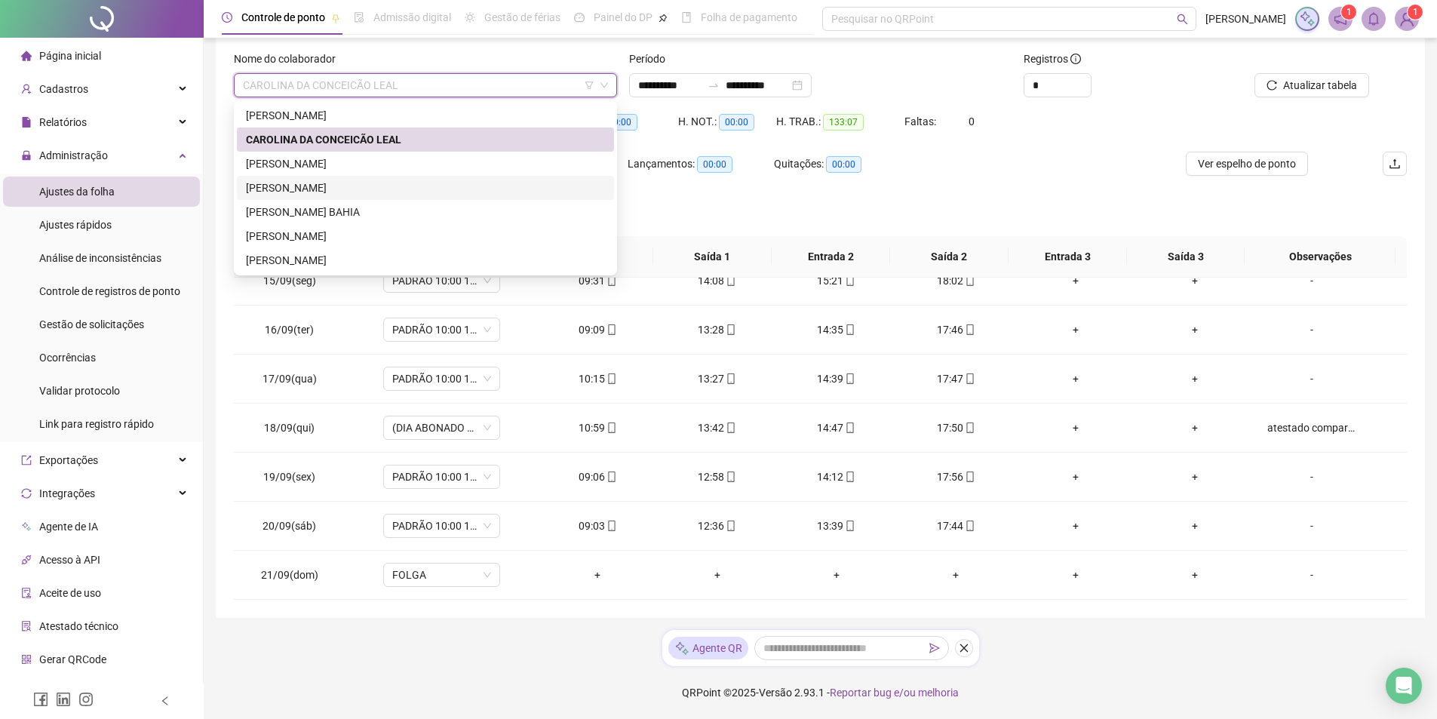
click at [385, 183] on div "[PERSON_NAME]" at bounding box center [425, 188] width 359 height 17
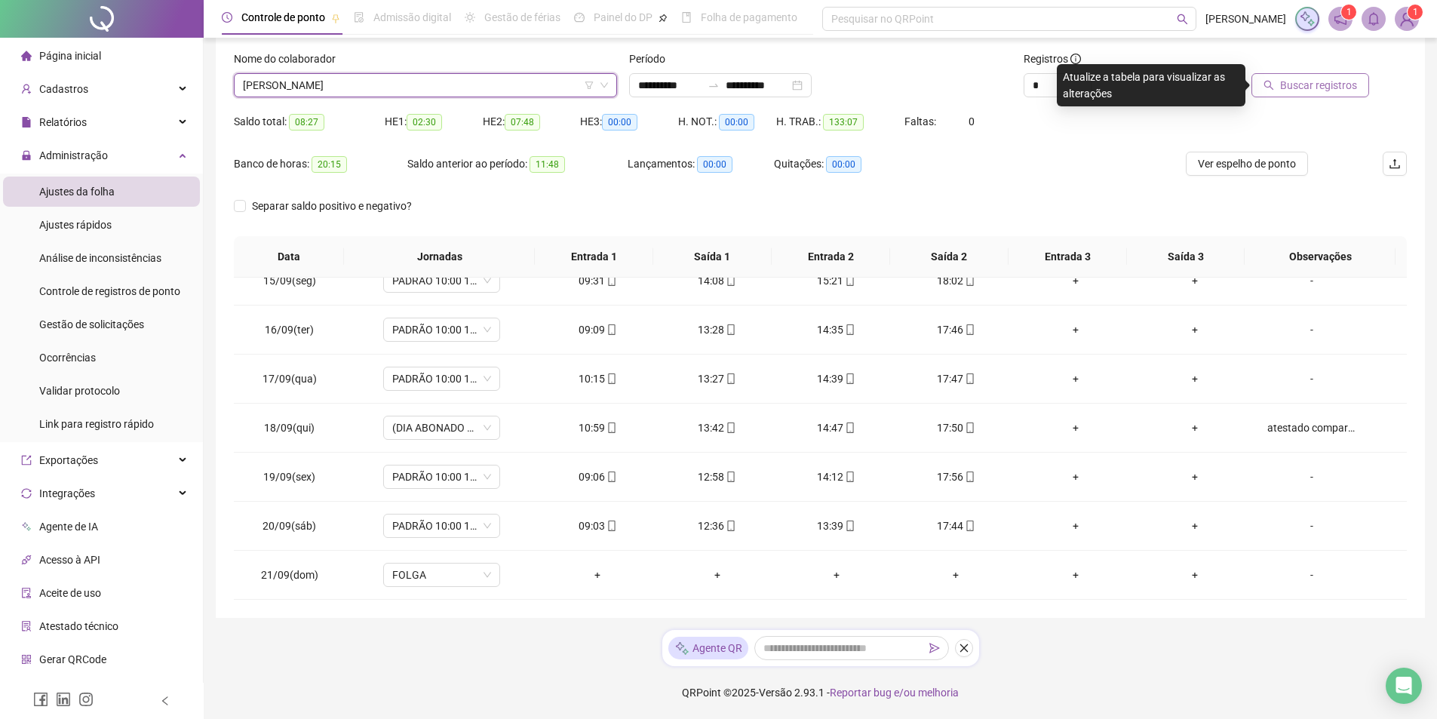
click at [1316, 81] on span "Buscar registros" at bounding box center [1318, 85] width 77 height 17
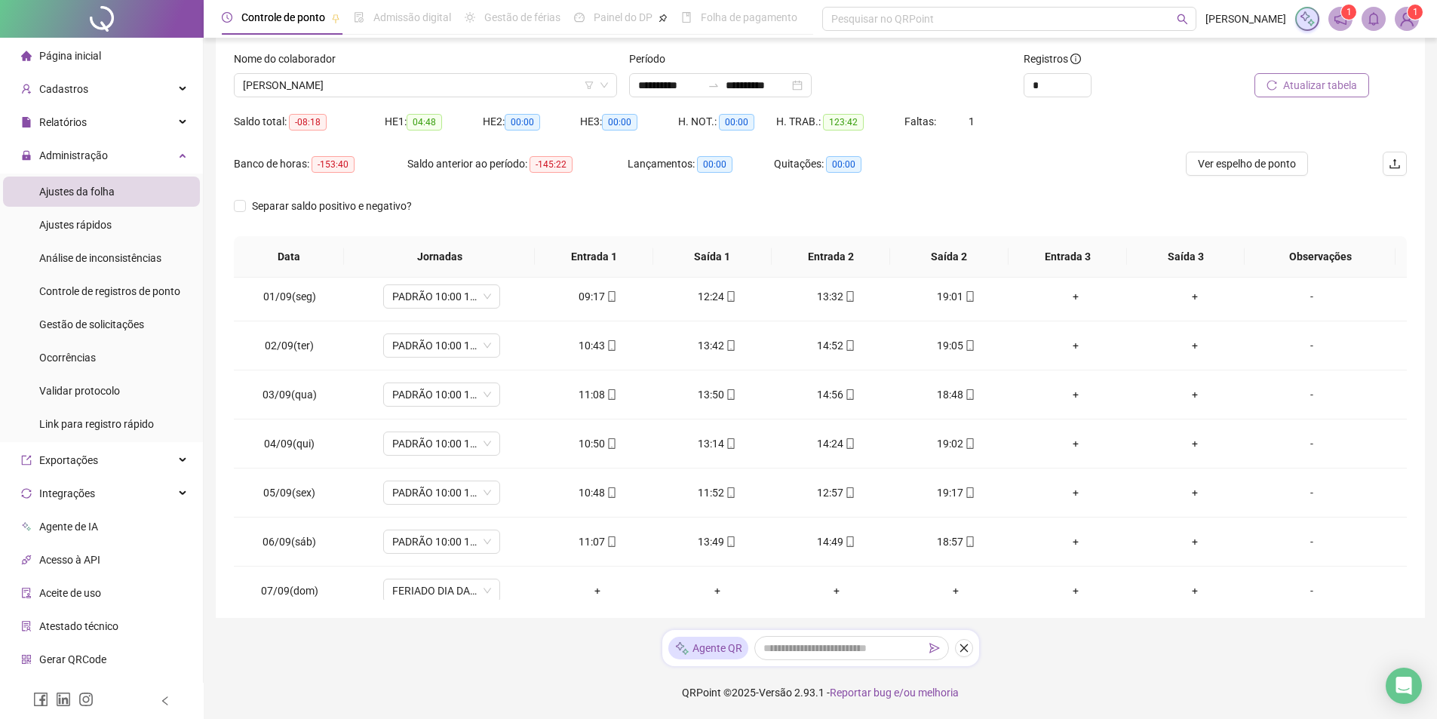
scroll to position [0, 0]
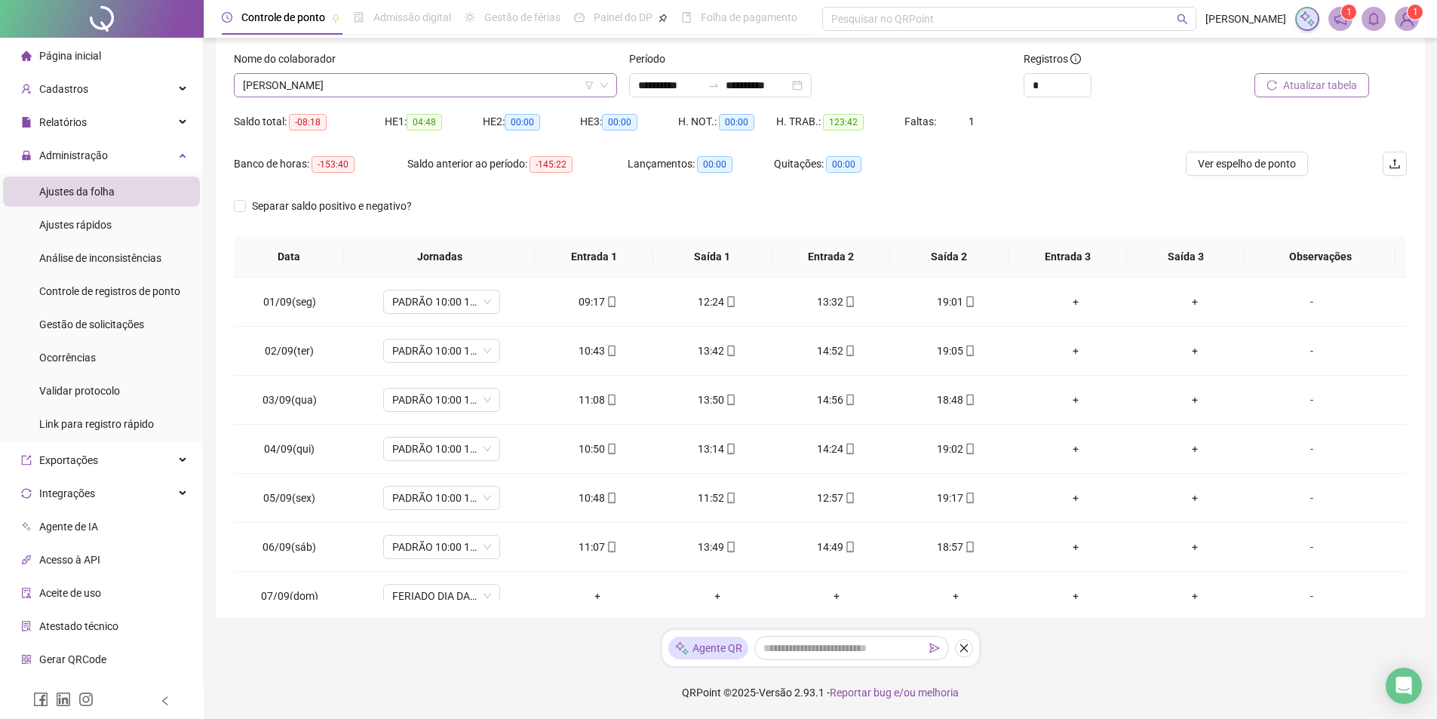
click at [422, 84] on span "[PERSON_NAME]" at bounding box center [425, 85] width 365 height 23
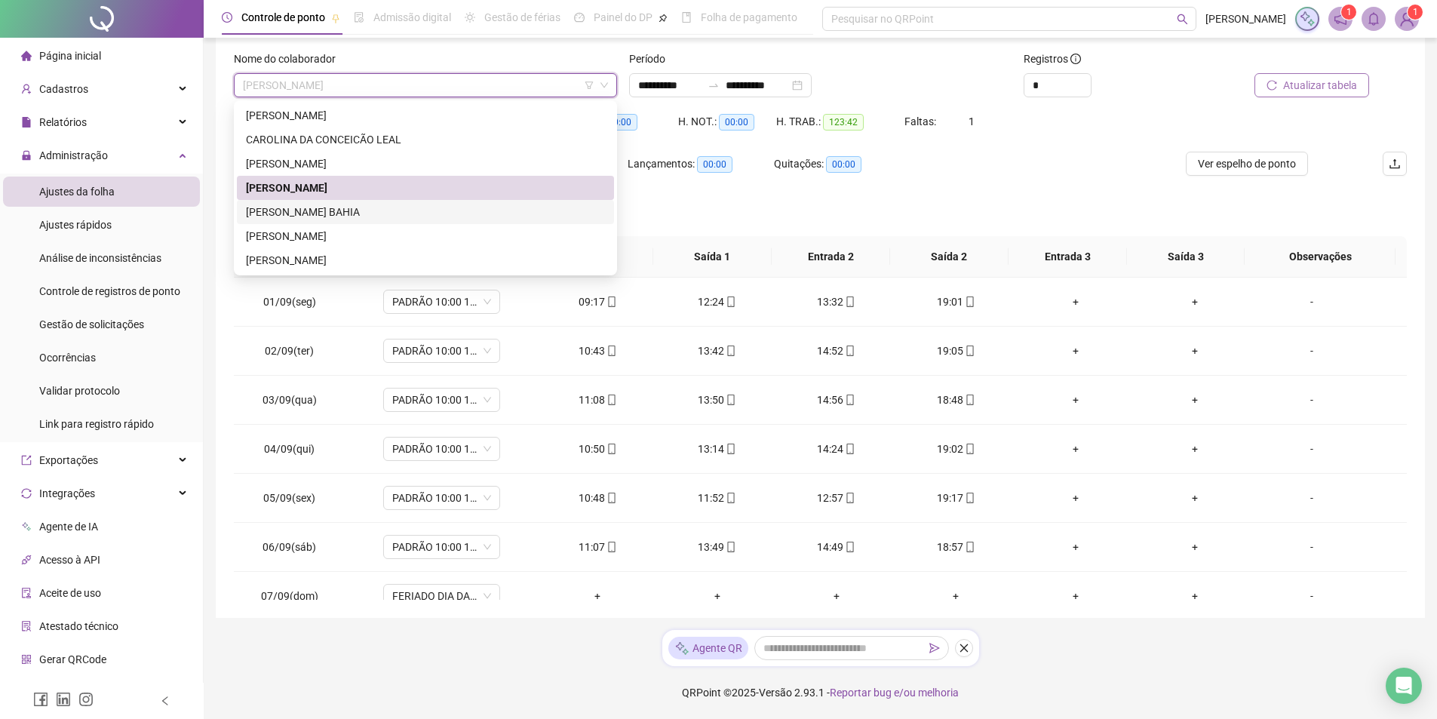
click at [391, 218] on div "[PERSON_NAME] BAHIA" at bounding box center [425, 212] width 359 height 17
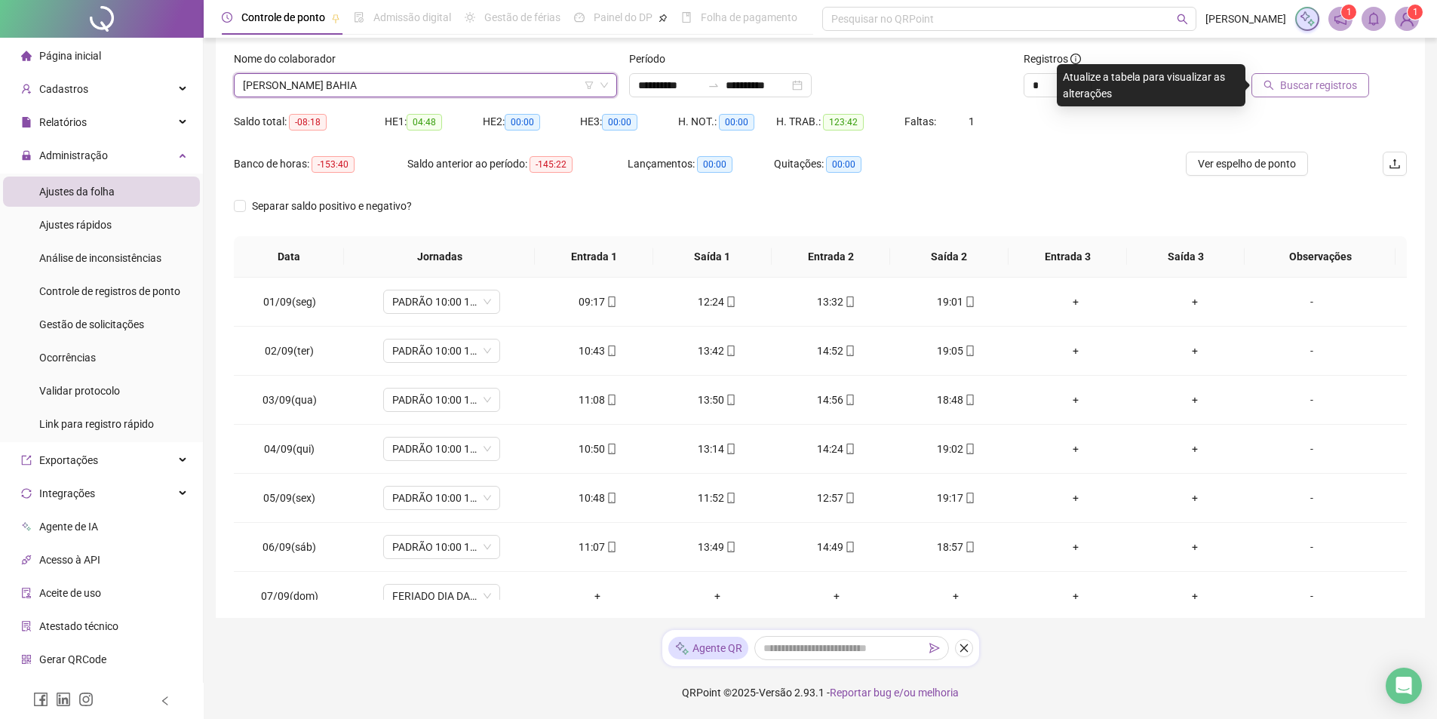
click at [1322, 87] on span "Buscar registros" at bounding box center [1318, 85] width 77 height 17
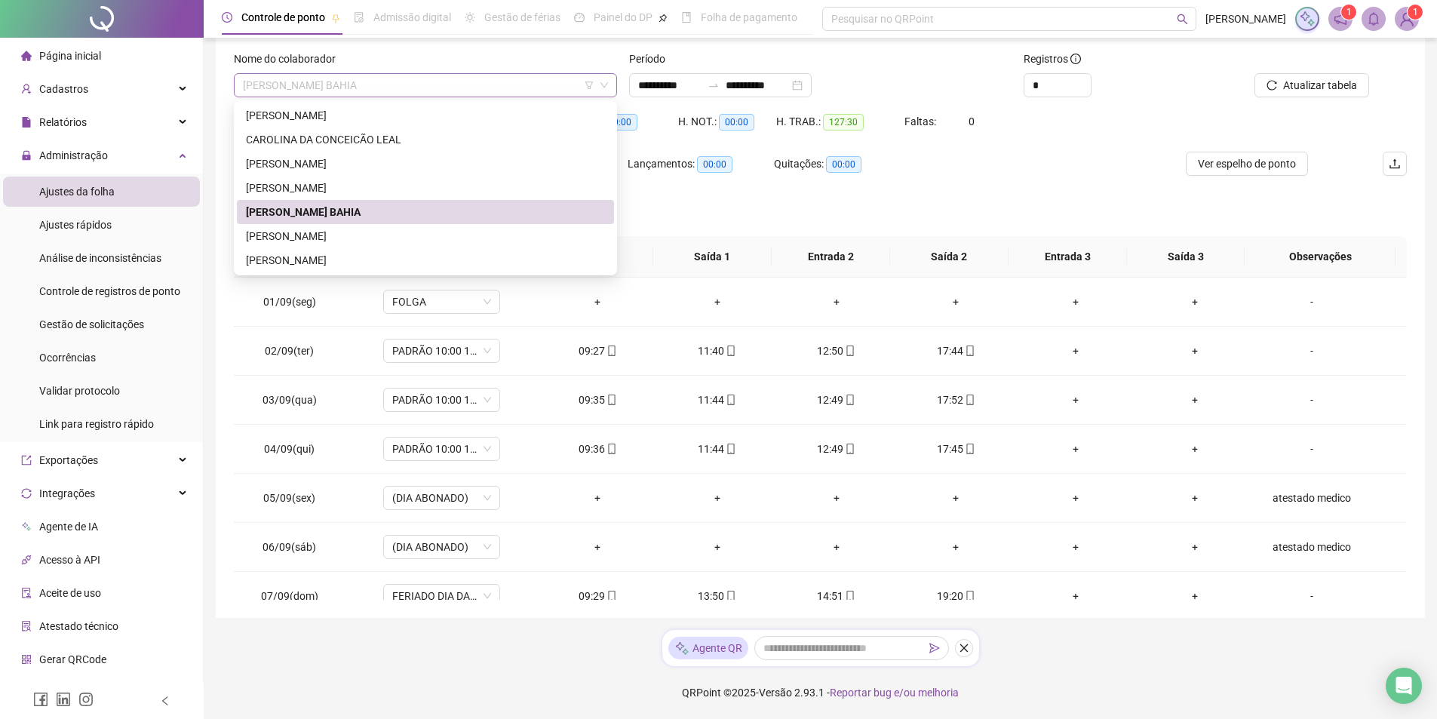
click at [498, 83] on span "[PERSON_NAME] BAHIA" at bounding box center [425, 85] width 365 height 23
click at [440, 235] on div "[PERSON_NAME]" at bounding box center [425, 236] width 359 height 17
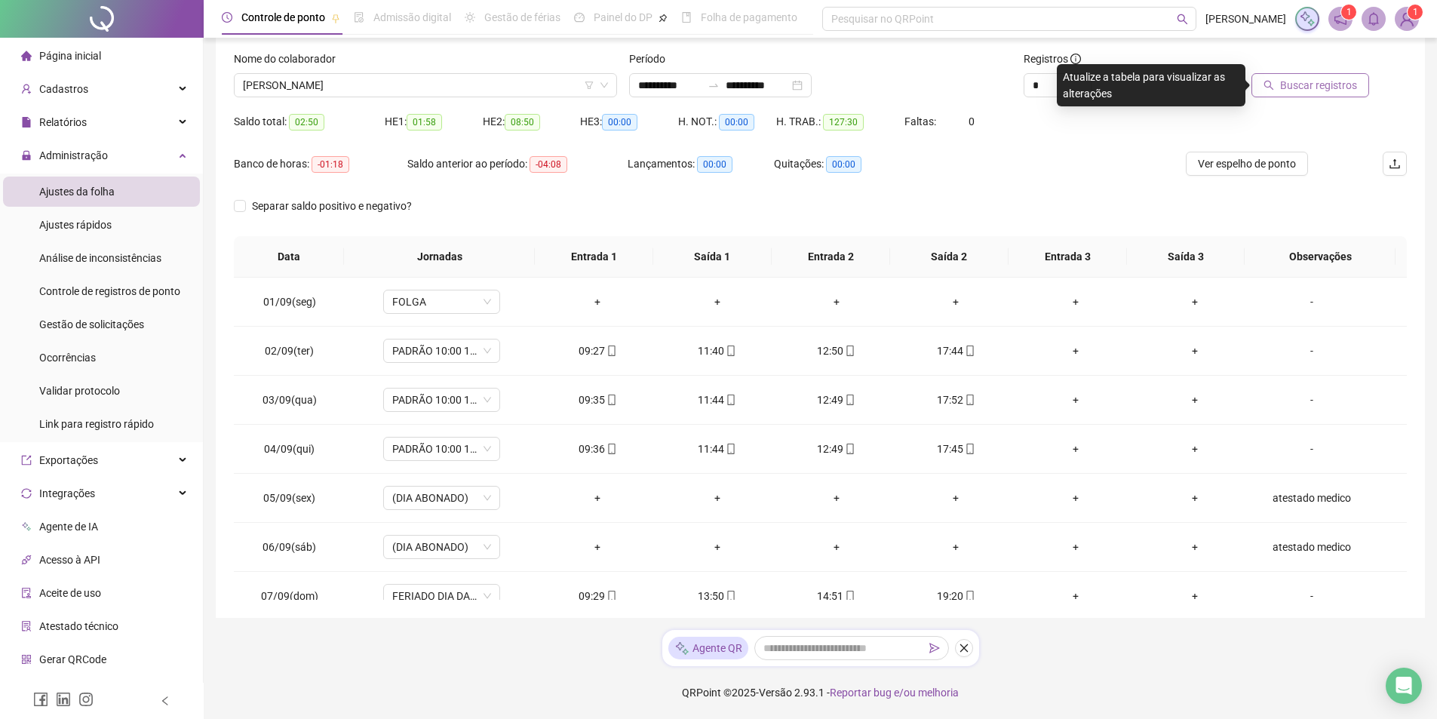
click at [1303, 88] on span "Buscar registros" at bounding box center [1318, 85] width 77 height 17
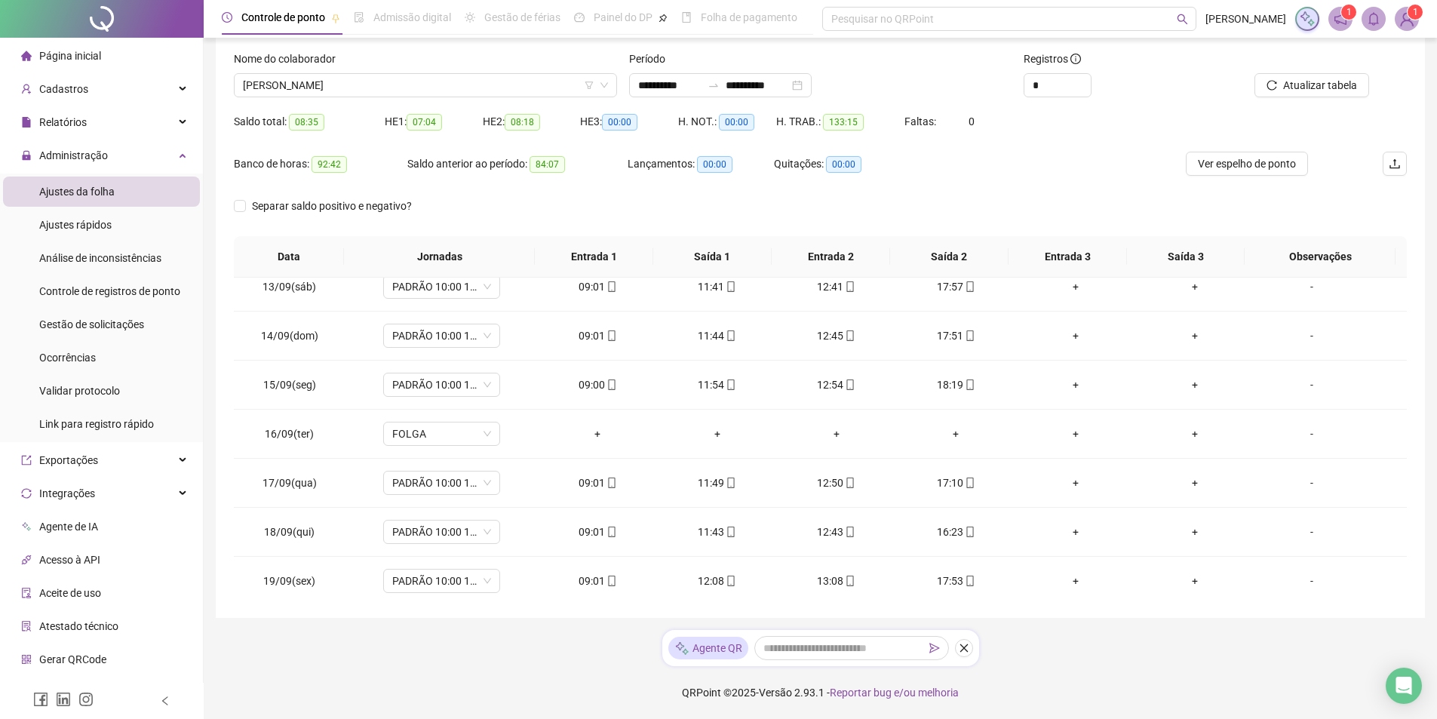
scroll to position [708, 0]
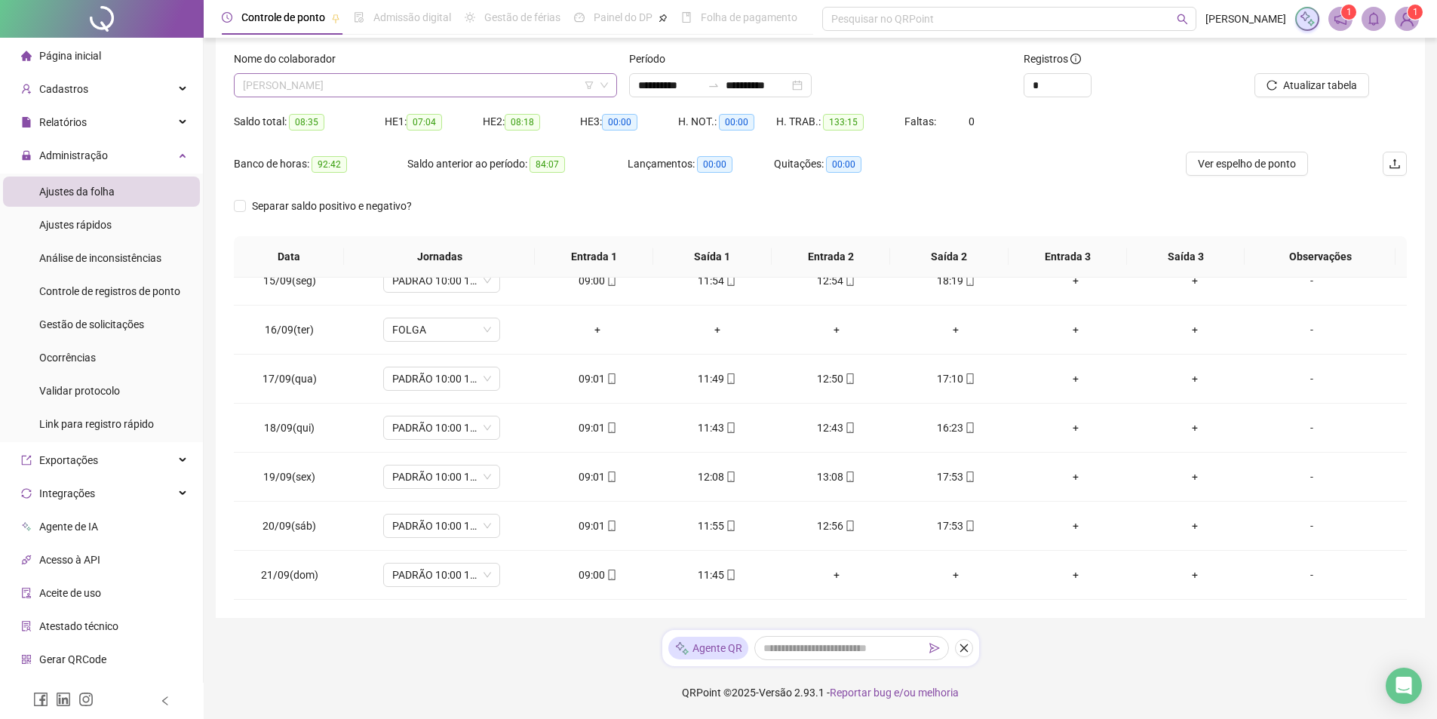
click at [488, 86] on span "[PERSON_NAME]" at bounding box center [425, 85] width 365 height 23
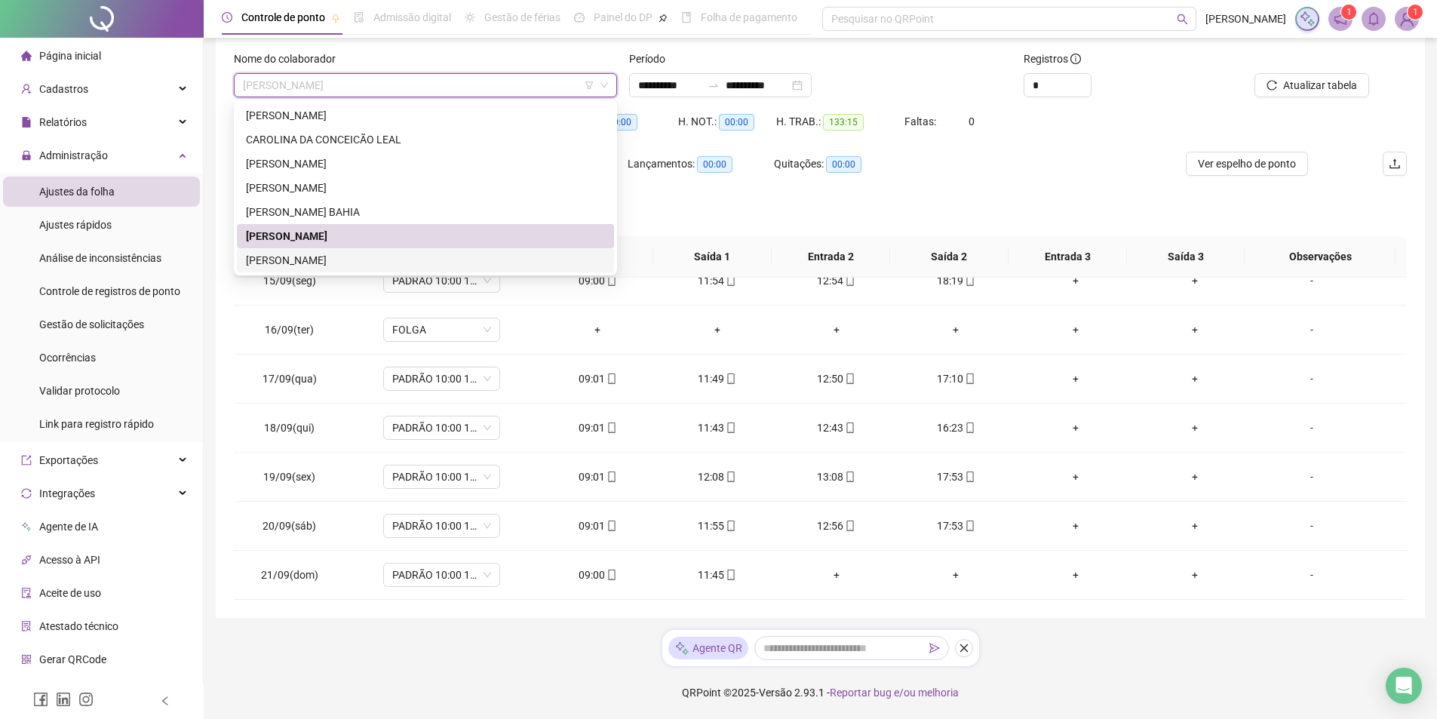
click at [407, 264] on div "[PERSON_NAME]" at bounding box center [425, 260] width 359 height 17
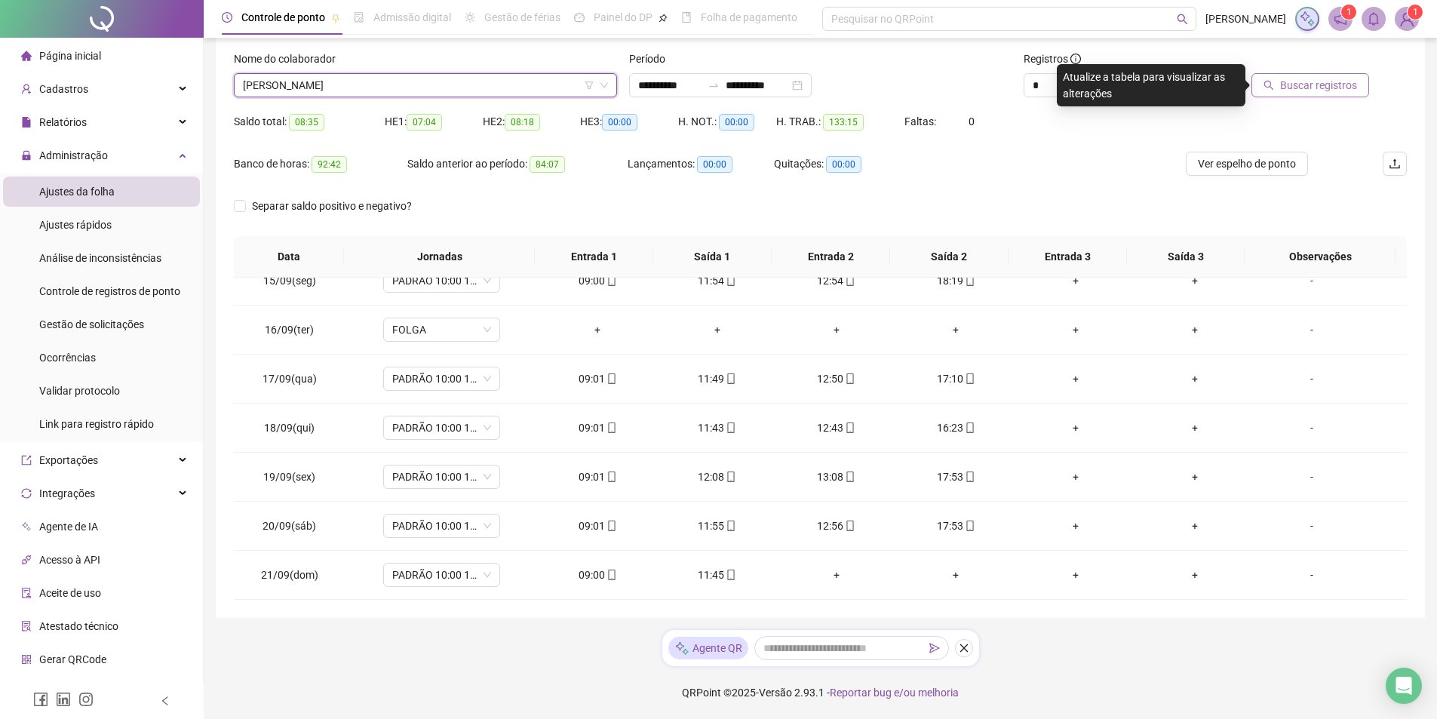
click at [1326, 84] on span "Buscar registros" at bounding box center [1318, 85] width 77 height 17
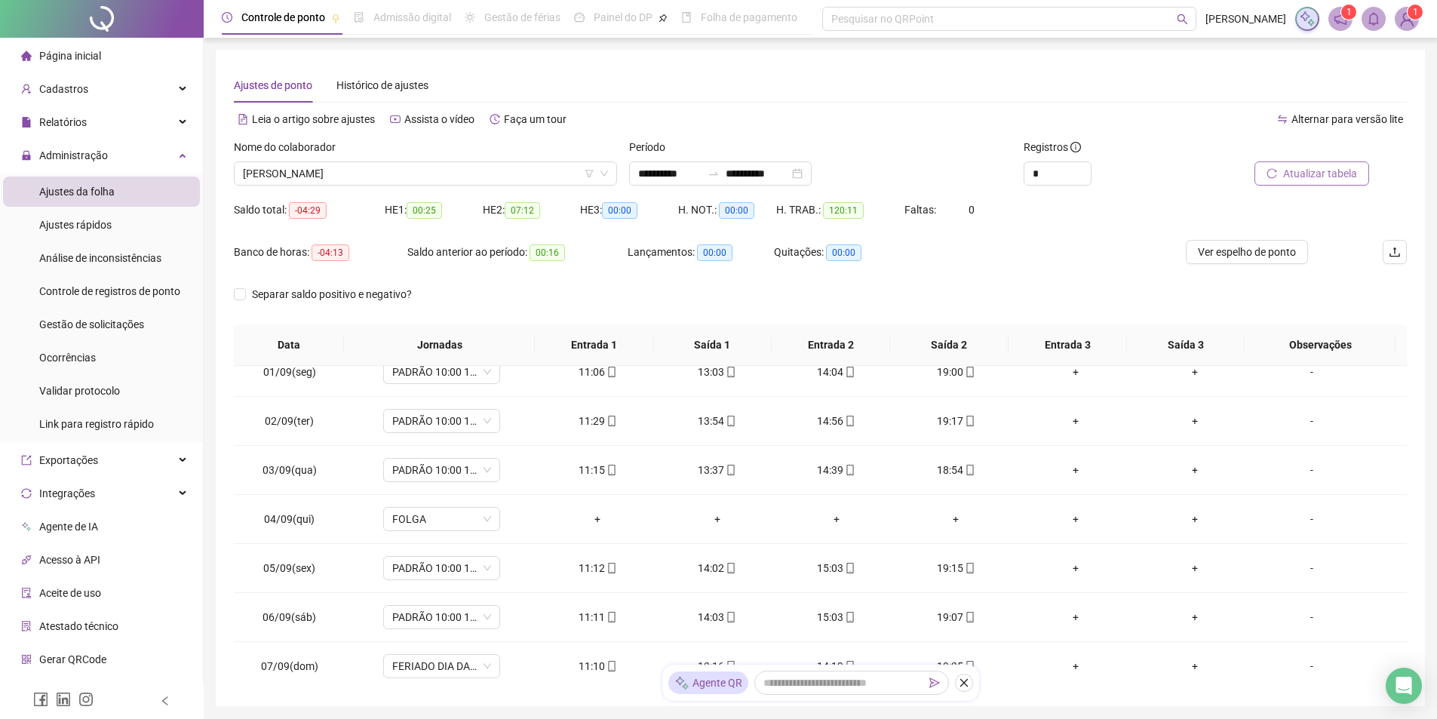
scroll to position [0, 0]
